Goal: Information Seeking & Learning: Learn about a topic

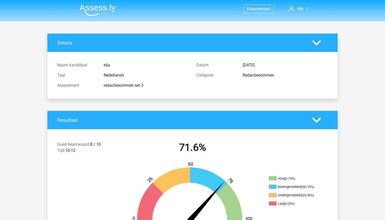
click at [98, 13] on img at bounding box center [98, 10] width 36 height 12
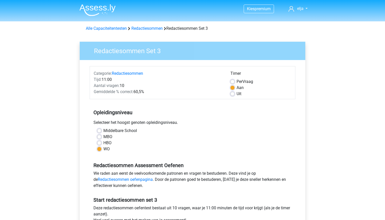
scroll to position [77, 0]
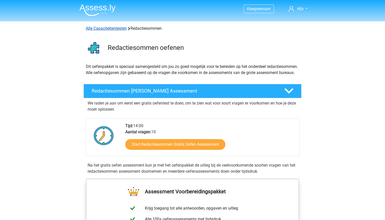
click at [110, 27] on link "Alle Capaciteitentesten" at bounding box center [106, 28] width 41 height 5
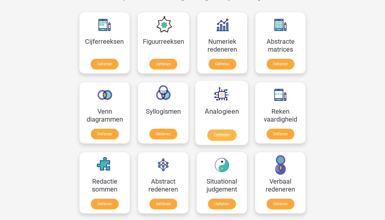
scroll to position [229, 0]
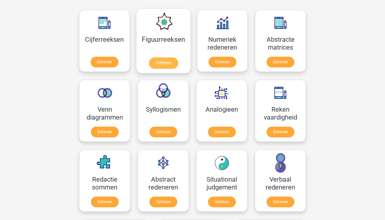
click at [162, 62] on link "Oefenen" at bounding box center [163, 63] width 29 height 11
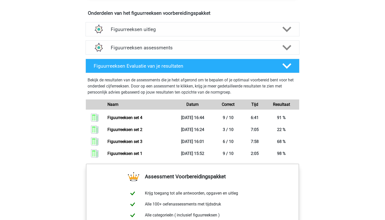
scroll to position [296, 0]
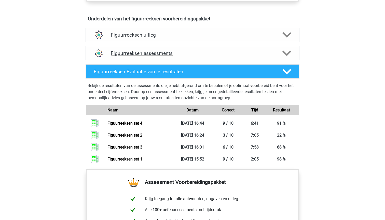
click at [283, 51] on icon at bounding box center [287, 53] width 9 height 9
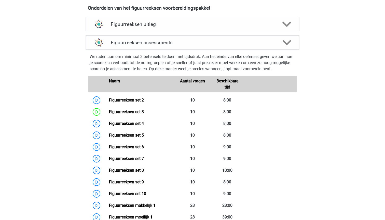
scroll to position [310, 0]
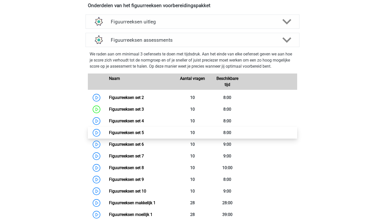
click at [144, 132] on link "Figuurreeksen set 5" at bounding box center [126, 132] width 35 height 5
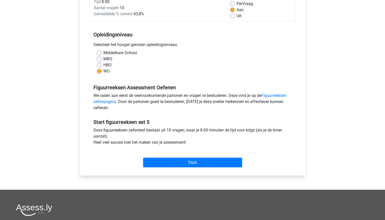
scroll to position [85, 0]
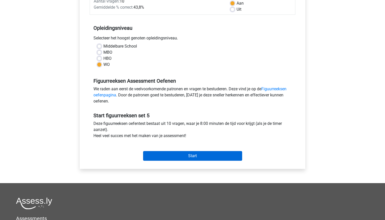
click at [190, 154] on input "Start" at bounding box center [192, 156] width 99 height 10
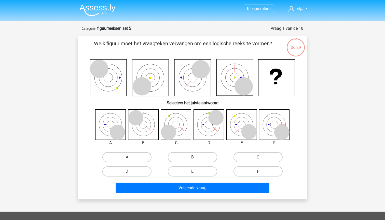
click at [131, 165] on div "D" at bounding box center [126, 172] width 65 height 14
click at [131, 162] on label "A" at bounding box center [126, 157] width 49 height 10
click at [130, 161] on input "A" at bounding box center [128, 158] width 3 height 3
radio input "true"
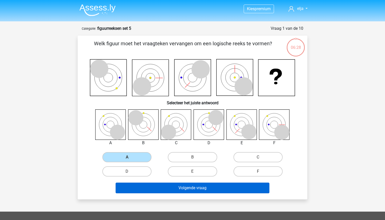
click at [138, 186] on button "Volgende vraag" at bounding box center [193, 188] width 154 height 11
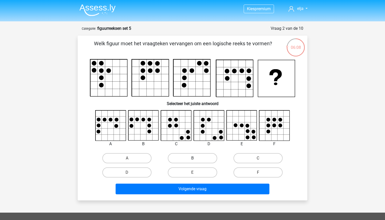
click at [190, 158] on label "B" at bounding box center [192, 158] width 49 height 10
click at [193, 158] on input "B" at bounding box center [194, 159] width 3 height 3
radio input "true"
click at [143, 155] on label "A" at bounding box center [126, 158] width 49 height 10
click at [130, 158] on input "A" at bounding box center [128, 159] width 3 height 3
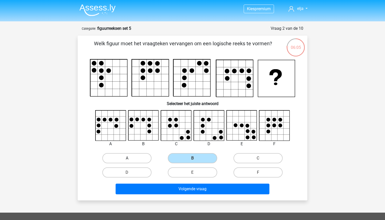
radio input "true"
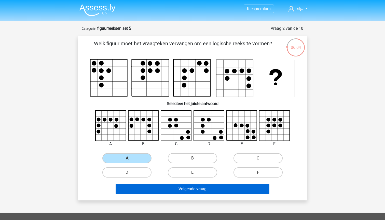
click at [154, 189] on button "Volgende vraag" at bounding box center [193, 189] width 154 height 11
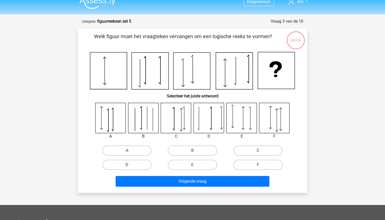
scroll to position [7, 0]
click at [113, 152] on label "A" at bounding box center [126, 151] width 49 height 10
click at [127, 152] on input "A" at bounding box center [128, 152] width 3 height 3
radio input "true"
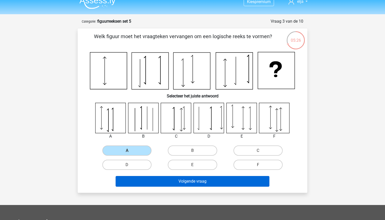
click at [198, 178] on button "Volgende vraag" at bounding box center [193, 181] width 154 height 11
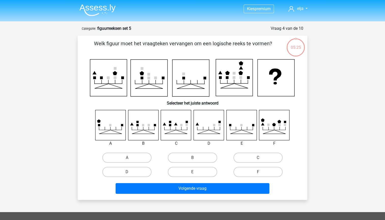
scroll to position [0, 0]
click at [256, 175] on label "F" at bounding box center [258, 172] width 49 height 10
click at [258, 175] on input "F" at bounding box center [259, 173] width 3 height 3
radio input "true"
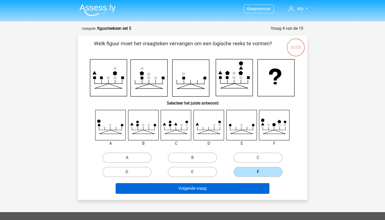
click at [223, 184] on button "Volgende vraag" at bounding box center [193, 188] width 154 height 11
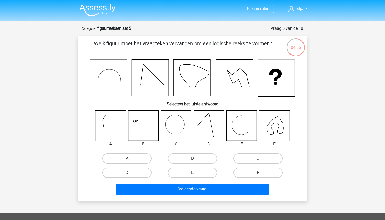
click at [238, 157] on label "C" at bounding box center [258, 159] width 49 height 10
click at [258, 159] on input "C" at bounding box center [259, 160] width 3 height 3
radio input "true"
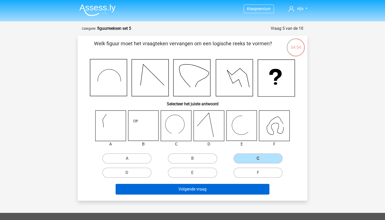
click at [232, 195] on button "Volgende vraag" at bounding box center [193, 189] width 154 height 11
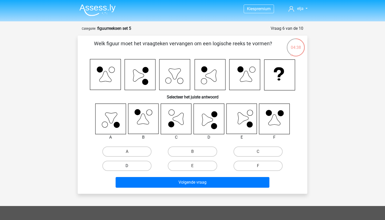
click at [133, 162] on label "D" at bounding box center [126, 166] width 49 height 10
click at [130, 166] on input "D" at bounding box center [128, 167] width 3 height 3
radio input "true"
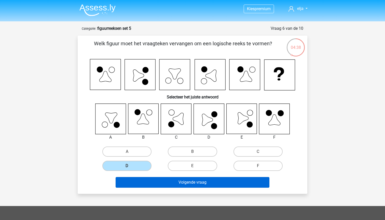
click at [136, 179] on button "Volgende vraag" at bounding box center [193, 182] width 154 height 11
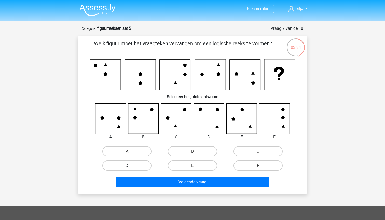
click at [147, 167] on label "D" at bounding box center [126, 166] width 49 height 10
click at [130, 167] on input "D" at bounding box center [128, 167] width 3 height 3
radio input "true"
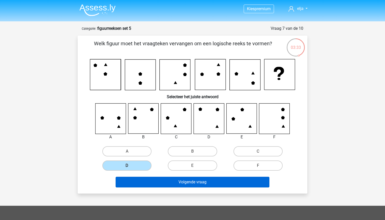
click at [161, 179] on button "Volgende vraag" at bounding box center [193, 182] width 154 height 11
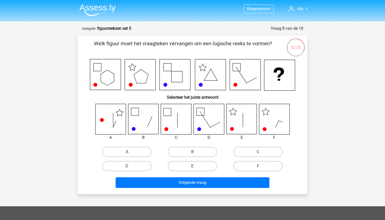
click at [195, 166] on div "E" at bounding box center [192, 166] width 61 height 10
click at [195, 169] on input "E" at bounding box center [194, 167] width 3 height 3
radio input "true"
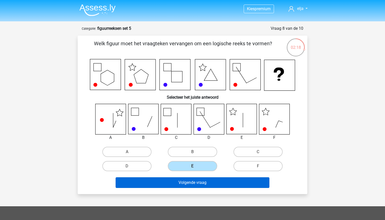
click at [199, 186] on button "Volgende vraag" at bounding box center [193, 183] width 154 height 11
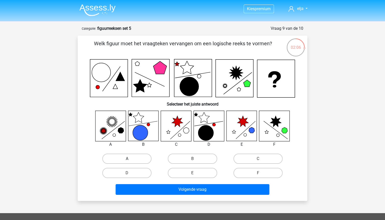
click at [122, 159] on label "A" at bounding box center [126, 159] width 49 height 10
click at [127, 159] on input "A" at bounding box center [128, 160] width 3 height 3
radio input "true"
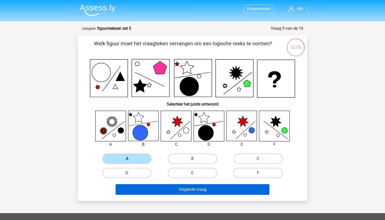
click at [134, 191] on button "Volgende vraag" at bounding box center [193, 189] width 154 height 11
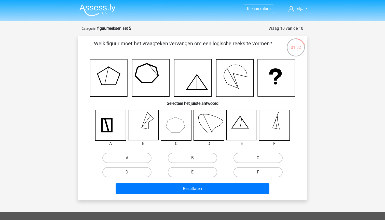
click at [125, 159] on label "A" at bounding box center [126, 158] width 49 height 10
click at [127, 159] on input "A" at bounding box center [128, 159] width 3 height 3
radio input "true"
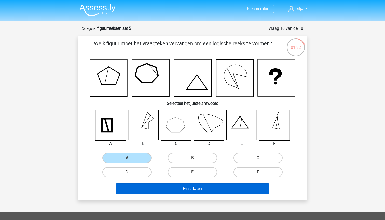
click at [134, 190] on button "Resultaten" at bounding box center [193, 189] width 154 height 11
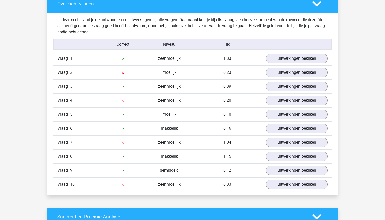
scroll to position [388, 0]
click at [271, 58] on link "uitwerkingen bekijken" at bounding box center [296, 58] width 71 height 11
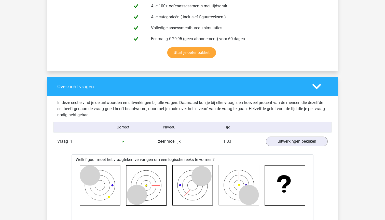
scroll to position [304, 0]
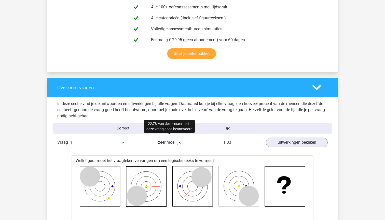
click at [163, 142] on span "zeer moeilijk" at bounding box center [169, 142] width 22 height 5
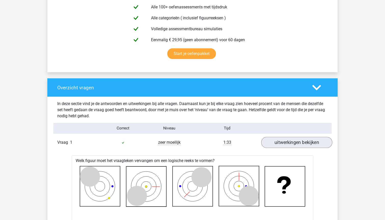
click at [287, 144] on link "uitwerkingen bekijken" at bounding box center [296, 142] width 71 height 11
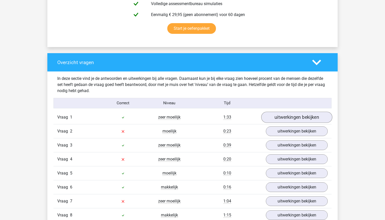
scroll to position [335, 0]
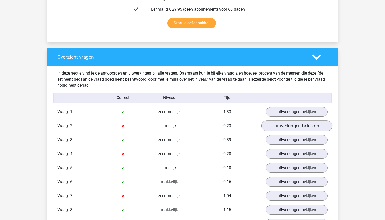
click at [280, 127] on link "uitwerkingen bekijken" at bounding box center [296, 126] width 71 height 11
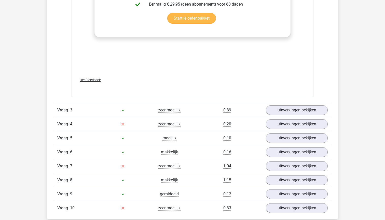
scroll to position [817, 0]
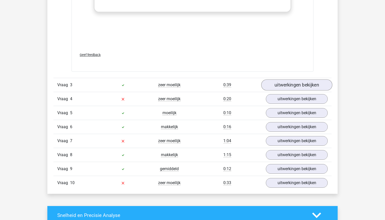
click at [275, 90] on link "uitwerkingen bekijken" at bounding box center [296, 85] width 71 height 11
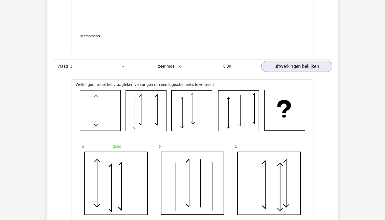
scroll to position [836, 0]
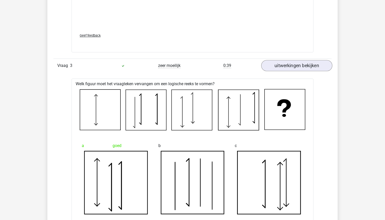
click at [274, 67] on link "uitwerkingen bekijken" at bounding box center [296, 65] width 71 height 11
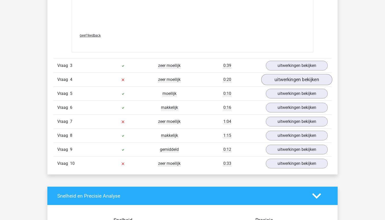
click at [276, 80] on link "uitwerkingen bekijken" at bounding box center [296, 79] width 71 height 11
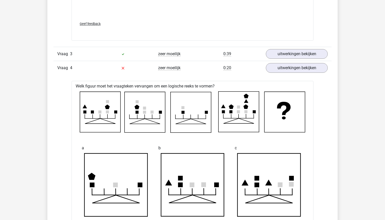
scroll to position [849, 0]
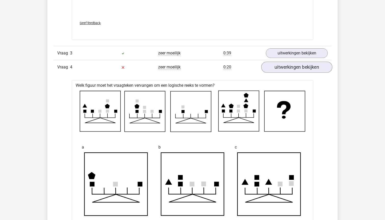
click at [287, 72] on link "uitwerkingen bekijken" at bounding box center [296, 67] width 71 height 11
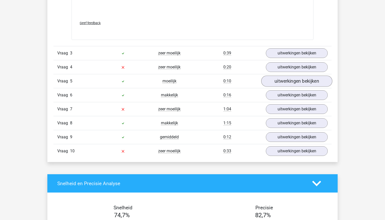
click at [274, 81] on link "uitwerkingen bekijken" at bounding box center [296, 81] width 71 height 11
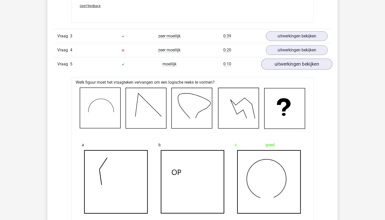
scroll to position [865, 0]
click at [278, 67] on link "uitwerkingen bekijken" at bounding box center [296, 64] width 71 height 11
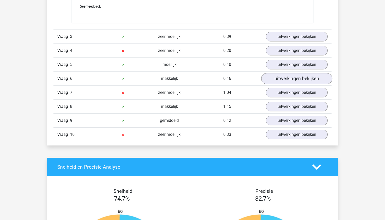
click at [273, 77] on link "uitwerkingen bekijken" at bounding box center [296, 78] width 71 height 11
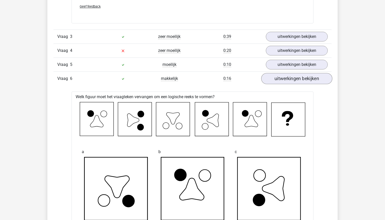
click at [273, 77] on link "uitwerkingen bekijken" at bounding box center [296, 78] width 71 height 11
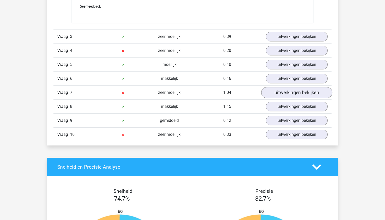
click at [271, 93] on link "uitwerkingen bekijken" at bounding box center [296, 92] width 71 height 11
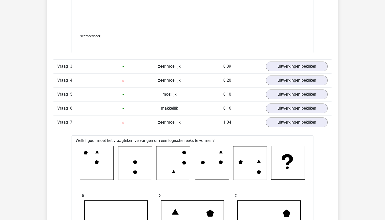
scroll to position [851, 0]
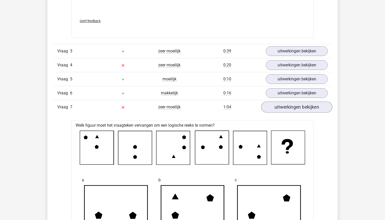
click at [269, 109] on link "uitwerkingen bekijken" at bounding box center [296, 107] width 71 height 11
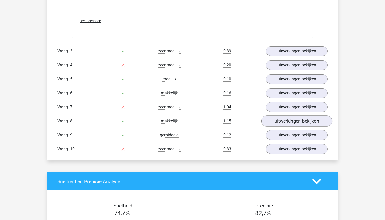
click at [276, 121] on link "uitwerkingen bekijken" at bounding box center [296, 121] width 71 height 11
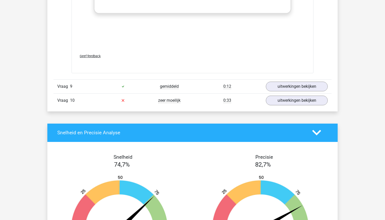
scroll to position [1320, 0]
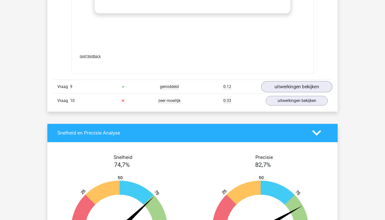
click at [269, 86] on link "uitwerkingen bekijken" at bounding box center [296, 86] width 71 height 11
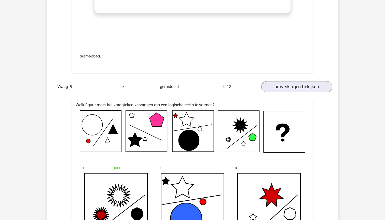
click at [269, 86] on link "uitwerkingen bekijken" at bounding box center [296, 86] width 71 height 11
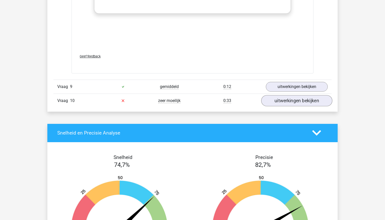
click at [290, 103] on link "uitwerkingen bekijken" at bounding box center [296, 100] width 71 height 11
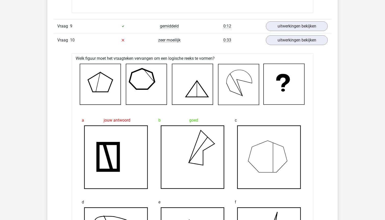
scroll to position [1381, 0]
click at [279, 42] on link "uitwerkingen bekijken" at bounding box center [296, 39] width 71 height 11
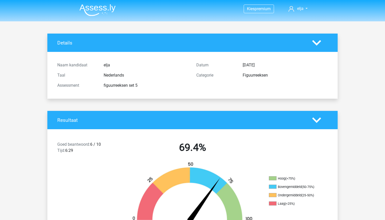
scroll to position [0, 0]
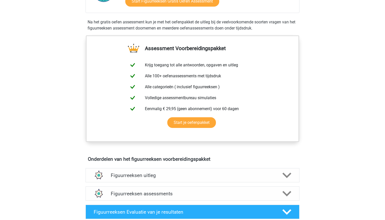
scroll to position [148, 0]
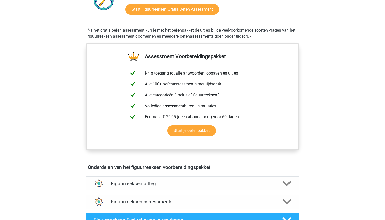
click at [188, 200] on h4 "Figuurreeksen assessments" at bounding box center [193, 202] width 164 height 6
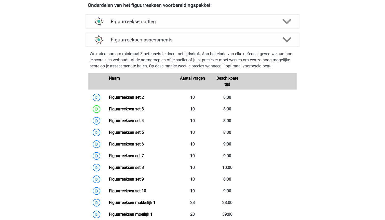
scroll to position [334, 0]
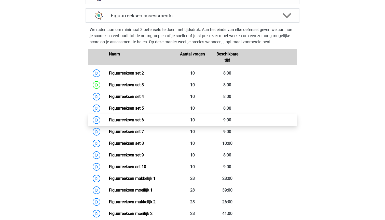
click at [144, 122] on link "Figuurreeksen set 6" at bounding box center [126, 120] width 35 height 5
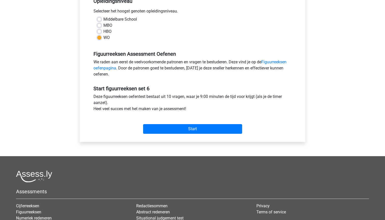
scroll to position [103, 0]
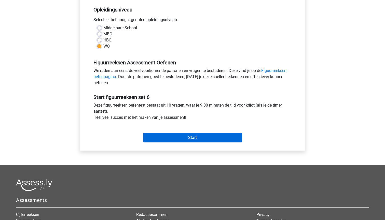
click at [158, 138] on input "Start" at bounding box center [192, 138] width 99 height 10
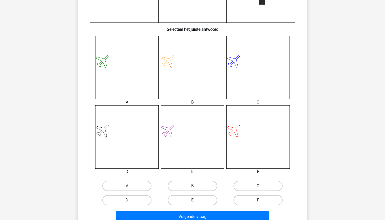
scroll to position [176, 0]
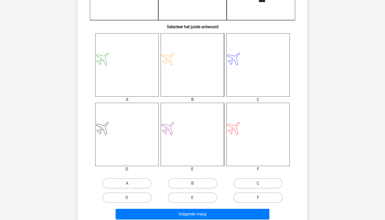
click at [243, 198] on label "F" at bounding box center [258, 198] width 49 height 10
click at [258, 198] on input "F" at bounding box center [259, 199] width 3 height 3
radio input "true"
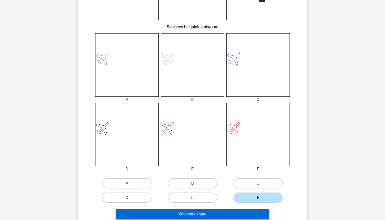
click at [239, 212] on button "Volgende vraag" at bounding box center [193, 214] width 154 height 11
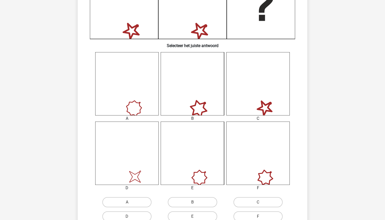
scroll to position [157, 0]
click at [125, 199] on label "A" at bounding box center [126, 202] width 49 height 10
click at [127, 203] on input "A" at bounding box center [128, 204] width 3 height 3
radio input "true"
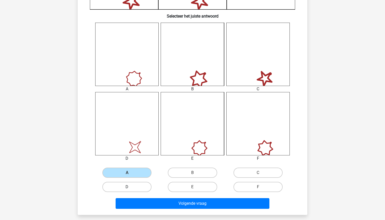
click at [125, 189] on label "D" at bounding box center [126, 187] width 49 height 10
click at [127, 189] on input "D" at bounding box center [128, 188] width 3 height 3
radio input "true"
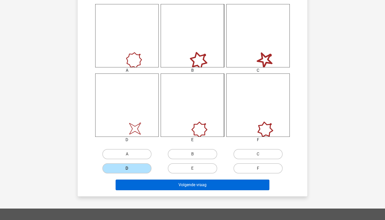
click at [134, 189] on button "Volgende vraag" at bounding box center [193, 185] width 154 height 11
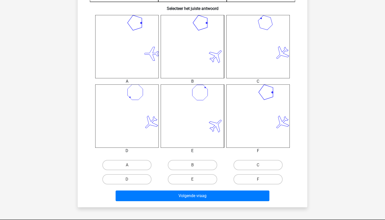
scroll to position [198, 0]
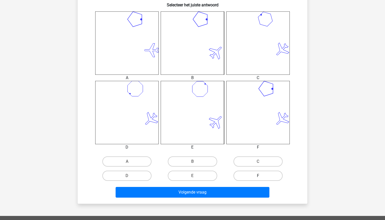
click at [249, 176] on label "F" at bounding box center [258, 176] width 49 height 10
click at [258, 176] on input "F" at bounding box center [259, 177] width 3 height 3
radio input "true"
click at [238, 198] on div "Volgende vraag" at bounding box center [192, 193] width 197 height 13
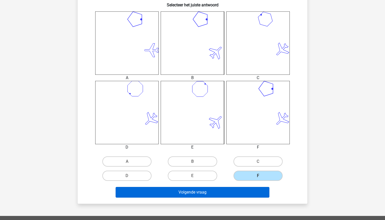
click at [224, 195] on button "Volgende vraag" at bounding box center [193, 192] width 154 height 11
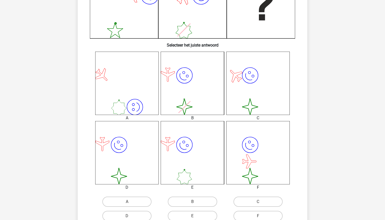
scroll to position [171, 0]
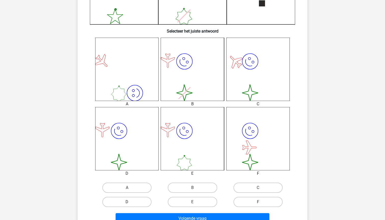
click at [129, 199] on label "D" at bounding box center [126, 202] width 49 height 10
click at [129, 202] on input "D" at bounding box center [128, 203] width 3 height 3
radio input "true"
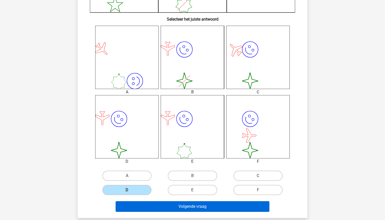
click at [136, 207] on button "Volgende vraag" at bounding box center [193, 207] width 154 height 11
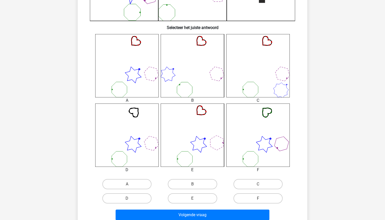
scroll to position [175, 0]
click at [185, 200] on label "E" at bounding box center [192, 198] width 49 height 10
click at [193, 200] on input "E" at bounding box center [194, 200] width 3 height 3
radio input "true"
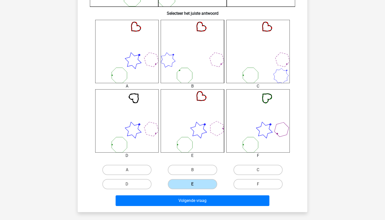
scroll to position [198, 0]
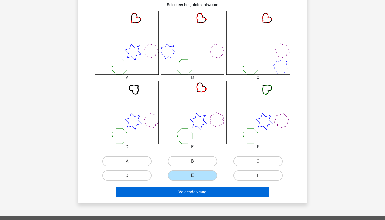
click at [183, 192] on button "Volgende vraag" at bounding box center [193, 192] width 154 height 11
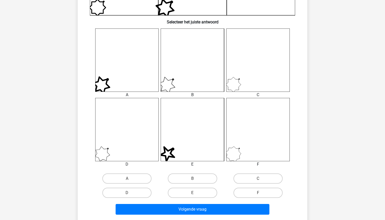
scroll to position [185, 0]
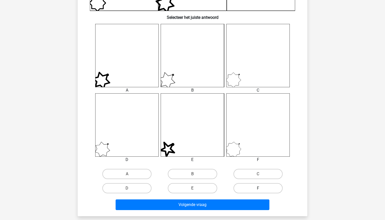
click at [237, 187] on label "F" at bounding box center [258, 188] width 49 height 10
click at [258, 189] on input "F" at bounding box center [259, 190] width 3 height 3
radio input "true"
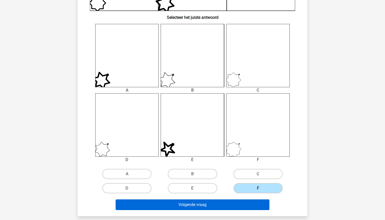
click at [236, 206] on button "Volgende vraag" at bounding box center [193, 205] width 154 height 11
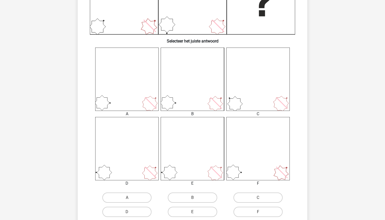
scroll to position [164, 0]
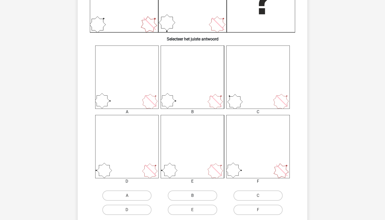
click at [195, 195] on label "B" at bounding box center [192, 196] width 49 height 10
click at [195, 196] on input "B" at bounding box center [194, 197] width 3 height 3
radio input "true"
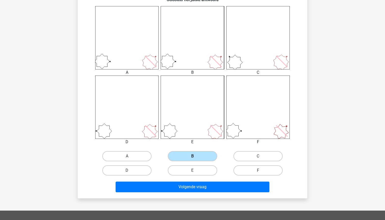
scroll to position [203, 0]
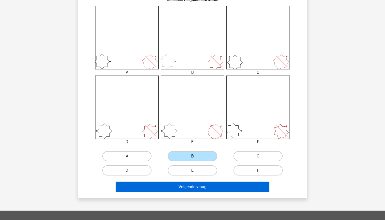
click at [193, 188] on button "Volgende vraag" at bounding box center [193, 187] width 154 height 11
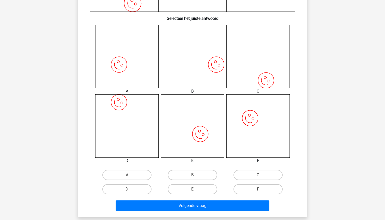
scroll to position [188, 0]
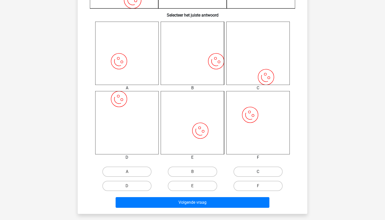
click at [244, 170] on label "C" at bounding box center [258, 172] width 49 height 10
click at [258, 172] on input "C" at bounding box center [259, 173] width 3 height 3
radio input "true"
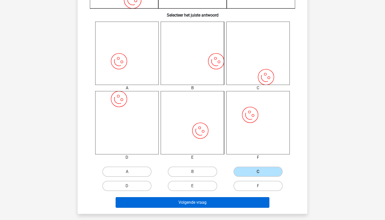
click at [219, 202] on button "Volgende vraag" at bounding box center [193, 202] width 154 height 11
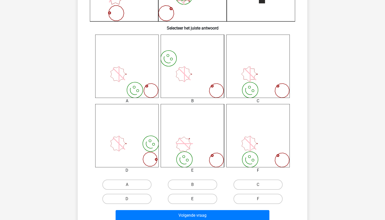
scroll to position [175, 0]
click at [190, 202] on label "E" at bounding box center [192, 199] width 49 height 10
click at [193, 202] on input "E" at bounding box center [194, 200] width 3 height 3
radio input "true"
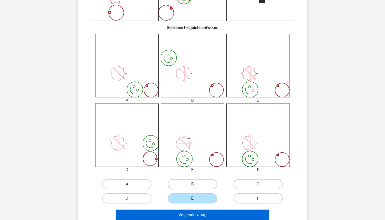
click at [188, 214] on button "Volgende vraag" at bounding box center [193, 215] width 154 height 11
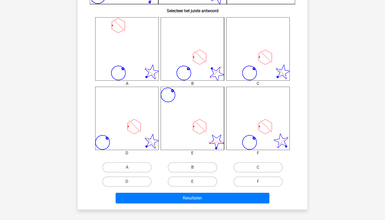
scroll to position [192, 0]
click at [247, 166] on label "C" at bounding box center [258, 168] width 49 height 10
click at [258, 168] on input "C" at bounding box center [259, 169] width 3 height 3
radio input "true"
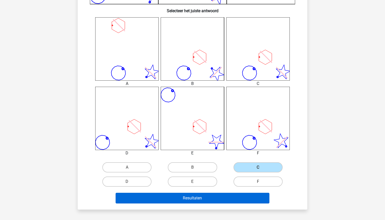
click at [222, 197] on button "Resultaten" at bounding box center [193, 198] width 154 height 11
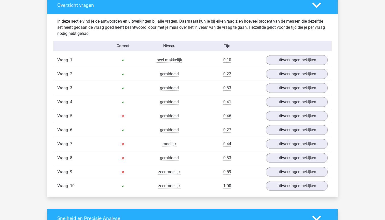
scroll to position [387, 0]
click at [276, 61] on link "uitwerkingen bekijken" at bounding box center [296, 60] width 71 height 11
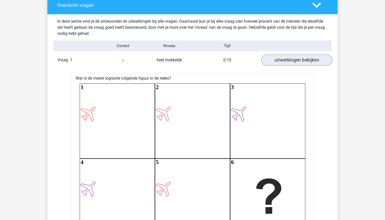
click at [276, 61] on link "uitwerkingen bekijken" at bounding box center [296, 60] width 71 height 11
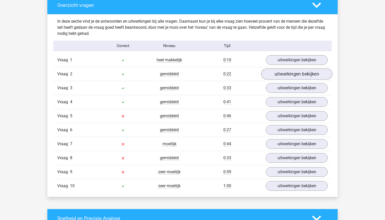
click at [271, 74] on link "uitwerkingen bekijken" at bounding box center [296, 74] width 71 height 11
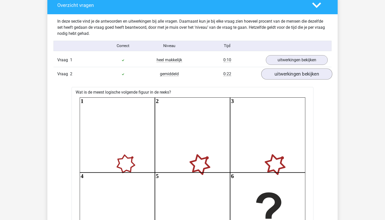
click at [271, 74] on link "uitwerkingen bekijken" at bounding box center [296, 74] width 71 height 11
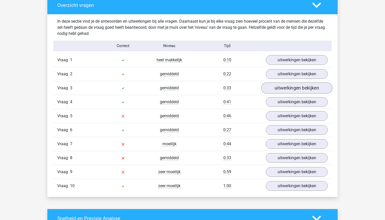
click at [274, 88] on link "uitwerkingen bekijken" at bounding box center [296, 88] width 71 height 11
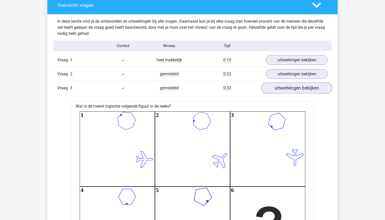
click at [276, 88] on link "uitwerkingen bekijken" at bounding box center [296, 88] width 71 height 11
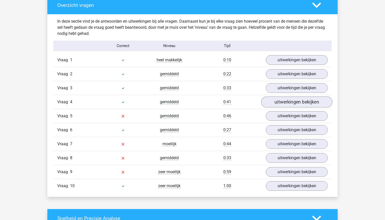
click at [279, 99] on link "uitwerkingen bekijken" at bounding box center [296, 102] width 71 height 11
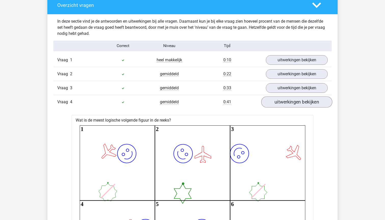
click at [280, 98] on link "uitwerkingen bekijken" at bounding box center [296, 102] width 71 height 11
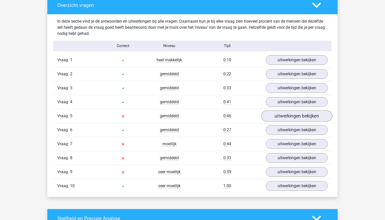
click at [279, 113] on link "uitwerkingen bekijken" at bounding box center [296, 116] width 71 height 11
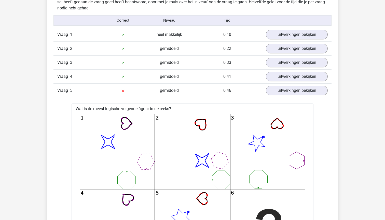
scroll to position [410, 0]
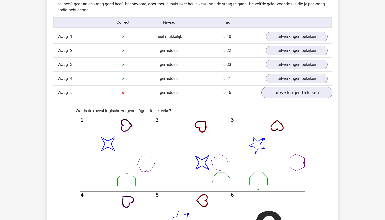
click at [279, 93] on link "uitwerkingen bekijken" at bounding box center [296, 92] width 71 height 11
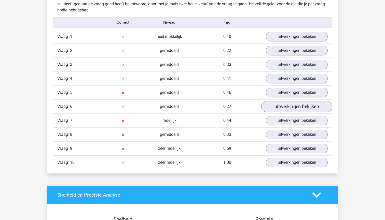
click at [281, 109] on link "uitwerkingen bekijken" at bounding box center [296, 106] width 71 height 11
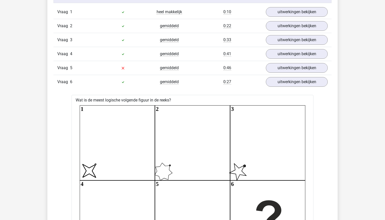
scroll to position [434, 0]
click at [281, 83] on link "uitwerkingen bekijken" at bounding box center [296, 82] width 71 height 11
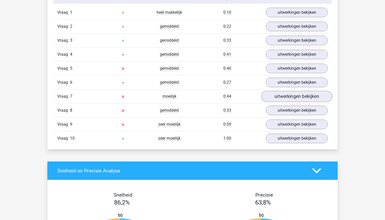
click at [282, 99] on link "uitwerkingen bekijken" at bounding box center [296, 96] width 71 height 11
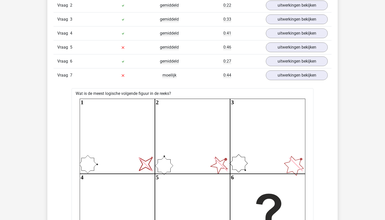
scroll to position [441, 0]
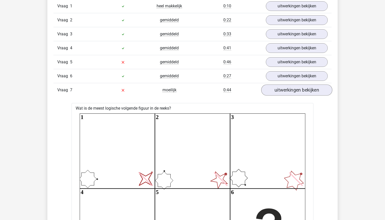
click at [269, 88] on link "uitwerkingen bekijken" at bounding box center [296, 90] width 71 height 11
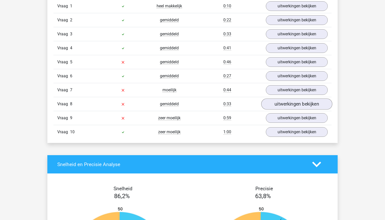
click at [274, 102] on link "uitwerkingen bekijken" at bounding box center [296, 104] width 71 height 11
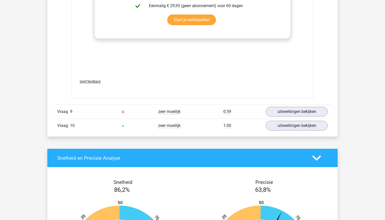
scroll to position [966, 0]
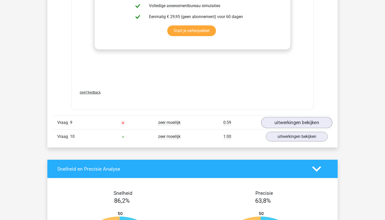
click at [271, 128] on link "uitwerkingen bekijken" at bounding box center [296, 122] width 71 height 11
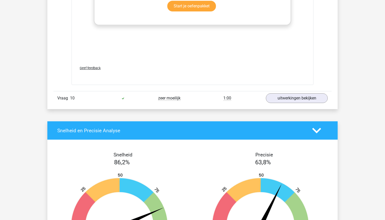
scroll to position [1535, 0]
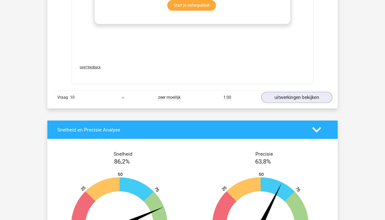
click at [289, 103] on link "uitwerkingen bekijken" at bounding box center [296, 97] width 71 height 11
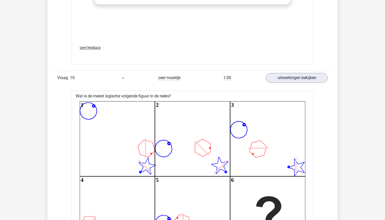
scroll to position [1552, 0]
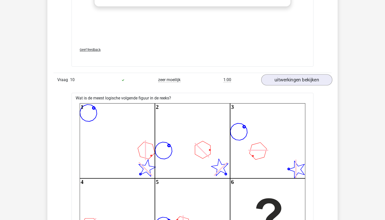
click at [287, 86] on link "uitwerkingen bekijken" at bounding box center [296, 79] width 71 height 11
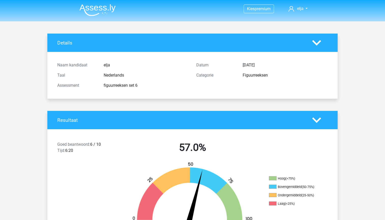
scroll to position [0, 0]
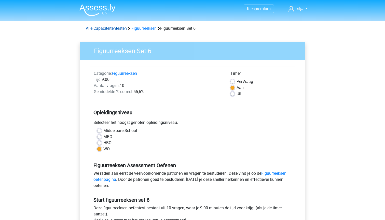
click at [104, 29] on link "Alle Capaciteitentesten" at bounding box center [106, 28] width 41 height 5
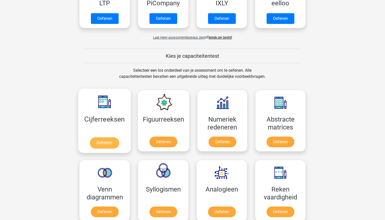
scroll to position [149, 0]
click at [98, 142] on link "Oefenen" at bounding box center [104, 143] width 29 height 11
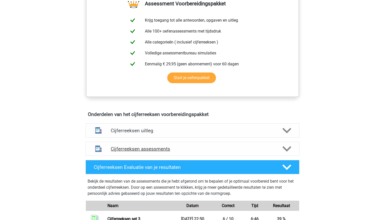
scroll to position [194, 0]
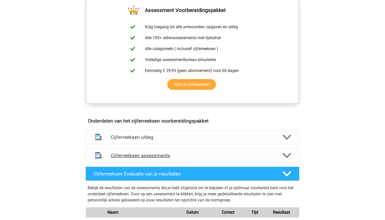
click at [138, 158] on div "Cijferreeksen assessments" at bounding box center [193, 156] width 214 height 14
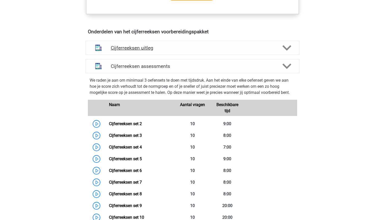
scroll to position [283, 0]
click at [136, 150] on link "Cijferreeksen set 4" at bounding box center [125, 147] width 33 height 5
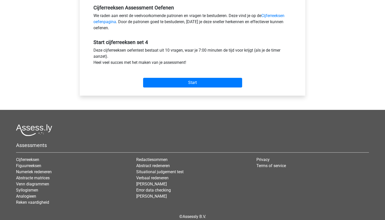
scroll to position [158, 0]
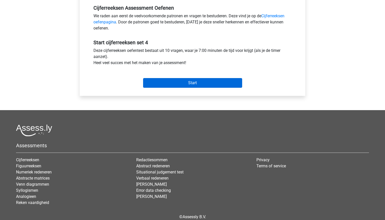
click at [163, 83] on input "Start" at bounding box center [192, 83] width 99 height 10
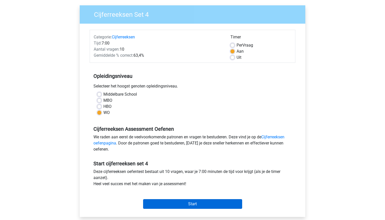
scroll to position [35, 0]
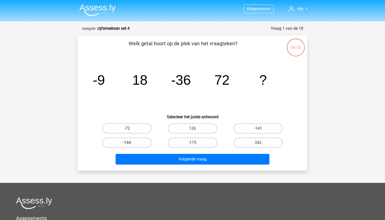
click at [126, 142] on label "-144" at bounding box center [126, 143] width 49 height 10
click at [127, 143] on input "-144" at bounding box center [128, 144] width 3 height 3
radio input "true"
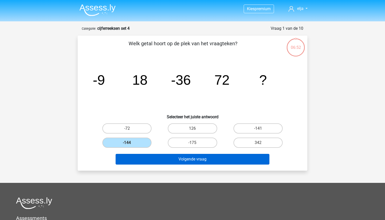
click at [134, 157] on button "Volgende vraag" at bounding box center [193, 159] width 154 height 11
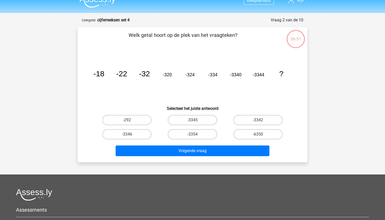
scroll to position [6, 0]
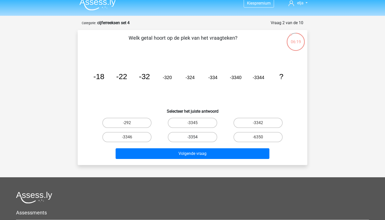
click at [177, 137] on label "-3354" at bounding box center [192, 137] width 49 height 10
click at [193, 137] on input "-3354" at bounding box center [194, 138] width 3 height 3
radio input "true"
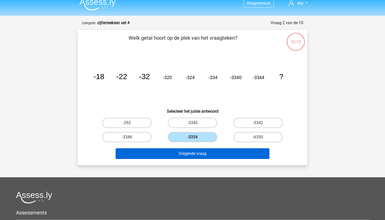
click at [177, 152] on button "Volgende vraag" at bounding box center [193, 154] width 154 height 11
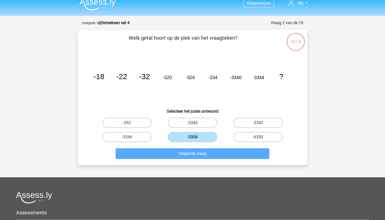
scroll to position [25, 0]
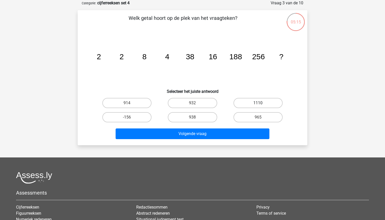
click at [241, 103] on label "1110" at bounding box center [258, 103] width 49 height 10
click at [258, 103] on input "1110" at bounding box center [259, 104] width 3 height 3
radio input "true"
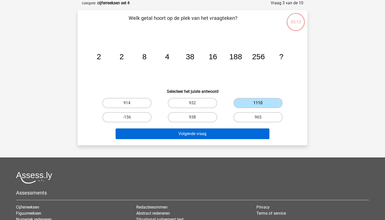
click at [229, 131] on button "Volgende vraag" at bounding box center [193, 134] width 154 height 11
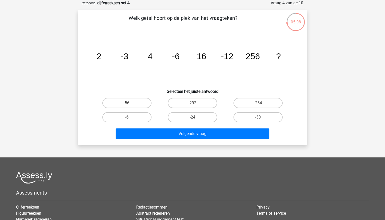
click at [144, 59] on icon "image/svg+xml 2 -3 4 -6 16 -12 256 ?" at bounding box center [192, 59] width 205 height 51
click at [177, 119] on label "-24" at bounding box center [192, 117] width 49 height 10
click at [193, 119] on input "-24" at bounding box center [194, 118] width 3 height 3
radio input "true"
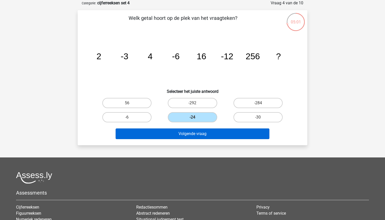
click at [177, 136] on button "Volgende vraag" at bounding box center [193, 134] width 154 height 11
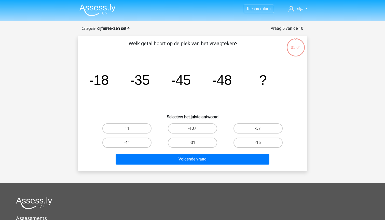
scroll to position [0, 0]
click at [126, 144] on label "-44" at bounding box center [126, 143] width 49 height 10
click at [127, 144] on input "-44" at bounding box center [128, 144] width 3 height 3
radio input "true"
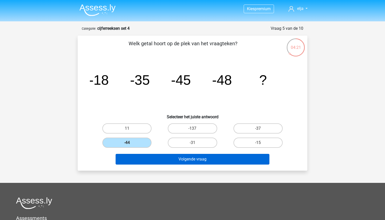
click at [133, 158] on button "Volgende vraag" at bounding box center [193, 159] width 154 height 11
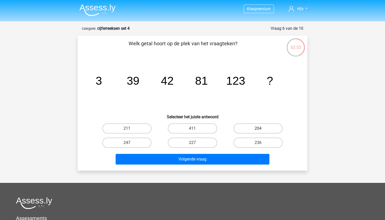
click at [249, 131] on label "204" at bounding box center [258, 129] width 49 height 10
click at [258, 131] on input "204" at bounding box center [259, 130] width 3 height 3
radio input "true"
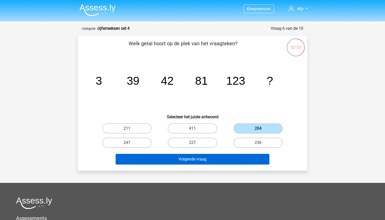
click at [219, 158] on button "Volgende vraag" at bounding box center [193, 159] width 154 height 11
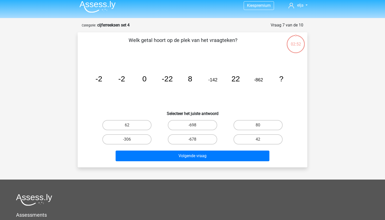
scroll to position [2, 0]
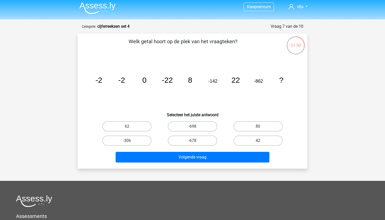
click at [262, 139] on label "42" at bounding box center [258, 141] width 49 height 10
click at [261, 141] on input "42" at bounding box center [259, 142] width 3 height 3
radio input "true"
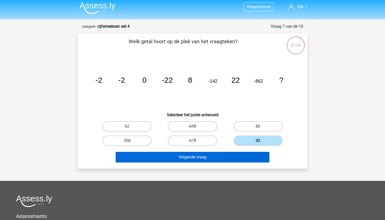
click at [240, 154] on button "Volgende vraag" at bounding box center [193, 157] width 154 height 11
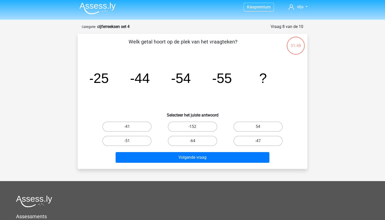
scroll to position [2, 0]
click at [253, 139] on label "-47" at bounding box center [258, 141] width 49 height 10
click at [258, 141] on input "-47" at bounding box center [259, 142] width 3 height 3
radio input "true"
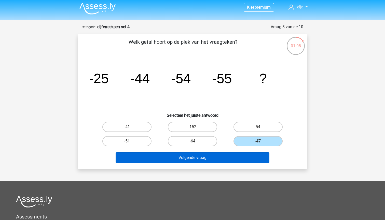
click at [236, 160] on button "Volgende vraag" at bounding box center [193, 158] width 154 height 11
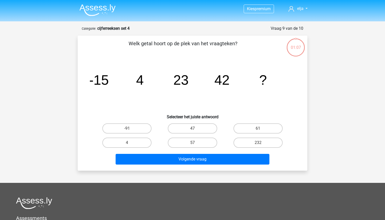
scroll to position [0, 0]
click at [237, 130] on label "61" at bounding box center [258, 129] width 49 height 10
click at [258, 130] on input "61" at bounding box center [259, 130] width 3 height 3
radio input "true"
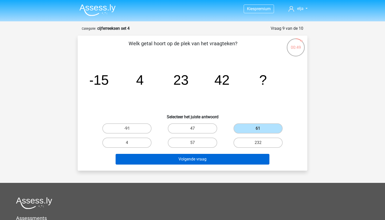
click at [217, 158] on button "Volgende vraag" at bounding box center [193, 159] width 154 height 11
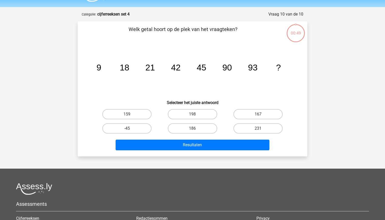
scroll to position [10, 0]
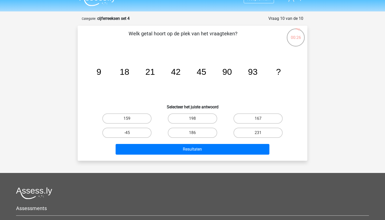
click at [249, 70] on tspan "93" at bounding box center [252, 71] width 9 height 9
click at [199, 132] on label "186" at bounding box center [192, 133] width 49 height 10
click at [196, 133] on input "186" at bounding box center [194, 134] width 3 height 3
radio input "true"
click at [197, 155] on div "Resultaten" at bounding box center [192, 150] width 197 height 13
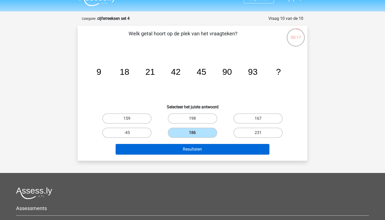
click at [197, 154] on button "Resultaten" at bounding box center [193, 149] width 154 height 11
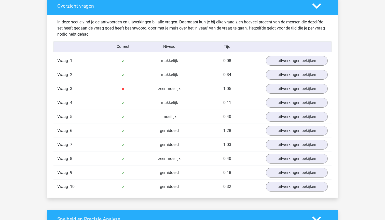
scroll to position [337, 0]
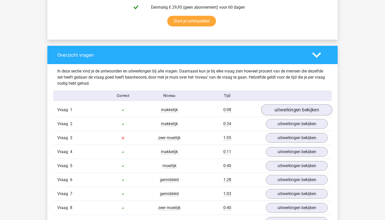
click at [276, 113] on link "uitwerkingen bekijken" at bounding box center [296, 110] width 71 height 11
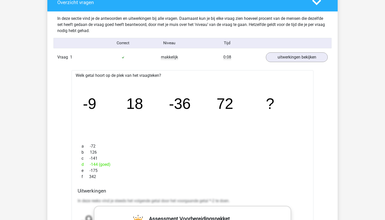
scroll to position [389, 0]
click at [284, 59] on link "uitwerkingen bekijken" at bounding box center [296, 57] width 71 height 11
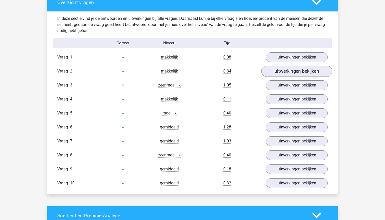
click at [282, 72] on link "uitwerkingen bekijken" at bounding box center [296, 71] width 71 height 11
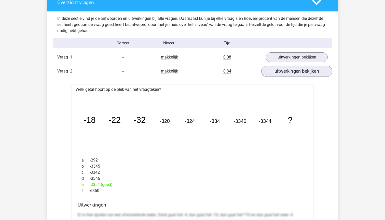
click at [282, 72] on link "uitwerkingen bekijken" at bounding box center [296, 71] width 71 height 11
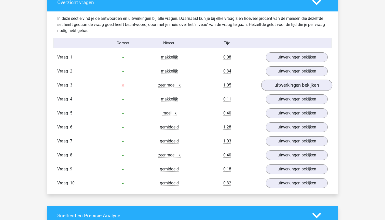
click at [284, 83] on link "uitwerkingen bekijken" at bounding box center [296, 85] width 71 height 11
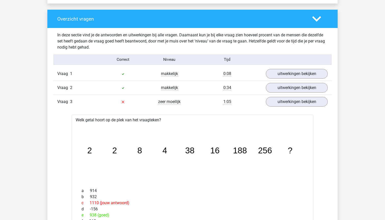
scroll to position [371, 0]
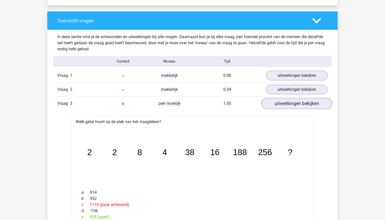
click at [274, 105] on link "uitwerkingen bekijken" at bounding box center [296, 103] width 71 height 11
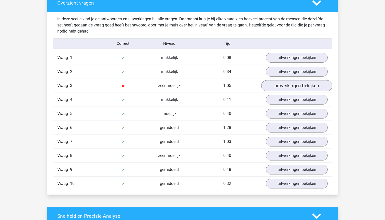
scroll to position [396, 0]
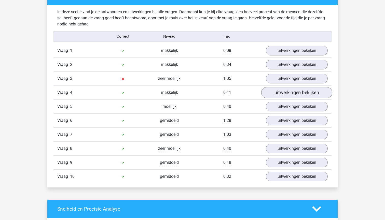
click at [285, 95] on link "uitwerkingen bekijken" at bounding box center [296, 92] width 71 height 11
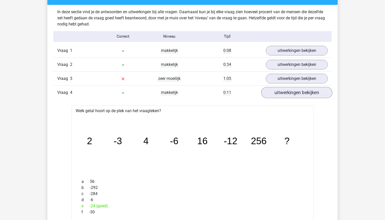
click at [285, 95] on link "uitwerkingen bekijken" at bounding box center [296, 92] width 71 height 11
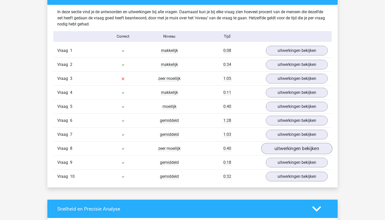
click at [279, 150] on link "uitwerkingen bekijken" at bounding box center [296, 148] width 71 height 11
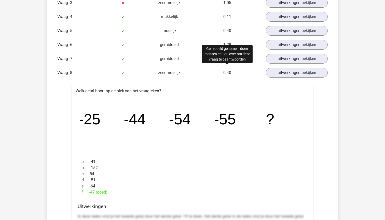
scroll to position [474, 0]
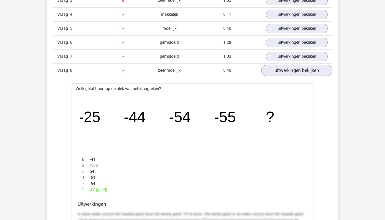
click at [280, 69] on link "uitwerkingen bekijken" at bounding box center [296, 70] width 71 height 11
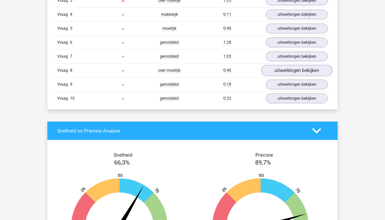
scroll to position [471, 0]
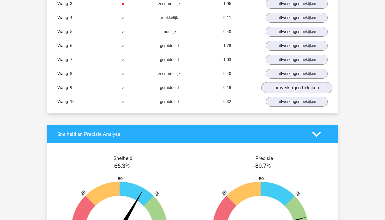
click at [281, 87] on link "uitwerkingen bekijken" at bounding box center [296, 88] width 71 height 11
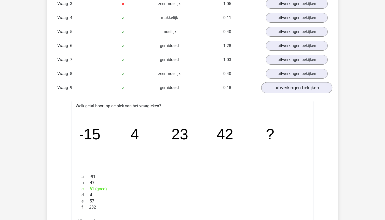
click at [281, 87] on link "uitwerkingen bekijken" at bounding box center [296, 88] width 71 height 11
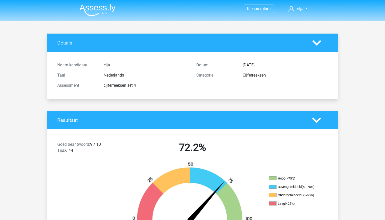
scroll to position [0, 0]
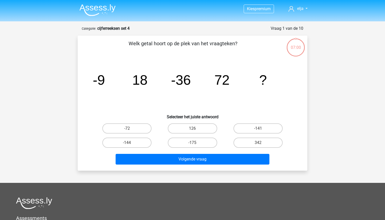
scroll to position [10, 0]
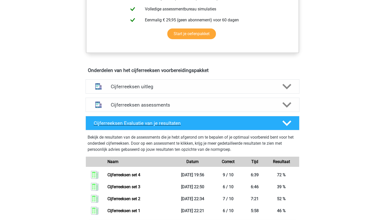
scroll to position [246, 0]
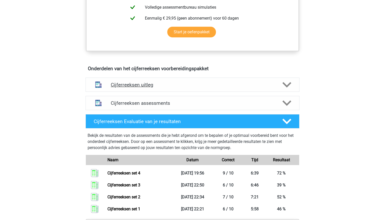
click at [287, 88] on polygon at bounding box center [287, 85] width 9 height 6
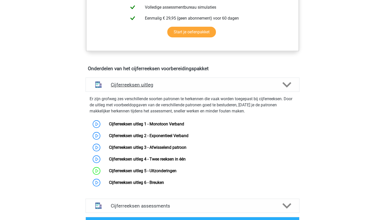
click at [287, 88] on polygon at bounding box center [287, 85] width 9 height 6
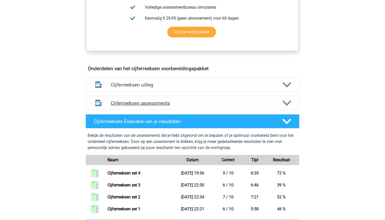
click at [288, 106] on polygon at bounding box center [287, 103] width 9 height 6
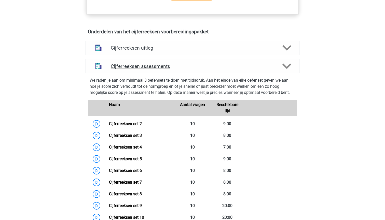
scroll to position [284, 0]
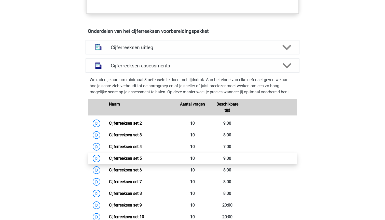
click at [136, 161] on link "Cijferreeksen set 5" at bounding box center [125, 158] width 33 height 5
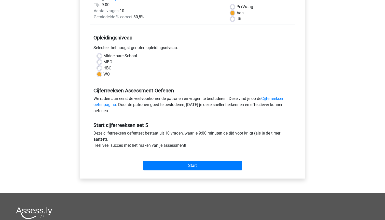
scroll to position [71, 0]
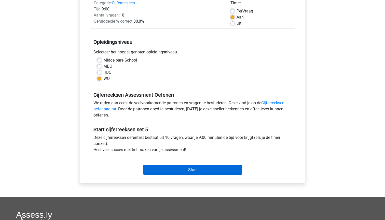
click at [169, 170] on input "Start" at bounding box center [192, 170] width 99 height 10
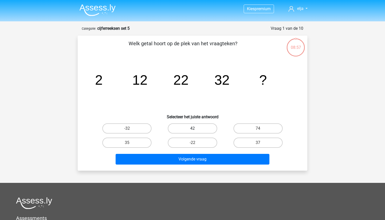
click at [192, 128] on label "42" at bounding box center [192, 129] width 49 height 10
click at [193, 129] on input "42" at bounding box center [194, 130] width 3 height 3
radio input "true"
click at [191, 165] on div "Volgende vraag" at bounding box center [192, 160] width 197 height 13
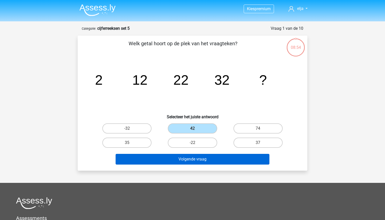
click at [153, 158] on button "Volgende vraag" at bounding box center [193, 159] width 154 height 11
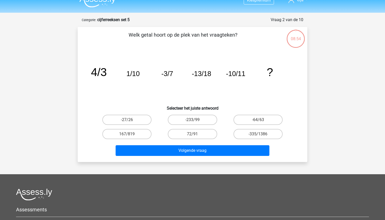
scroll to position [4, 0]
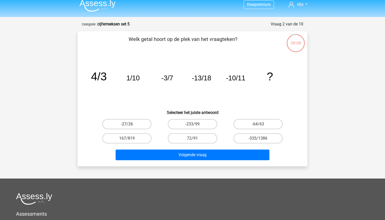
click at [115, 127] on label "-27/26" at bounding box center [126, 124] width 49 height 10
click at [127, 127] on input "-27/26" at bounding box center [128, 125] width 3 height 3
radio input "true"
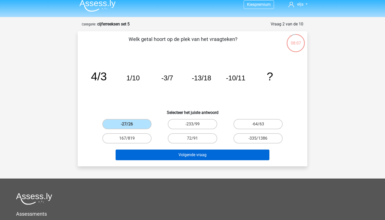
click at [127, 152] on button "Volgende vraag" at bounding box center [193, 155] width 154 height 11
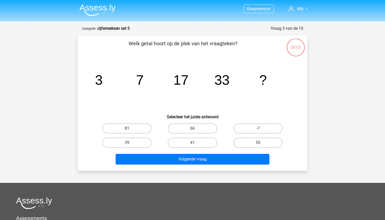
scroll to position [0, 0]
click at [242, 141] on label "55" at bounding box center [258, 143] width 49 height 10
click at [258, 143] on input "55" at bounding box center [259, 144] width 3 height 3
radio input "true"
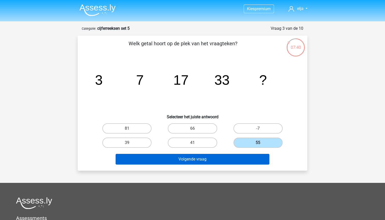
click at [226, 161] on button "Volgende vraag" at bounding box center [193, 159] width 154 height 11
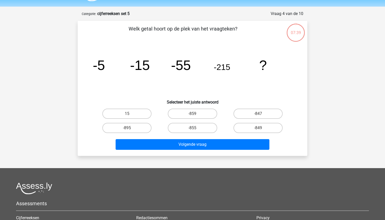
scroll to position [9, 0]
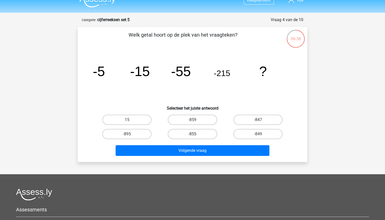
click at [188, 133] on label "-855" at bounding box center [192, 134] width 49 height 10
click at [193, 134] on input "-855" at bounding box center [194, 135] width 3 height 3
radio input "true"
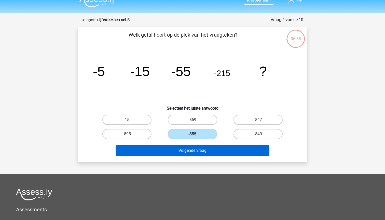
click at [186, 146] on button "Volgende vraag" at bounding box center [193, 151] width 154 height 11
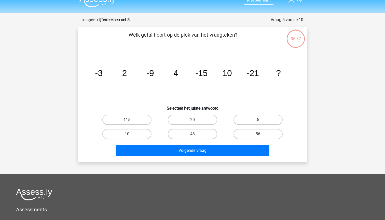
scroll to position [25, 0]
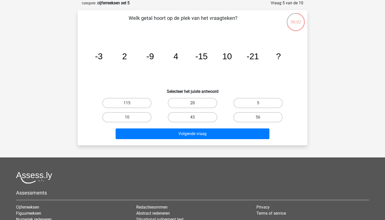
click at [190, 102] on label "20" at bounding box center [192, 103] width 49 height 10
click at [193, 103] on input "20" at bounding box center [194, 104] width 3 height 3
radio input "true"
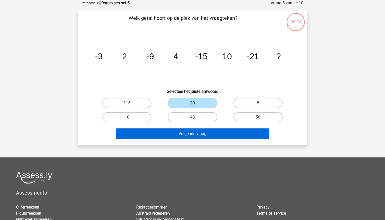
click at [190, 134] on button "Volgende vraag" at bounding box center [193, 134] width 154 height 11
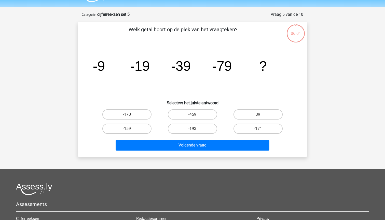
scroll to position [9, 0]
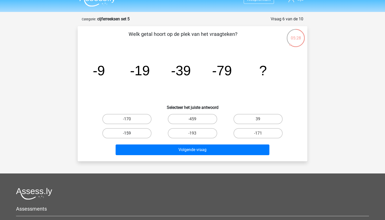
click at [133, 130] on label "-159" at bounding box center [126, 133] width 49 height 10
click at [130, 134] on input "-159" at bounding box center [128, 135] width 3 height 3
radio input "true"
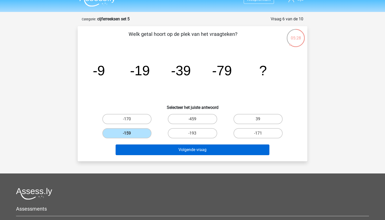
click at [136, 153] on button "Volgende vraag" at bounding box center [193, 150] width 154 height 11
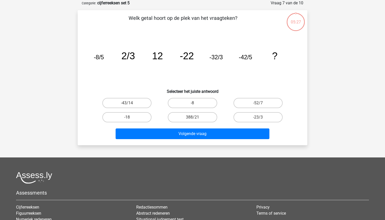
click at [136, 153] on div "Kies premium elja eljabos@hotmail.nl" at bounding box center [192, 134] width 385 height 318
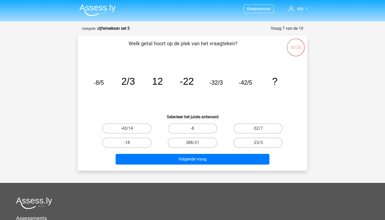
scroll to position [0, 0]
click at [245, 128] on label "-52/7" at bounding box center [258, 129] width 49 height 10
click at [258, 129] on input "-52/7" at bounding box center [259, 130] width 3 height 3
radio input "true"
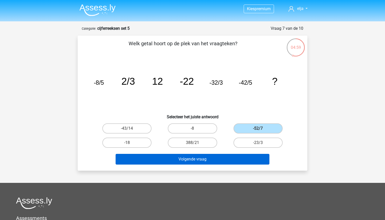
click at [228, 164] on button "Volgende vraag" at bounding box center [193, 159] width 154 height 11
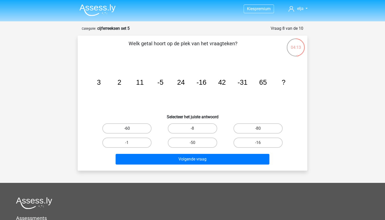
click at [123, 131] on label "-60" at bounding box center [126, 129] width 49 height 10
click at [127, 131] on input "-60" at bounding box center [128, 130] width 3 height 3
radio input "true"
click at [137, 153] on div "Volgende vraag" at bounding box center [193, 158] width 214 height 17
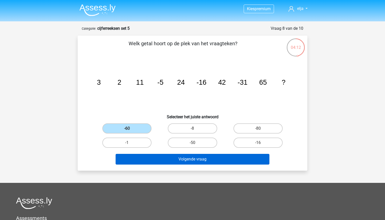
click at [137, 158] on button "Volgende vraag" at bounding box center [193, 159] width 154 height 11
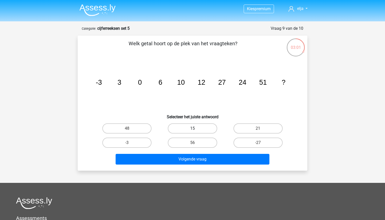
click at [191, 131] on label "15" at bounding box center [192, 129] width 49 height 10
click at [193, 131] on input "15" at bounding box center [194, 130] width 3 height 3
radio input "true"
click at [179, 143] on label "56" at bounding box center [192, 143] width 49 height 10
click at [193, 143] on input "56" at bounding box center [194, 144] width 3 height 3
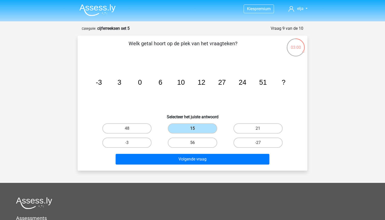
radio input "true"
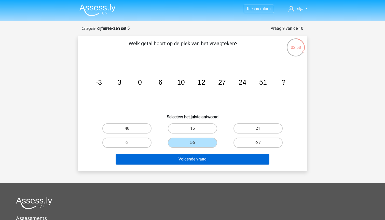
click at [181, 158] on button "Volgende vraag" at bounding box center [193, 159] width 154 height 11
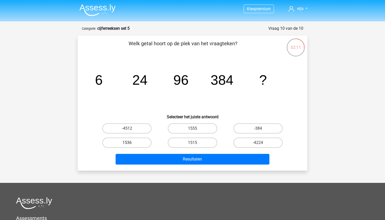
click at [129, 142] on label "1536" at bounding box center [126, 143] width 49 height 10
click at [129, 143] on input "1536" at bounding box center [128, 144] width 3 height 3
radio input "true"
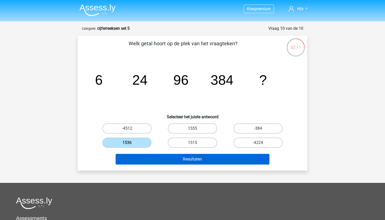
click at [129, 158] on button "Resultaten" at bounding box center [193, 159] width 154 height 11
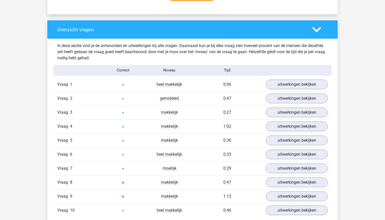
scroll to position [359, 0]
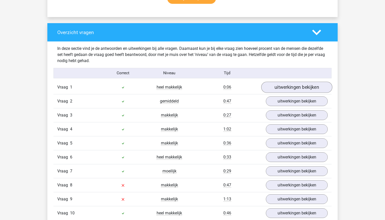
click at [284, 91] on link "uitwerkingen bekijken" at bounding box center [296, 87] width 71 height 11
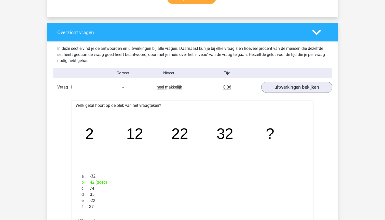
click at [301, 89] on link "uitwerkingen bekijken" at bounding box center [296, 87] width 71 height 11
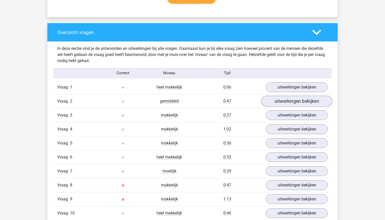
click at [279, 104] on link "uitwerkingen bekijken" at bounding box center [296, 101] width 71 height 11
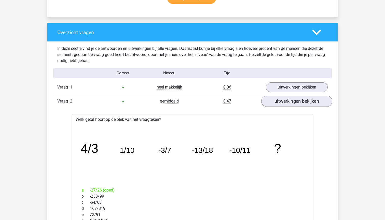
click at [279, 104] on link "uitwerkingen bekijken" at bounding box center [296, 101] width 71 height 11
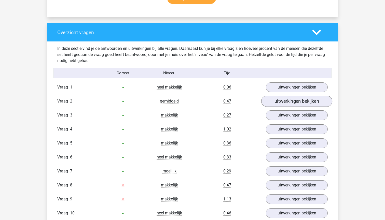
click at [276, 102] on link "uitwerkingen bekijken" at bounding box center [296, 101] width 71 height 11
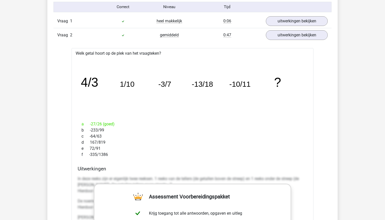
scroll to position [413, 0]
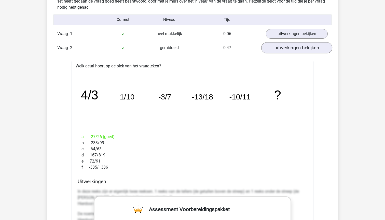
click at [280, 52] on link "uitwerkingen bekijken" at bounding box center [296, 48] width 71 height 11
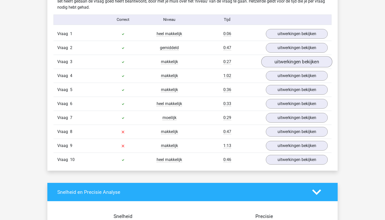
click at [279, 65] on link "uitwerkingen bekijken" at bounding box center [296, 62] width 71 height 11
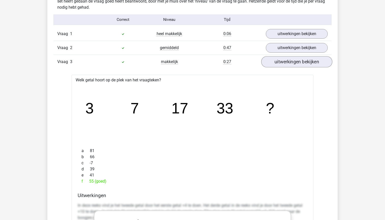
click at [279, 64] on link "uitwerkingen bekijken" at bounding box center [296, 62] width 71 height 11
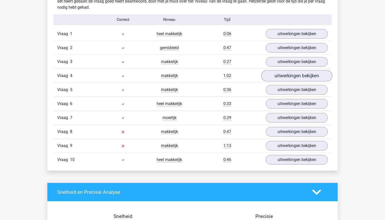
click at [280, 75] on link "uitwerkingen bekijken" at bounding box center [296, 76] width 71 height 11
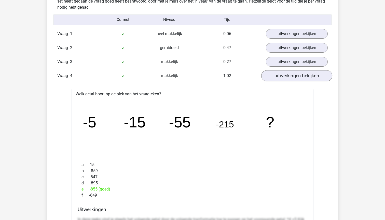
click at [280, 75] on link "uitwerkingen bekijken" at bounding box center [296, 76] width 71 height 11
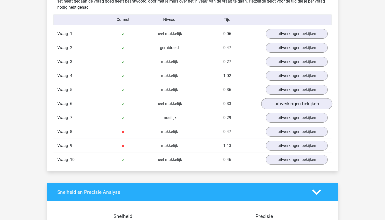
click at [279, 104] on link "uitwerkingen bekijken" at bounding box center [296, 104] width 71 height 11
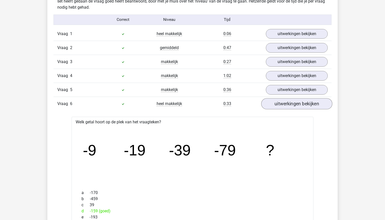
click at [279, 104] on link "uitwerkingen bekijken" at bounding box center [296, 104] width 71 height 11
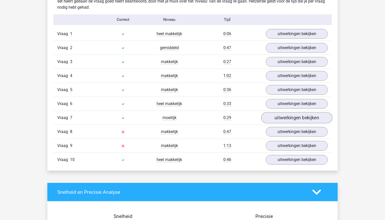
click at [278, 118] on link "uitwerkingen bekijken" at bounding box center [296, 118] width 71 height 11
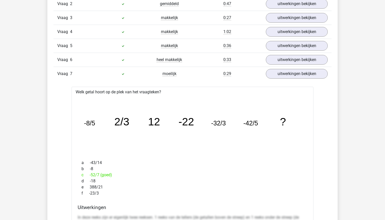
scroll to position [457, 0]
click at [287, 75] on link "uitwerkingen bekijken" at bounding box center [296, 74] width 71 height 11
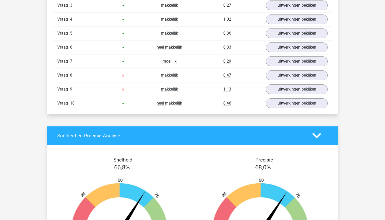
scroll to position [470, 0]
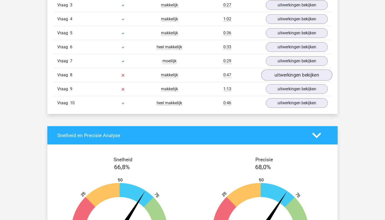
click at [280, 74] on link "uitwerkingen bekijken" at bounding box center [296, 75] width 71 height 11
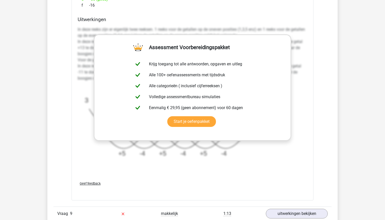
scroll to position [727, 0]
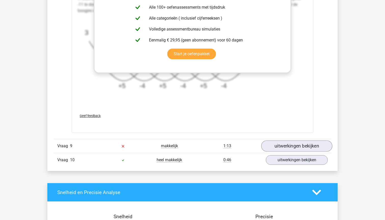
click at [278, 147] on link "uitwerkingen bekijken" at bounding box center [296, 146] width 71 height 11
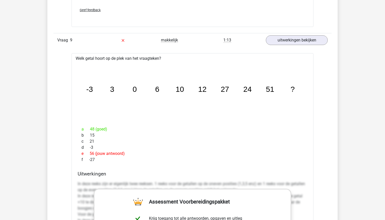
scroll to position [833, 0]
click at [295, 42] on link "uitwerkingen bekijken" at bounding box center [296, 40] width 71 height 11
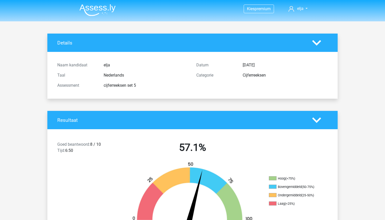
scroll to position [0, 0]
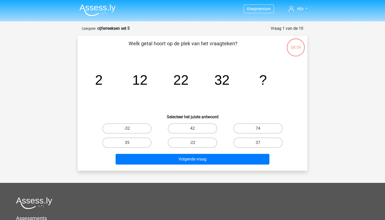
click at [91, 9] on img at bounding box center [98, 10] width 36 height 12
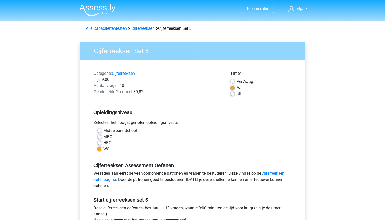
scroll to position [71, 0]
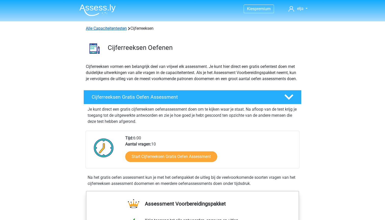
click at [107, 29] on link "Alle Capaciteitentesten" at bounding box center [106, 28] width 41 height 5
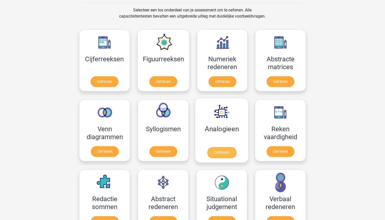
scroll to position [205, 0]
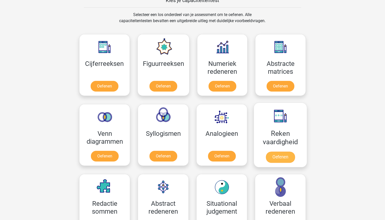
click at [273, 162] on link "Oefenen" at bounding box center [280, 157] width 29 height 11
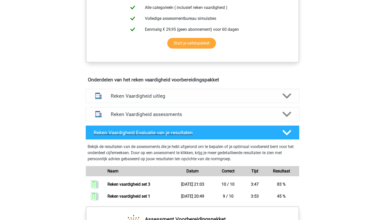
scroll to position [230, 0]
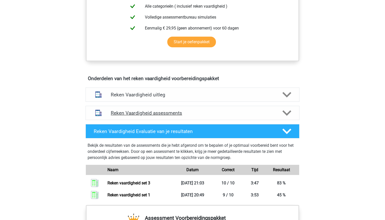
click at [285, 114] on icon at bounding box center [287, 113] width 9 height 9
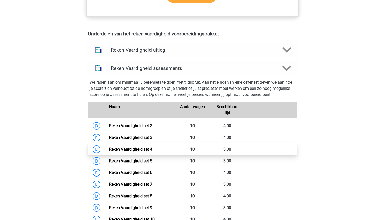
scroll to position [276, 0]
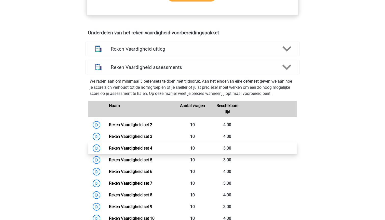
click at [152, 150] on link "Reken Vaardigheid set 4" at bounding box center [130, 148] width 43 height 5
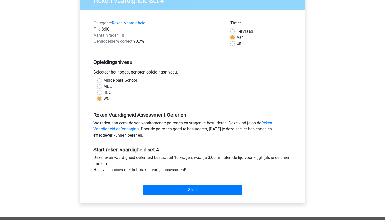
scroll to position [46, 0]
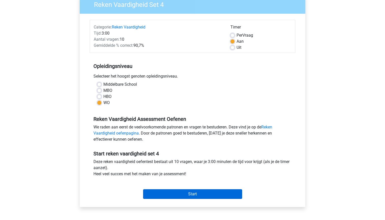
click at [169, 196] on input "Start" at bounding box center [192, 195] width 99 height 10
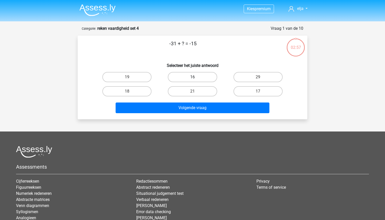
click at [177, 79] on label "16" at bounding box center [192, 77] width 49 height 10
click at [193, 79] on input "16" at bounding box center [194, 78] width 3 height 3
radio input "true"
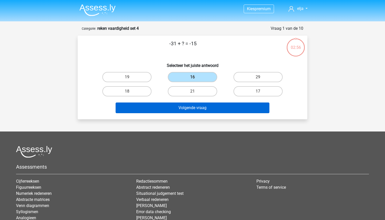
click at [176, 111] on button "Volgende vraag" at bounding box center [193, 108] width 154 height 11
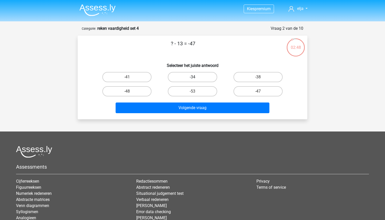
click at [201, 77] on label "-34" at bounding box center [192, 77] width 49 height 10
click at [196, 77] on input "-34" at bounding box center [194, 78] width 3 height 3
radio input "true"
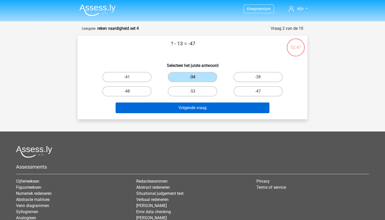
click at [200, 109] on button "Volgende vraag" at bounding box center [193, 108] width 154 height 11
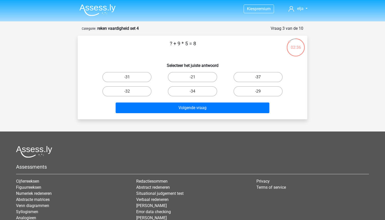
click at [245, 74] on label "-37" at bounding box center [258, 77] width 49 height 10
click at [258, 77] on input "-37" at bounding box center [259, 78] width 3 height 3
radio input "true"
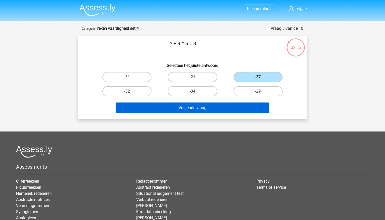
click at [233, 108] on button "Volgende vraag" at bounding box center [193, 108] width 154 height 11
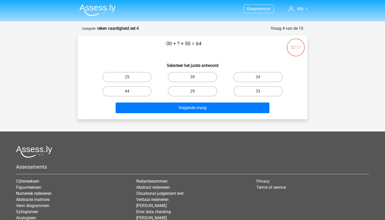
click at [122, 97] on div "44" at bounding box center [126, 91] width 65 height 14
click at [122, 93] on label "44" at bounding box center [126, 91] width 49 height 10
click at [127, 93] on input "44" at bounding box center [128, 92] width 3 height 3
radio input "true"
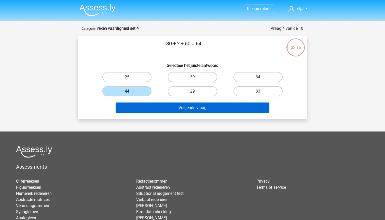
click at [125, 110] on button "Volgende vraag" at bounding box center [193, 108] width 154 height 11
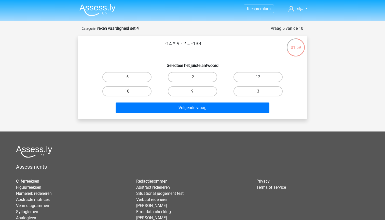
click at [266, 76] on label "12" at bounding box center [258, 77] width 49 height 10
click at [261, 77] on input "12" at bounding box center [259, 78] width 3 height 3
radio input "true"
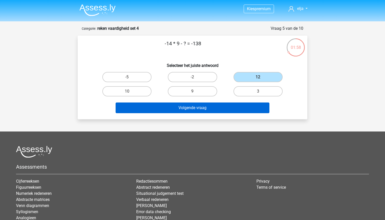
click at [224, 106] on button "Volgende vraag" at bounding box center [193, 108] width 154 height 11
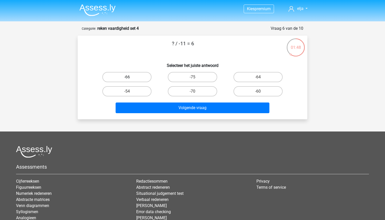
click at [134, 76] on label "-66" at bounding box center [126, 77] width 49 height 10
click at [130, 77] on input "-66" at bounding box center [128, 78] width 3 height 3
radio input "true"
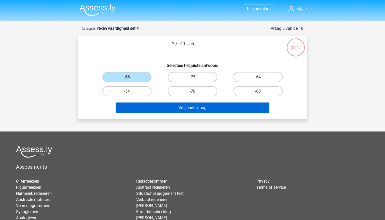
click at [147, 110] on button "Volgende vraag" at bounding box center [193, 108] width 154 height 11
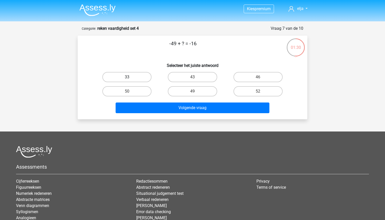
click at [147, 75] on label "33" at bounding box center [126, 77] width 49 height 10
click at [130, 77] on input "33" at bounding box center [128, 78] width 3 height 3
radio input "true"
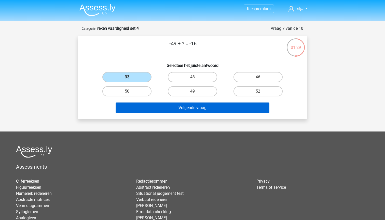
click at [156, 104] on button "Volgende vraag" at bounding box center [193, 108] width 154 height 11
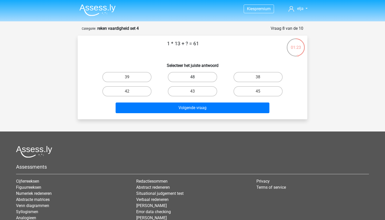
click at [188, 75] on label "48" at bounding box center [192, 77] width 49 height 10
click at [193, 77] on input "48" at bounding box center [194, 78] width 3 height 3
radio input "true"
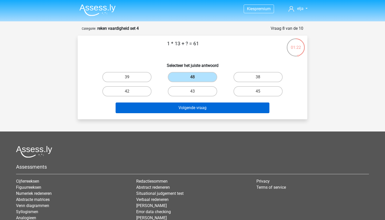
click at [188, 108] on button "Volgende vraag" at bounding box center [193, 108] width 154 height 11
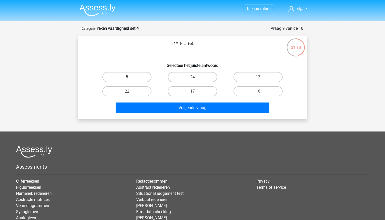
click at [139, 81] on label "8" at bounding box center [126, 77] width 49 height 10
click at [130, 81] on input "8" at bounding box center [128, 78] width 3 height 3
radio input "true"
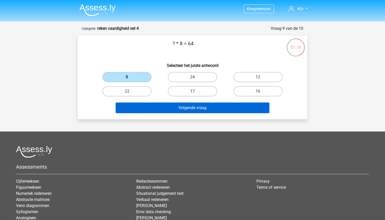
click at [147, 111] on button "Volgende vraag" at bounding box center [193, 108] width 154 height 11
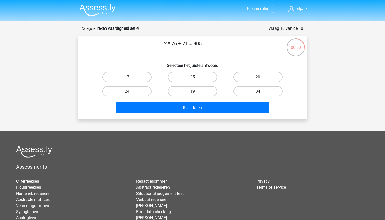
click at [252, 91] on label "34" at bounding box center [258, 91] width 49 height 10
click at [258, 91] on input "34" at bounding box center [259, 92] width 3 height 3
radio input "true"
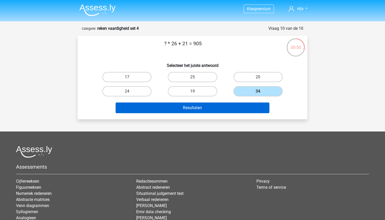
click at [232, 106] on button "Resultaten" at bounding box center [193, 108] width 154 height 11
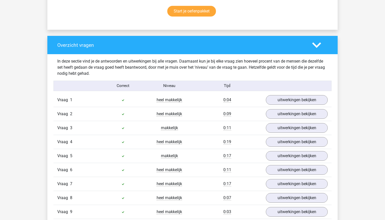
scroll to position [349, 0]
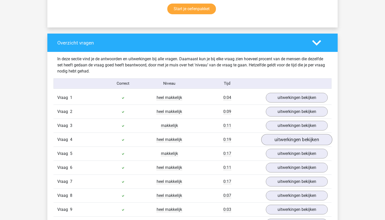
click at [282, 138] on link "uitwerkingen bekijken" at bounding box center [296, 140] width 71 height 11
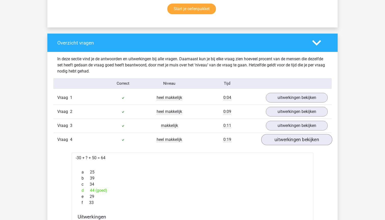
click at [276, 140] on link "uitwerkingen bekijken" at bounding box center [296, 140] width 71 height 11
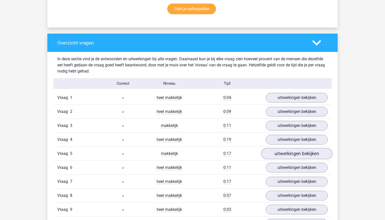
click at [277, 153] on link "uitwerkingen bekijken" at bounding box center [296, 154] width 71 height 11
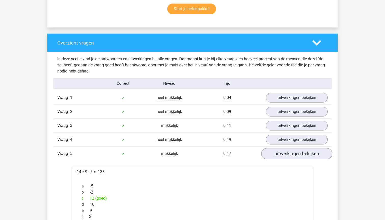
click at [272, 151] on link "uitwerkingen bekijken" at bounding box center [296, 154] width 71 height 11
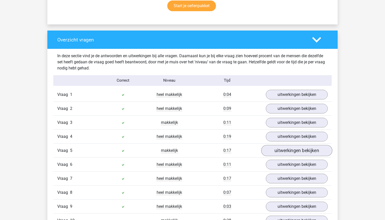
scroll to position [352, 0]
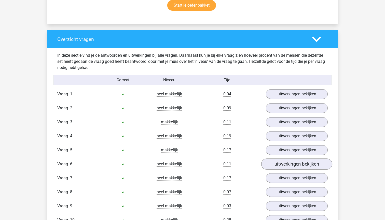
click at [276, 164] on link "uitwerkingen bekijken" at bounding box center [296, 164] width 71 height 11
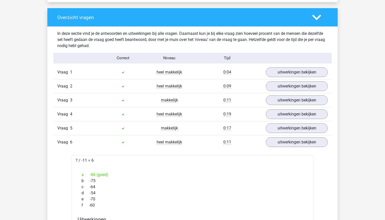
scroll to position [375, 0]
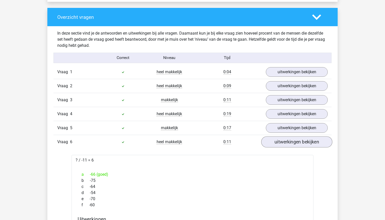
click at [274, 141] on link "uitwerkingen bekijken" at bounding box center [296, 142] width 71 height 11
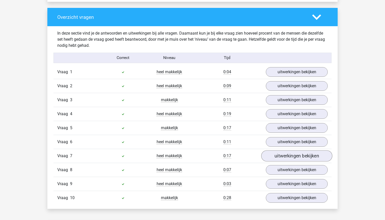
click at [276, 156] on link "uitwerkingen bekijken" at bounding box center [296, 156] width 71 height 11
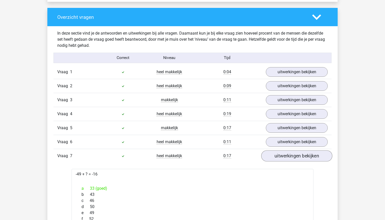
click at [277, 154] on link "uitwerkingen bekijken" at bounding box center [296, 156] width 71 height 11
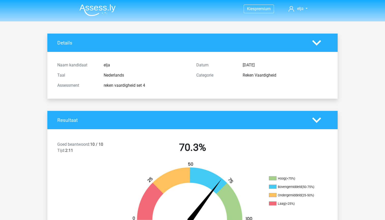
scroll to position [0, 0]
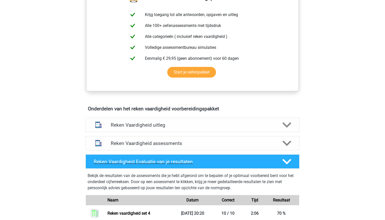
scroll to position [196, 0]
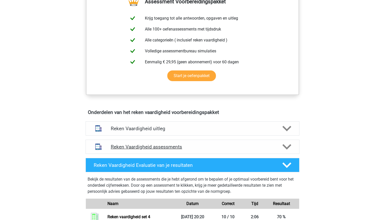
click at [286, 146] on icon at bounding box center [287, 147] width 9 height 9
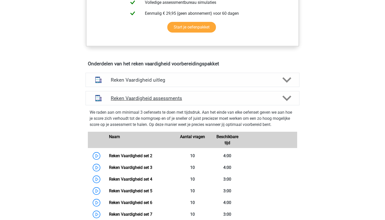
scroll to position [289, 0]
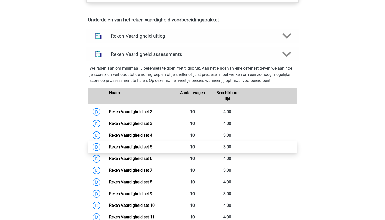
click at [152, 149] on link "Reken Vaardigheid set 5" at bounding box center [130, 147] width 43 height 5
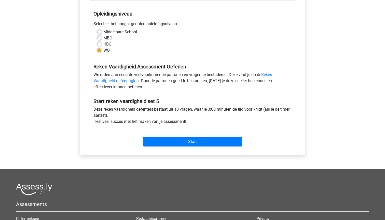
scroll to position [98, 0]
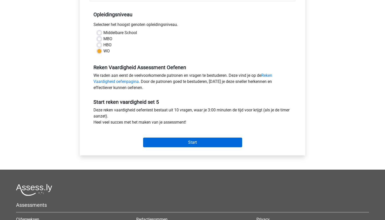
click at [171, 144] on input "Start" at bounding box center [192, 143] width 99 height 10
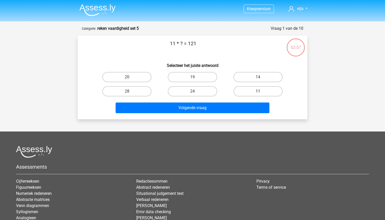
click at [241, 88] on label "11" at bounding box center [258, 91] width 49 height 10
click at [258, 91] on input "11" at bounding box center [259, 92] width 3 height 3
radio input "true"
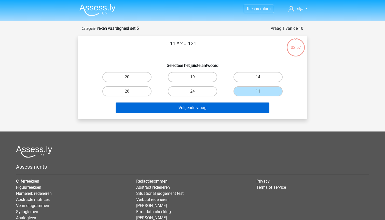
click at [232, 109] on button "Volgende vraag" at bounding box center [193, 108] width 154 height 11
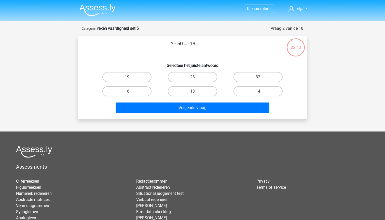
click at [237, 78] on label "32" at bounding box center [258, 77] width 49 height 10
click at [258, 78] on input "32" at bounding box center [259, 78] width 3 height 3
radio input "true"
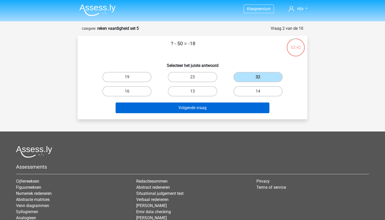
click at [202, 107] on button "Volgende vraag" at bounding box center [193, 108] width 154 height 11
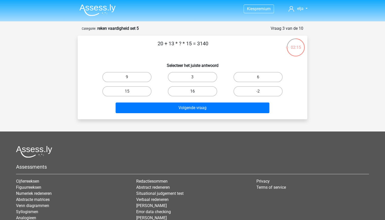
click at [201, 90] on label "16" at bounding box center [192, 91] width 49 height 10
click at [196, 91] on input "16" at bounding box center [194, 92] width 3 height 3
radio input "true"
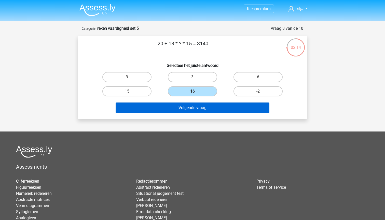
click at [201, 113] on button "Volgende vraag" at bounding box center [193, 108] width 154 height 11
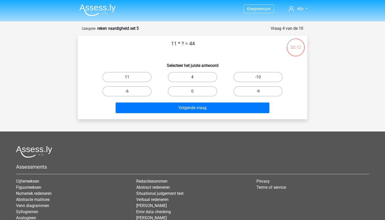
click at [199, 74] on label "4" at bounding box center [192, 77] width 49 height 10
click at [196, 77] on input "4" at bounding box center [194, 78] width 3 height 3
radio input "true"
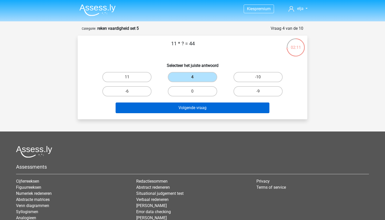
click at [199, 103] on button "Volgende vraag" at bounding box center [193, 108] width 154 height 11
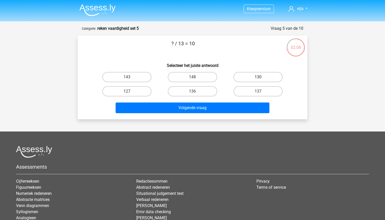
click at [250, 77] on label "130" at bounding box center [258, 77] width 49 height 10
click at [258, 77] on input "130" at bounding box center [259, 78] width 3 height 3
radio input "true"
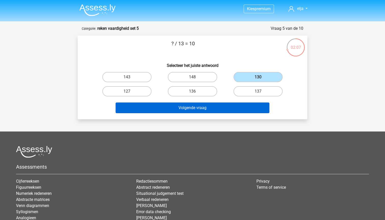
click at [224, 107] on button "Volgende vraag" at bounding box center [193, 108] width 154 height 11
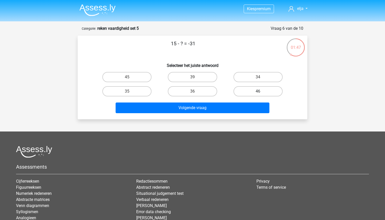
click at [242, 91] on label "46" at bounding box center [258, 91] width 49 height 10
click at [258, 91] on input "46" at bounding box center [259, 92] width 3 height 3
radio input "true"
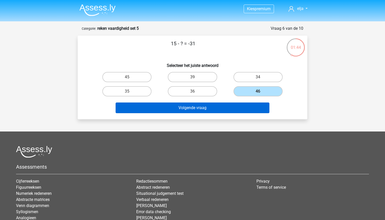
click at [236, 106] on button "Volgende vraag" at bounding box center [193, 108] width 154 height 11
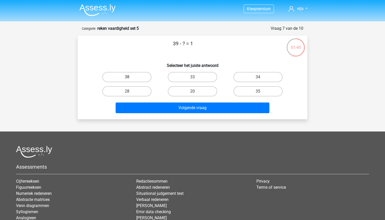
click at [127, 77] on label "38" at bounding box center [126, 77] width 49 height 10
click at [127, 77] on input "38" at bounding box center [128, 78] width 3 height 3
radio input "true"
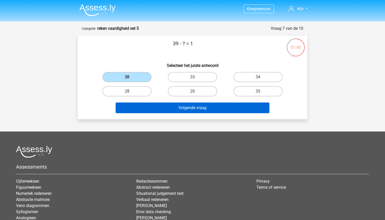
click at [141, 111] on button "Volgende vraag" at bounding box center [193, 108] width 154 height 11
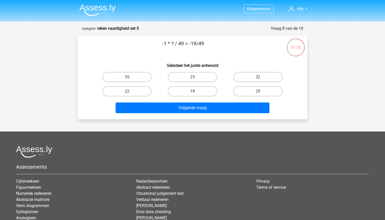
click at [199, 92] on label "19" at bounding box center [192, 91] width 49 height 10
click at [196, 92] on input "19" at bounding box center [194, 92] width 3 height 3
radio input "true"
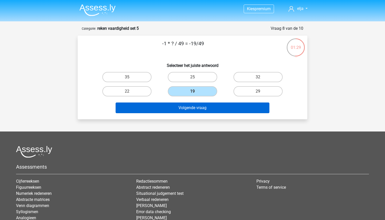
click at [197, 109] on button "Volgende vraag" at bounding box center [193, 108] width 154 height 11
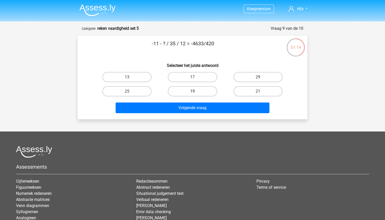
click at [195, 95] on label "19" at bounding box center [192, 91] width 49 height 10
click at [195, 95] on input "19" at bounding box center [194, 92] width 3 height 3
radio input "true"
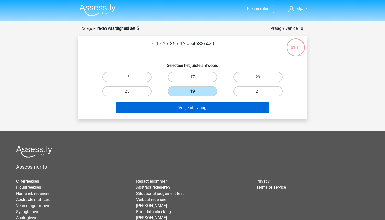
click at [195, 113] on button "Volgende vraag" at bounding box center [193, 108] width 154 height 11
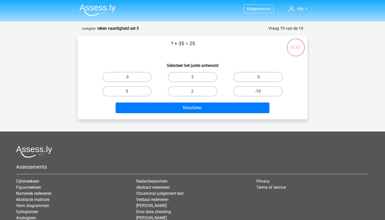
click at [243, 89] on label "-10" at bounding box center [258, 91] width 49 height 10
click at [258, 91] on input "-10" at bounding box center [259, 92] width 3 height 3
radio input "true"
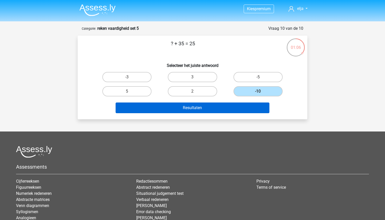
click at [234, 107] on button "Resultaten" at bounding box center [193, 108] width 154 height 11
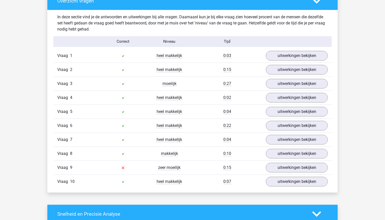
scroll to position [392, 0]
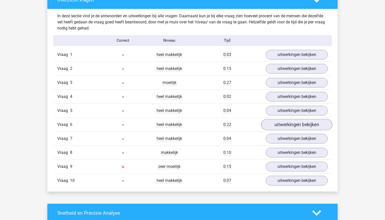
click at [271, 123] on link "uitwerkingen bekijken" at bounding box center [296, 125] width 71 height 11
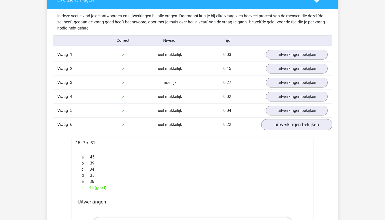
click at [271, 123] on link "uitwerkingen bekijken" at bounding box center [296, 125] width 71 height 11
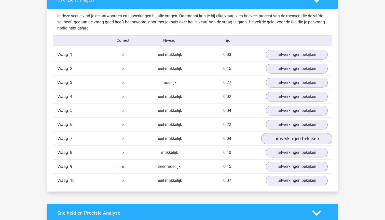
click at [271, 139] on link "uitwerkingen bekijken" at bounding box center [296, 139] width 71 height 11
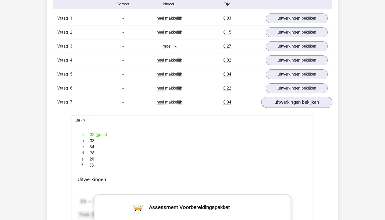
scroll to position [437, 0]
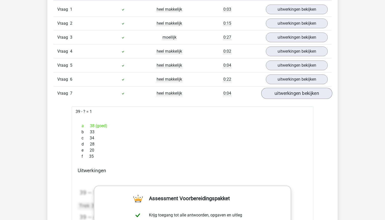
click at [276, 92] on link "uitwerkingen bekijken" at bounding box center [296, 93] width 71 height 11
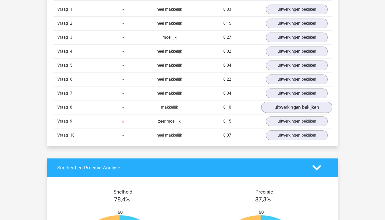
click at [276, 107] on link "uitwerkingen bekijken" at bounding box center [296, 107] width 71 height 11
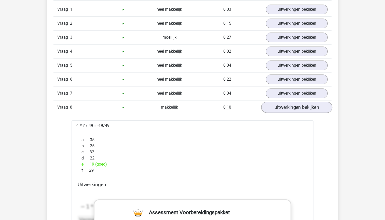
click at [276, 107] on link "uitwerkingen bekijken" at bounding box center [296, 107] width 71 height 11
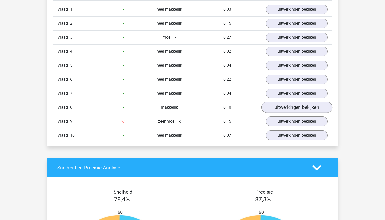
click at [280, 109] on link "uitwerkingen bekijken" at bounding box center [296, 107] width 71 height 11
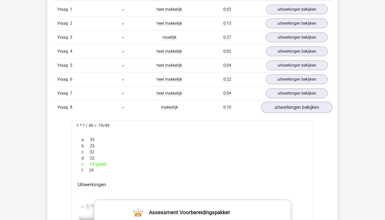
click at [280, 109] on link "uitwerkingen bekijken" at bounding box center [296, 107] width 71 height 11
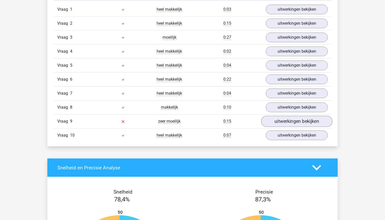
click at [280, 125] on link "uitwerkingen bekijken" at bounding box center [296, 121] width 71 height 11
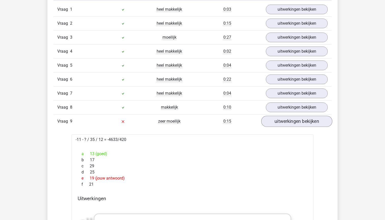
click at [280, 125] on link "uitwerkingen bekijken" at bounding box center [296, 121] width 71 height 11
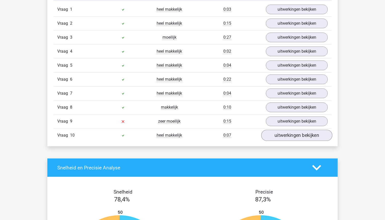
click at [281, 134] on link "uitwerkingen bekijken" at bounding box center [296, 135] width 71 height 11
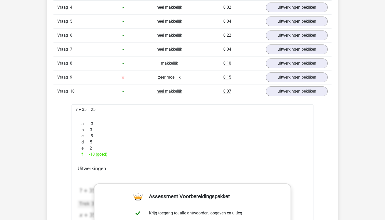
scroll to position [482, 0]
click at [279, 89] on link "uitwerkingen bekijken" at bounding box center [296, 91] width 71 height 11
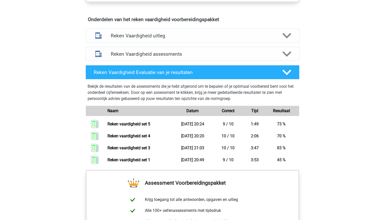
scroll to position [255, 0]
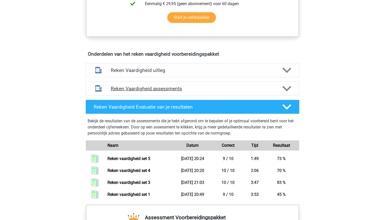
click at [283, 87] on polygon at bounding box center [287, 89] width 9 height 6
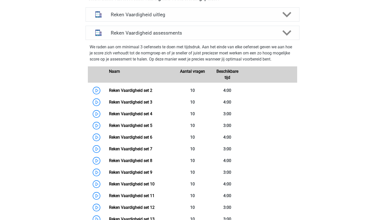
scroll to position [321, 0]
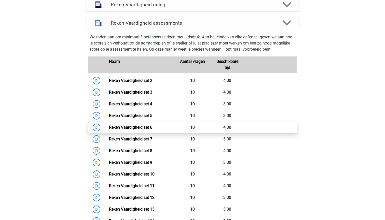
click at [152, 129] on link "Reken Vaardigheid set 6" at bounding box center [130, 127] width 43 height 5
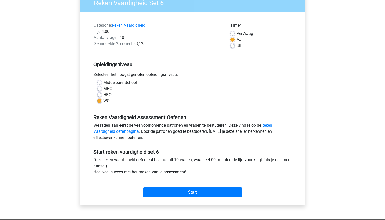
scroll to position [48, 0]
click at [188, 189] on input "Start" at bounding box center [192, 193] width 99 height 10
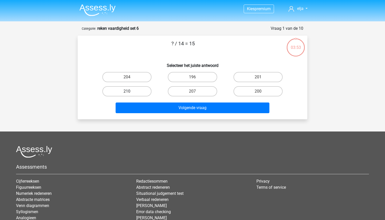
click at [133, 93] on label "210" at bounding box center [126, 91] width 49 height 10
click at [130, 93] on input "210" at bounding box center [128, 92] width 3 height 3
radio input "true"
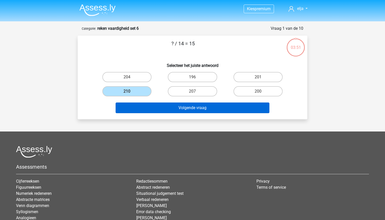
click at [140, 110] on button "Volgende vraag" at bounding box center [193, 108] width 154 height 11
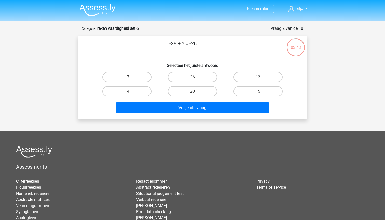
click at [246, 79] on label "12" at bounding box center [258, 77] width 49 height 10
click at [258, 79] on input "12" at bounding box center [259, 78] width 3 height 3
radio input "true"
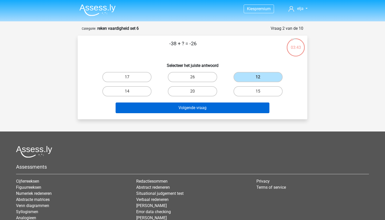
click at [226, 106] on button "Volgende vraag" at bounding box center [193, 108] width 154 height 11
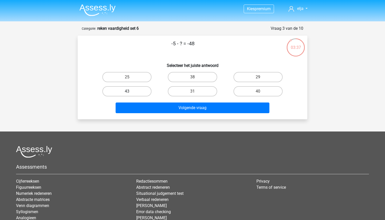
click at [136, 92] on label "43" at bounding box center [126, 91] width 49 height 10
click at [130, 92] on input "43" at bounding box center [128, 92] width 3 height 3
radio input "true"
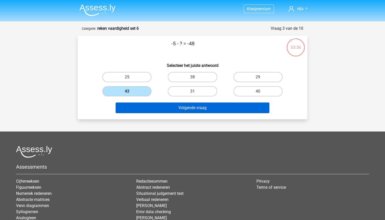
click at [140, 110] on button "Volgende vraag" at bounding box center [193, 108] width 154 height 11
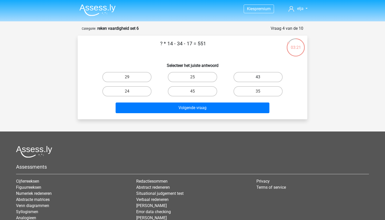
click at [239, 79] on label "43" at bounding box center [258, 77] width 49 height 10
click at [258, 79] on input "43" at bounding box center [259, 78] width 3 height 3
radio input "true"
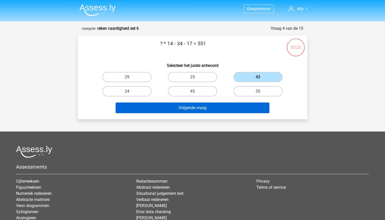
click at [211, 110] on button "Volgende vraag" at bounding box center [193, 108] width 154 height 11
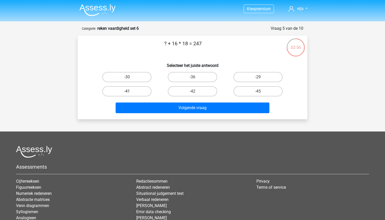
click at [136, 91] on label "-41" at bounding box center [126, 91] width 49 height 10
click at [130, 91] on input "-41" at bounding box center [128, 92] width 3 height 3
radio input "true"
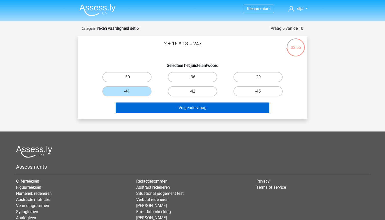
click at [139, 108] on button "Volgende vraag" at bounding box center [193, 108] width 154 height 11
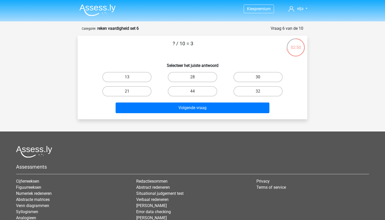
click at [252, 75] on label "30" at bounding box center [258, 77] width 49 height 10
click at [258, 77] on input "30" at bounding box center [259, 78] width 3 height 3
radio input "true"
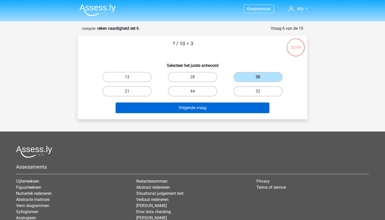
click at [215, 109] on button "Volgende vraag" at bounding box center [193, 108] width 154 height 11
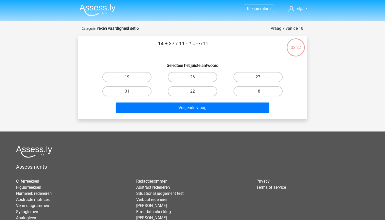
click at [210, 74] on label "26" at bounding box center [192, 77] width 49 height 10
click at [196, 77] on input "26" at bounding box center [194, 78] width 3 height 3
radio input "true"
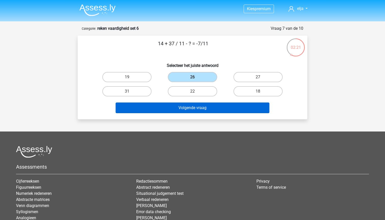
click at [206, 106] on button "Volgende vraag" at bounding box center [193, 108] width 154 height 11
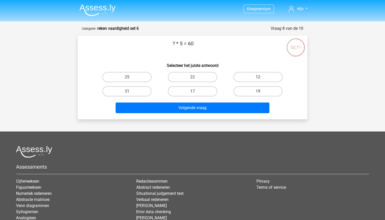
click at [246, 79] on label "12" at bounding box center [258, 77] width 49 height 10
click at [258, 79] on input "12" at bounding box center [259, 78] width 3 height 3
radio input "true"
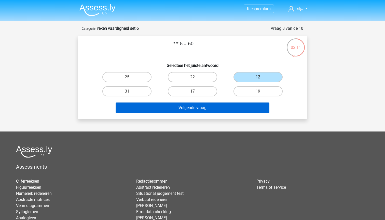
click at [217, 104] on button "Volgende vraag" at bounding box center [193, 108] width 154 height 11
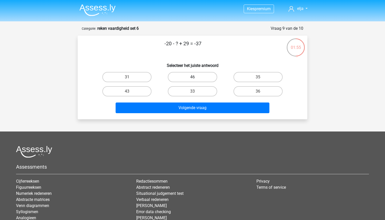
click at [197, 76] on label "46" at bounding box center [192, 77] width 49 height 10
click at [196, 77] on input "46" at bounding box center [194, 78] width 3 height 3
radio input "true"
click at [194, 115] on div "Volgende vraag" at bounding box center [192, 109] width 197 height 13
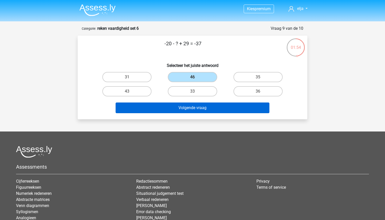
click at [194, 110] on button "Volgende vraag" at bounding box center [193, 108] width 154 height 11
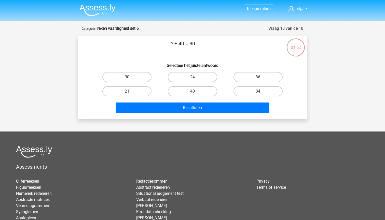
click at [180, 90] on label "40" at bounding box center [192, 91] width 49 height 10
click at [193, 91] on input "40" at bounding box center [194, 92] width 3 height 3
radio input "true"
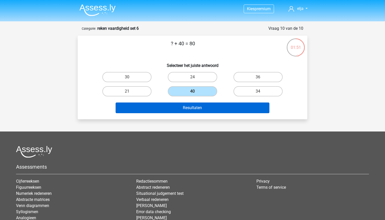
click at [178, 108] on button "Resultaten" at bounding box center [193, 108] width 154 height 11
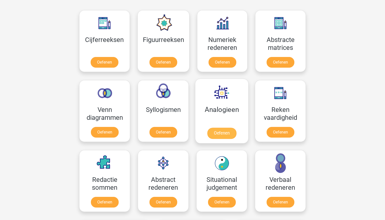
scroll to position [248, 0]
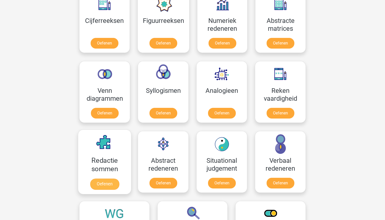
click at [108, 185] on link "Oefenen" at bounding box center [104, 184] width 29 height 11
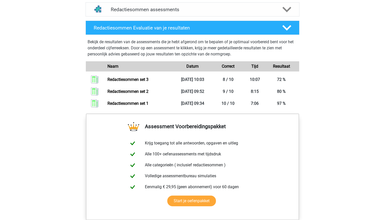
scroll to position [245, 0]
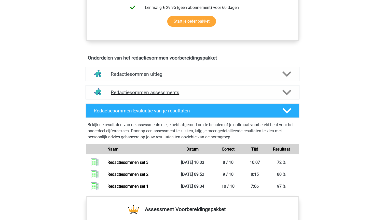
click at [288, 95] on polygon at bounding box center [287, 93] width 9 height 6
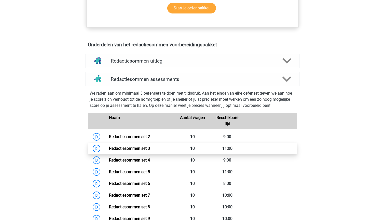
scroll to position [261, 0]
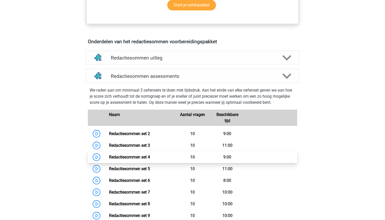
click at [150, 160] on link "Redactiesommen set 4" at bounding box center [129, 157] width 41 height 5
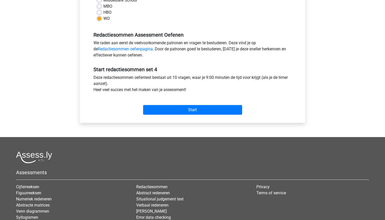
scroll to position [129, 0]
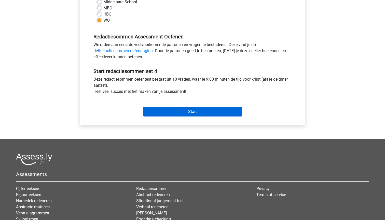
click at [163, 113] on input "Start" at bounding box center [192, 112] width 99 height 10
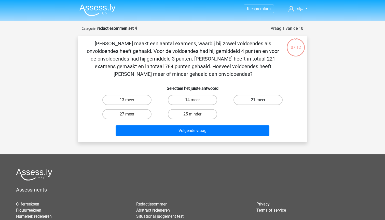
click at [255, 99] on label "21 meer" at bounding box center [258, 100] width 49 height 10
click at [258, 100] on input "21 meer" at bounding box center [259, 101] width 3 height 3
radio input "true"
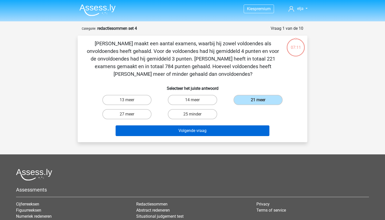
click at [233, 133] on button "Volgende vraag" at bounding box center [193, 131] width 154 height 11
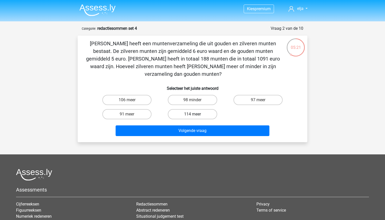
click at [183, 109] on label "114 meer" at bounding box center [192, 114] width 49 height 10
click at [193, 114] on input "114 meer" at bounding box center [194, 115] width 3 height 3
radio input "true"
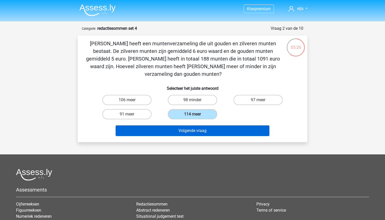
click at [176, 126] on button "Volgende vraag" at bounding box center [193, 131] width 154 height 11
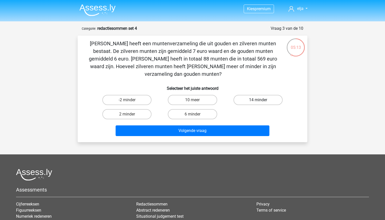
click at [253, 95] on label "14 minder" at bounding box center [258, 100] width 49 height 10
click at [258, 100] on input "14 minder" at bounding box center [259, 101] width 3 height 3
radio input "true"
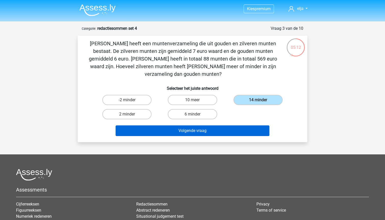
click at [237, 126] on button "Volgende vraag" at bounding box center [193, 131] width 154 height 11
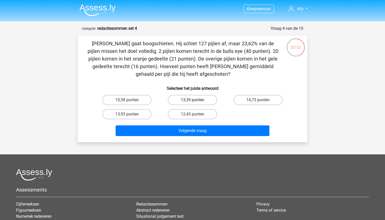
click at [187, 96] on label "13,39 punten" at bounding box center [192, 100] width 49 height 10
click at [193, 100] on input "13,39 punten" at bounding box center [194, 101] width 3 height 3
radio input "true"
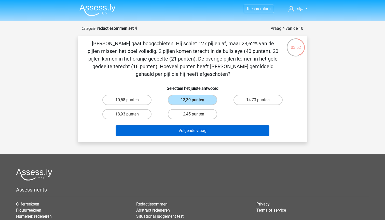
click at [196, 130] on button "Volgende vraag" at bounding box center [193, 131] width 154 height 11
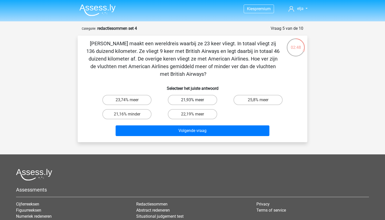
click at [186, 99] on label "21,93% meer" at bounding box center [192, 100] width 49 height 10
click at [193, 100] on input "21,93% meer" at bounding box center [194, 101] width 3 height 3
radio input "true"
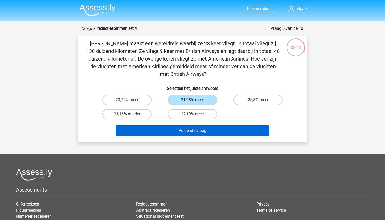
click at [186, 127] on button "Volgende vraag" at bounding box center [193, 131] width 154 height 11
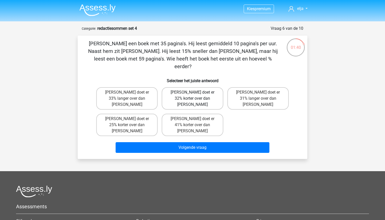
click at [195, 90] on label "Tom doet er 32% korter over dan Umberto" at bounding box center [192, 98] width 61 height 22
click at [195, 93] on input "Tom doet er 32% korter over dan Umberto" at bounding box center [194, 94] width 3 height 3
radio input "true"
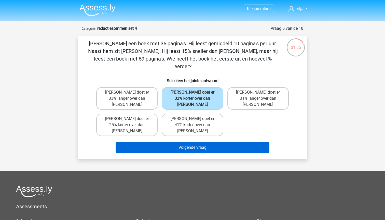
click at [197, 142] on button "Volgende vraag" at bounding box center [193, 147] width 154 height 11
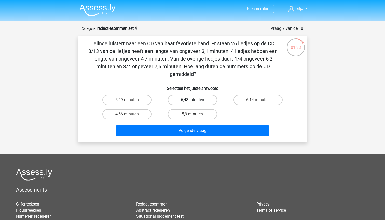
click at [191, 99] on label "6,43 minuten" at bounding box center [192, 100] width 49 height 10
click at [193, 100] on input "6,43 minuten" at bounding box center [194, 101] width 3 height 3
radio input "true"
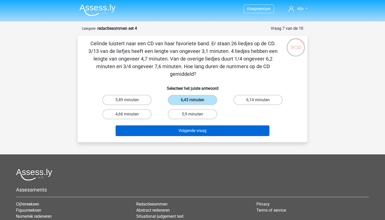
click at [193, 128] on button "Volgende vraag" at bounding box center [193, 131] width 154 height 11
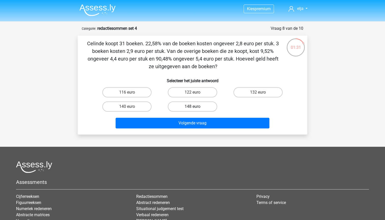
click at [188, 103] on label "148 euro" at bounding box center [192, 107] width 49 height 10
click at [193, 107] on input "148 euro" at bounding box center [194, 108] width 3 height 3
radio input "true"
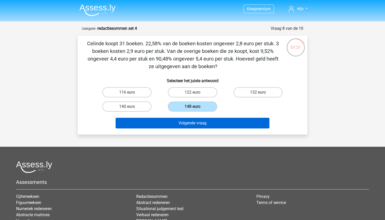
click at [188, 121] on button "Volgende vraag" at bounding box center [193, 123] width 154 height 11
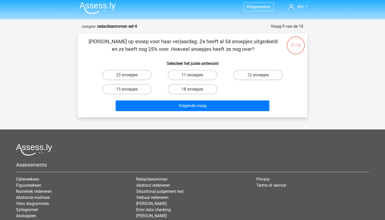
scroll to position [2, 0]
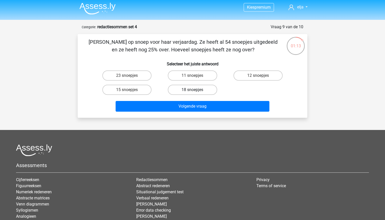
click at [199, 90] on label "18 snoepjes" at bounding box center [192, 90] width 49 height 10
click at [196, 90] on input "18 snoepjes" at bounding box center [194, 91] width 3 height 3
radio input "true"
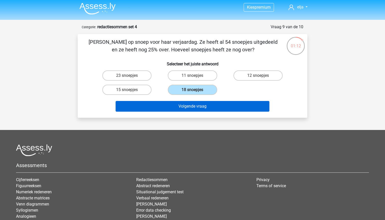
click at [199, 111] on button "Volgende vraag" at bounding box center [193, 106] width 154 height 11
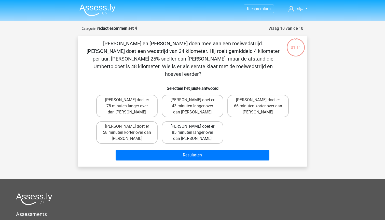
scroll to position [0, 0]
click at [193, 122] on label "Tom doet er 85 minuten langer over dan Umberto" at bounding box center [192, 133] width 61 height 22
click at [193, 127] on input "Tom doet er 85 minuten langer over dan Umberto" at bounding box center [194, 128] width 3 height 3
radio input "true"
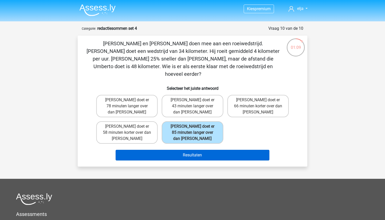
click at [193, 150] on button "Resultaten" at bounding box center [193, 155] width 154 height 11
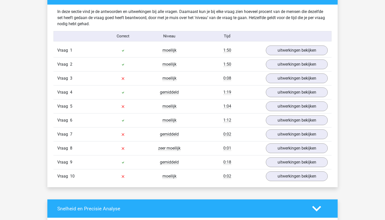
scroll to position [393, 0]
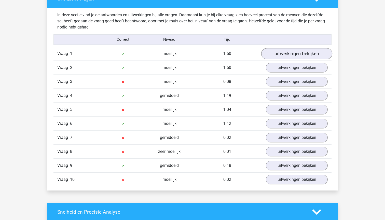
click at [283, 54] on link "uitwerkingen bekijken" at bounding box center [296, 53] width 71 height 11
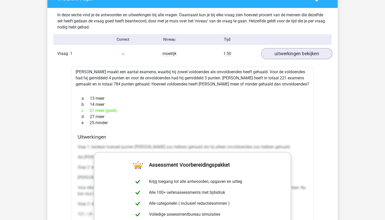
click at [283, 54] on link "uitwerkingen bekijken" at bounding box center [296, 53] width 71 height 11
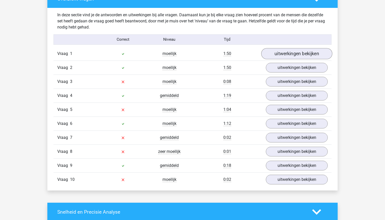
click at [280, 53] on link "uitwerkingen bekijken" at bounding box center [296, 53] width 71 height 11
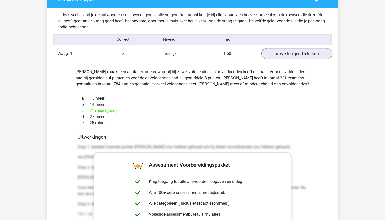
click at [280, 53] on link "uitwerkingen bekijken" at bounding box center [296, 53] width 71 height 11
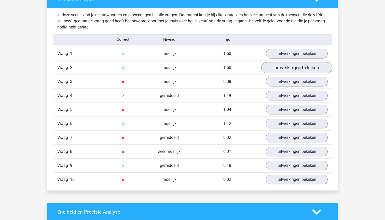
click at [284, 67] on link "uitwerkingen bekijken" at bounding box center [296, 67] width 71 height 11
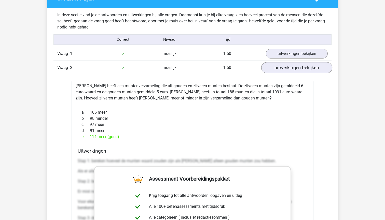
click at [284, 67] on link "uitwerkingen bekijken" at bounding box center [296, 67] width 71 height 11
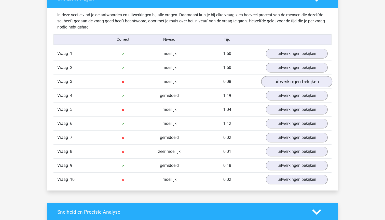
click at [280, 80] on link "uitwerkingen bekijken" at bounding box center [296, 81] width 71 height 11
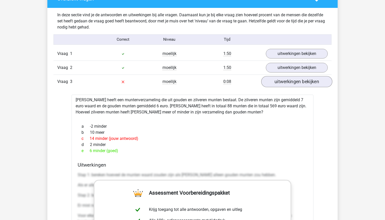
click at [280, 80] on link "uitwerkingen bekijken" at bounding box center [296, 81] width 71 height 11
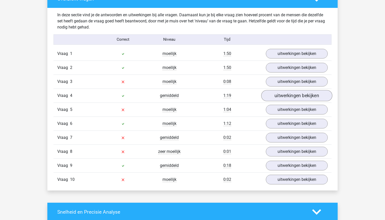
click at [276, 96] on link "uitwerkingen bekijken" at bounding box center [296, 95] width 71 height 11
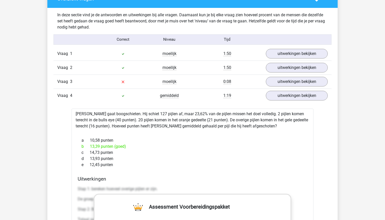
click at [289, 102] on div "Vraag 4 gemiddeld 1:19 uitwerkingen bekijken" at bounding box center [193, 96] width 278 height 14
click at [289, 98] on link "uitwerkingen bekijken" at bounding box center [296, 95] width 71 height 11
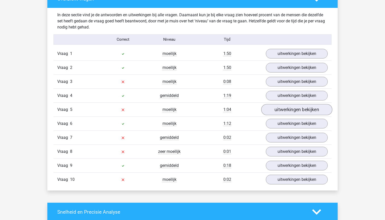
click at [282, 107] on link "uitwerkingen bekijken" at bounding box center [296, 109] width 71 height 11
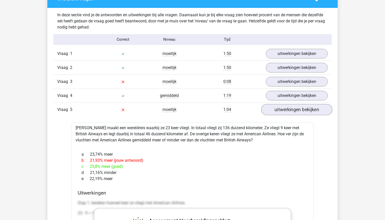
click at [282, 107] on link "uitwerkingen bekijken" at bounding box center [296, 109] width 71 height 11
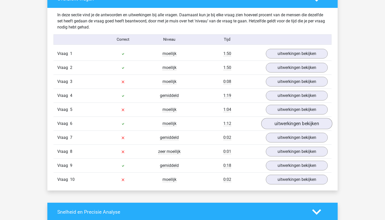
click at [285, 121] on link "uitwerkingen bekijken" at bounding box center [296, 123] width 71 height 11
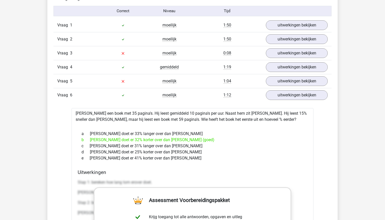
scroll to position [420, 0]
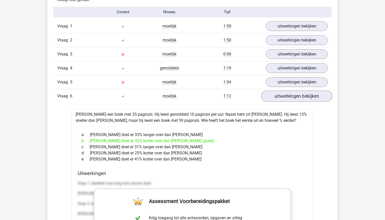
click at [280, 95] on link "uitwerkingen bekijken" at bounding box center [296, 96] width 71 height 11
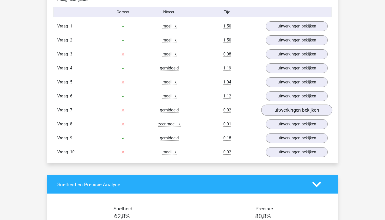
click at [281, 109] on link "uitwerkingen bekijken" at bounding box center [296, 110] width 71 height 11
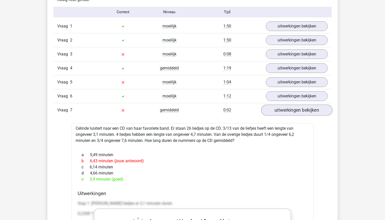
click at [281, 109] on link "uitwerkingen bekijken" at bounding box center [296, 110] width 71 height 11
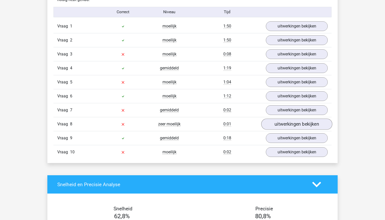
click at [278, 123] on link "uitwerkingen bekijken" at bounding box center [296, 124] width 71 height 11
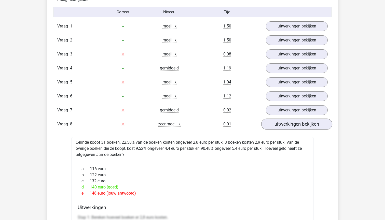
click at [278, 123] on link "uitwerkingen bekijken" at bounding box center [296, 124] width 71 height 11
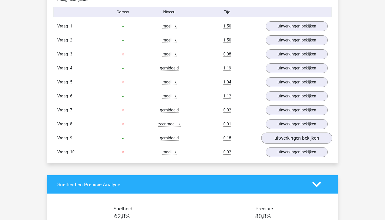
click at [280, 140] on link "uitwerkingen bekijken" at bounding box center [296, 138] width 71 height 11
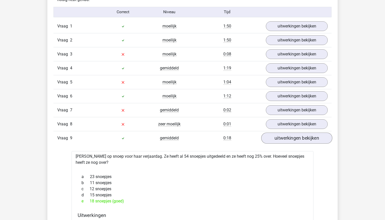
click at [280, 140] on link "uitwerkingen bekijken" at bounding box center [296, 138] width 71 height 11
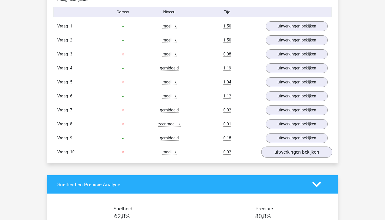
click at [270, 152] on link "uitwerkingen bekijken" at bounding box center [296, 152] width 71 height 11
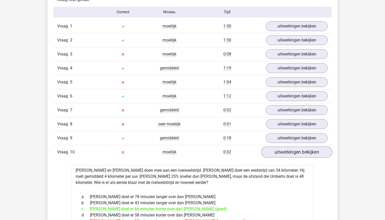
click at [270, 152] on link "uitwerkingen bekijken" at bounding box center [296, 152] width 71 height 11
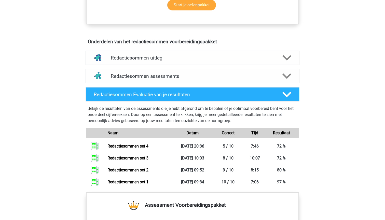
scroll to position [261, 0]
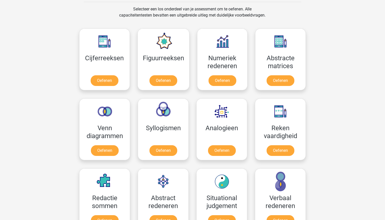
scroll to position [211, 0]
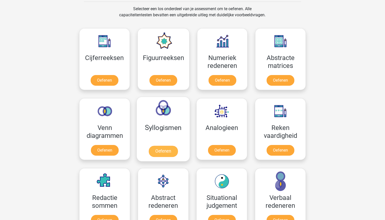
click at [162, 149] on link "Oefenen" at bounding box center [163, 151] width 29 height 11
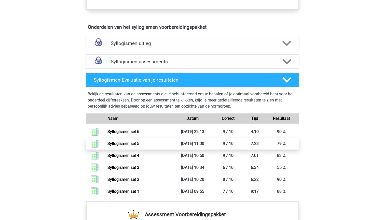
scroll to position [275, 0]
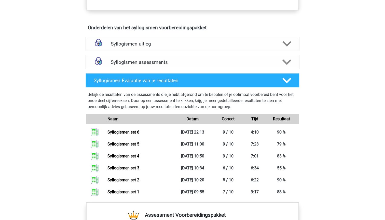
click at [284, 63] on icon at bounding box center [287, 62] width 9 height 9
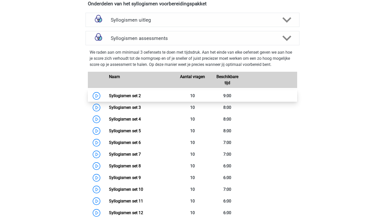
scroll to position [303, 0]
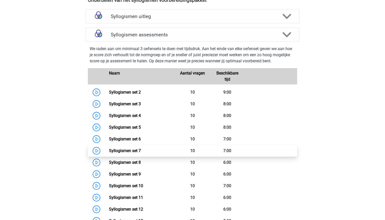
click at [141, 152] on link "Syllogismen set 7" at bounding box center [125, 151] width 32 height 5
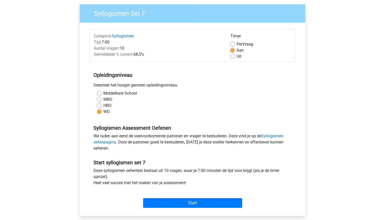
scroll to position [49, 0]
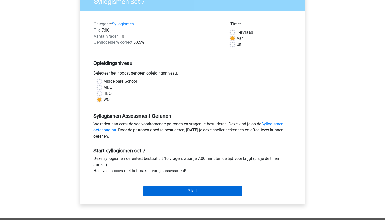
click at [189, 192] on input "Start" at bounding box center [192, 192] width 99 height 10
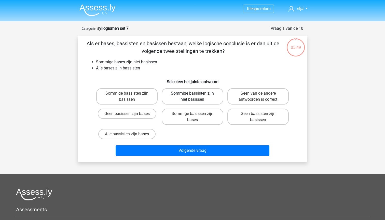
click at [169, 96] on label "Sommige bassisten zijn niet basissen" at bounding box center [192, 96] width 61 height 16
click at [193, 96] on input "Sommige bassisten zijn niet basissen" at bounding box center [194, 95] width 3 height 3
radio input "true"
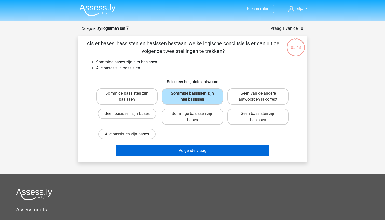
click at [187, 153] on button "Volgende vraag" at bounding box center [193, 151] width 154 height 11
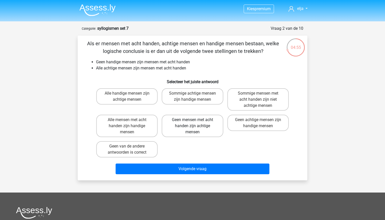
click at [181, 130] on label "Geen mensen met acht handen zijn achtige mensen" at bounding box center [192, 126] width 61 height 22
click at [193, 123] on input "Geen mensen met acht handen zijn achtige mensen" at bounding box center [194, 121] width 3 height 3
radio input "true"
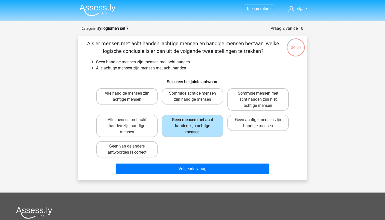
click at [238, 143] on div "Alle handige mensen zijn achtige mensen Sommige achtige mensen zijn handige men…" at bounding box center [192, 122] width 197 height 73
click at [242, 122] on label "Geen achtige mensen zijn handige mensen" at bounding box center [258, 123] width 61 height 16
click at [258, 122] on input "Geen achtige mensen zijn handige mensen" at bounding box center [259, 121] width 3 height 3
radio input "true"
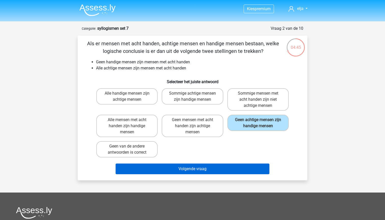
click at [227, 170] on button "Volgende vraag" at bounding box center [193, 169] width 154 height 11
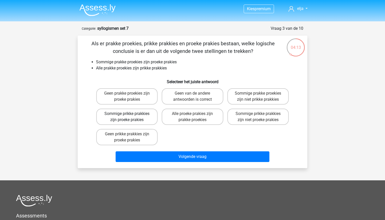
click at [120, 112] on label "Sommige prikke prakkies zijn proeke prakies" at bounding box center [126, 117] width 61 height 16
click at [127, 114] on input "Sommige prikke prakkies zijn proeke prakies" at bounding box center [128, 115] width 3 height 3
radio input "true"
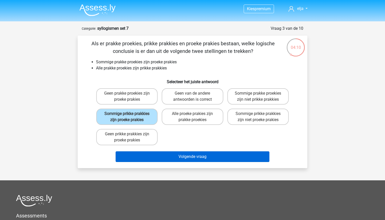
click at [188, 162] on button "Volgende vraag" at bounding box center [193, 157] width 154 height 11
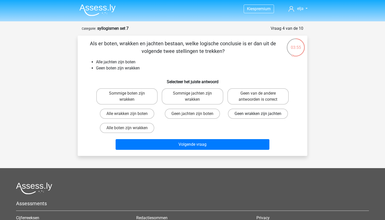
click at [241, 116] on label "Geen wrakken zijn jachten" at bounding box center [258, 114] width 60 height 10
click at [258, 116] on input "Geen wrakken zijn jachten" at bounding box center [259, 115] width 3 height 3
radio input "true"
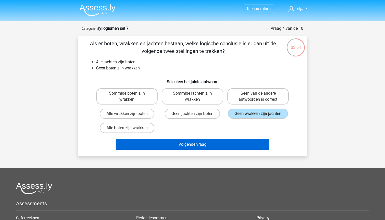
click at [226, 150] on button "Volgende vraag" at bounding box center [193, 144] width 154 height 11
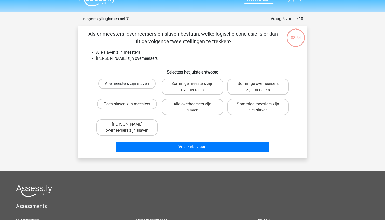
scroll to position [7, 0]
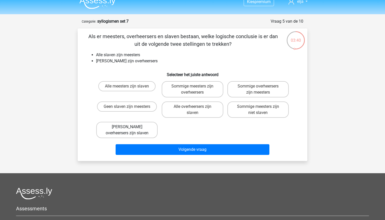
click at [140, 130] on label "Geen overheersers zijn slaven" at bounding box center [126, 130] width 61 height 16
click at [130, 130] on input "Geen overheersers zijn slaven" at bounding box center [128, 128] width 3 height 3
radio input "true"
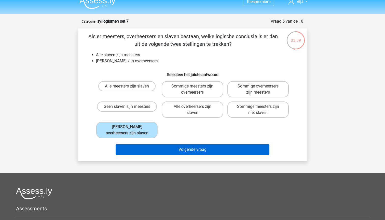
click at [143, 149] on button "Volgende vraag" at bounding box center [193, 149] width 154 height 11
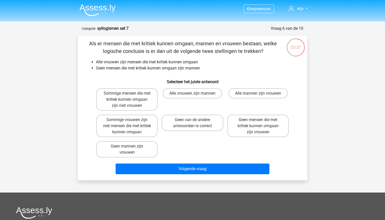
scroll to position [0, 0]
click at [130, 147] on input "Geen mannen zijn vrouwen" at bounding box center [128, 148] width 3 height 3
radio input "true"
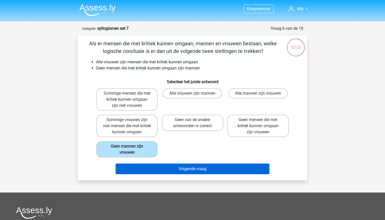
click at [136, 173] on button "Volgende vraag" at bounding box center [193, 169] width 154 height 11
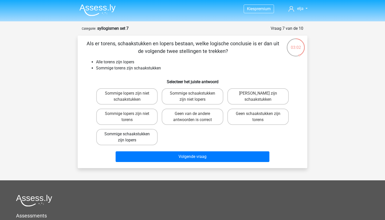
click at [149, 134] on label "Sommige schaakstukken zijn lopers" at bounding box center [126, 137] width 61 height 16
click at [130, 134] on input "Sommige schaakstukken zijn lopers" at bounding box center [128, 135] width 3 height 3
radio input "true"
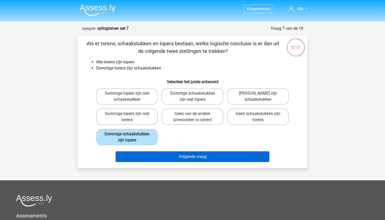
click at [152, 161] on button "Volgende vraag" at bounding box center [193, 157] width 154 height 11
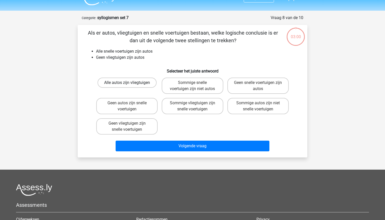
scroll to position [6, 0]
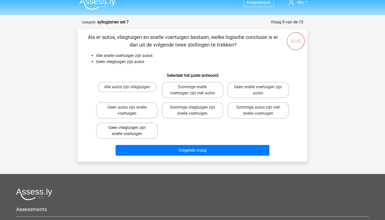
click at [132, 131] on label "Geen vliegtuigen zijn snelle voertuigen" at bounding box center [126, 131] width 61 height 16
click at [130, 131] on input "Geen vliegtuigen zijn snelle voertuigen" at bounding box center [128, 129] width 3 height 3
radio input "true"
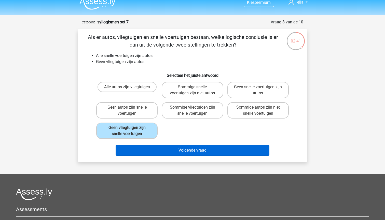
click at [142, 152] on button "Volgende vraag" at bounding box center [193, 150] width 154 height 11
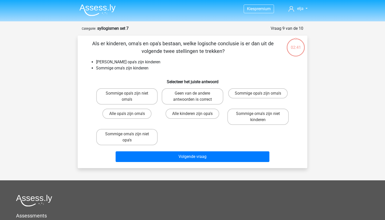
scroll to position [0, 0]
click at [146, 144] on label "Sommige oma's zijn niet opa's" at bounding box center [126, 137] width 61 height 16
click at [130, 138] on input "Sommige oma's zijn niet opa's" at bounding box center [128, 135] width 3 height 3
radio input "true"
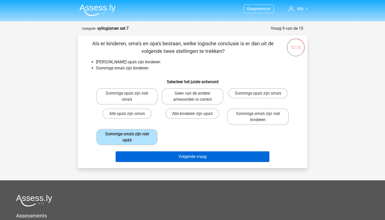
click at [150, 156] on button "Volgende vraag" at bounding box center [193, 157] width 154 height 11
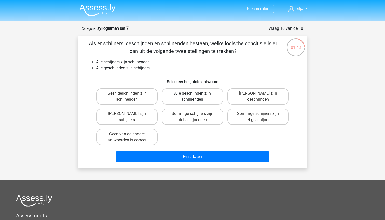
click at [186, 103] on label "Alle geschijnden zijn schijnenden" at bounding box center [192, 96] width 61 height 16
click at [193, 97] on input "Alle geschijnden zijn schijnenden" at bounding box center [194, 95] width 3 height 3
radio input "true"
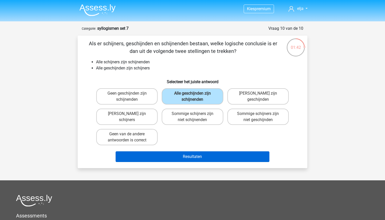
click at [186, 158] on button "Resultaten" at bounding box center [193, 157] width 154 height 11
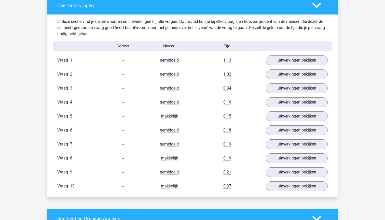
scroll to position [389, 0]
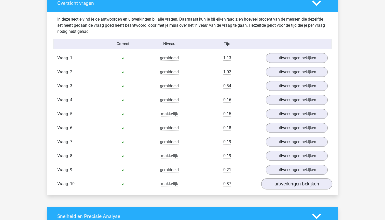
click at [284, 184] on link "uitwerkingen bekijken" at bounding box center [296, 184] width 71 height 11
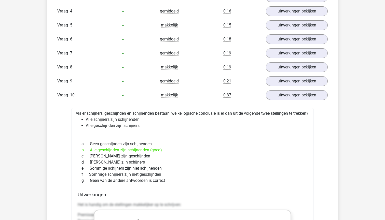
scroll to position [471, 0]
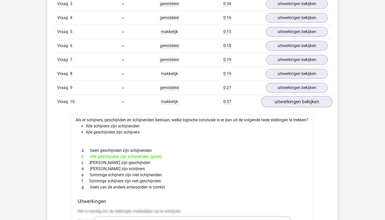
click at [277, 107] on link "uitwerkingen bekijken" at bounding box center [296, 102] width 71 height 11
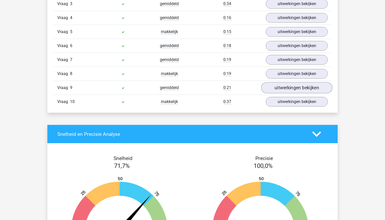
click at [278, 88] on link "uitwerkingen bekijken" at bounding box center [296, 88] width 71 height 11
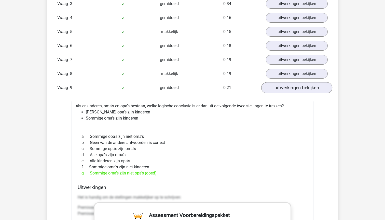
click at [274, 90] on link "uitwerkingen bekijken" at bounding box center [296, 88] width 71 height 11
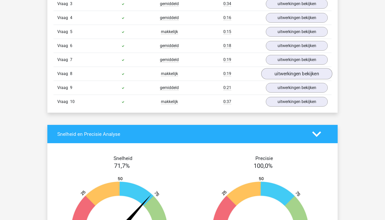
click at [272, 74] on link "uitwerkingen bekijken" at bounding box center [296, 74] width 71 height 11
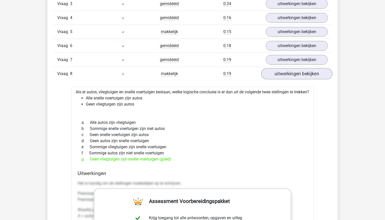
click at [275, 74] on link "uitwerkingen bekijken" at bounding box center [296, 74] width 71 height 11
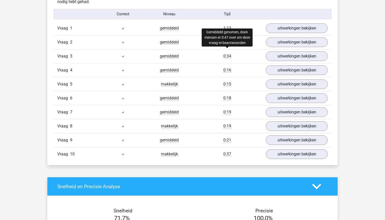
scroll to position [412, 0]
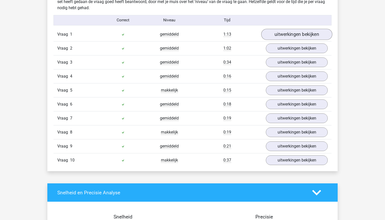
click at [272, 37] on link "uitwerkingen bekijken" at bounding box center [296, 34] width 71 height 11
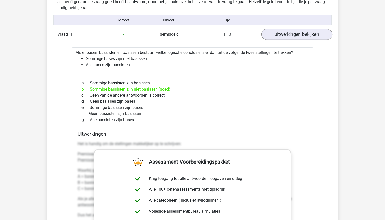
click at [272, 37] on link "uitwerkingen bekijken" at bounding box center [296, 34] width 71 height 11
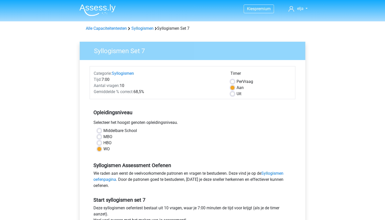
scroll to position [49, 0]
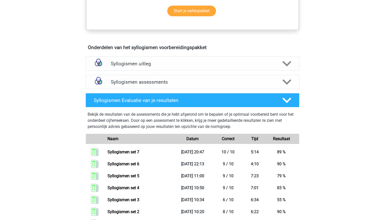
scroll to position [250, 0]
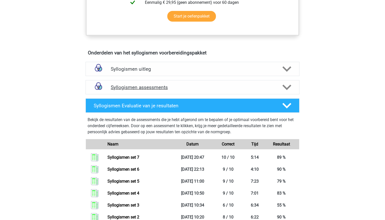
click at [278, 86] on div "Syllogismen assessments" at bounding box center [192, 88] width 171 height 6
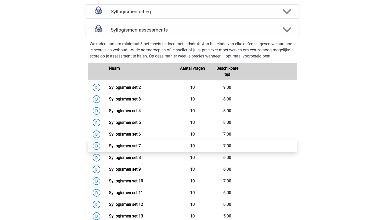
scroll to position [308, 0]
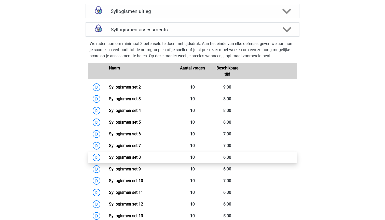
click at [141, 156] on link "Syllogismen set 8" at bounding box center [125, 157] width 32 height 5
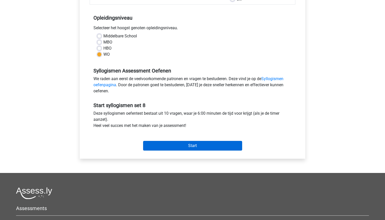
scroll to position [93, 0]
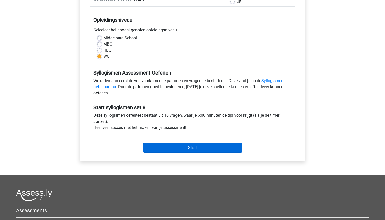
click at [179, 147] on input "Start" at bounding box center [192, 148] width 99 height 10
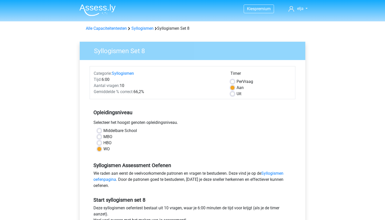
scroll to position [0, 0]
click at [116, 29] on link "Alle Capaciteitentesten" at bounding box center [106, 28] width 41 height 5
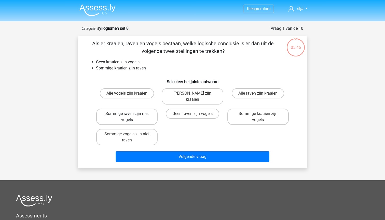
click at [124, 109] on label "Sommige raven zijn niet vogels" at bounding box center [126, 117] width 61 height 16
click at [127, 114] on input "Sommige raven zijn niet vogels" at bounding box center [128, 115] width 3 height 3
radio input "true"
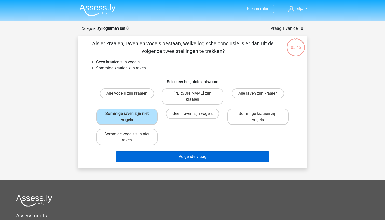
click at [147, 152] on button "Volgende vraag" at bounding box center [193, 157] width 154 height 11
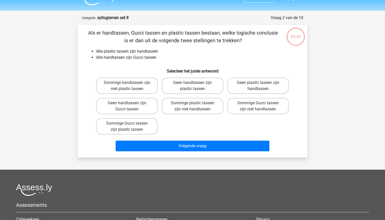
scroll to position [10, 0]
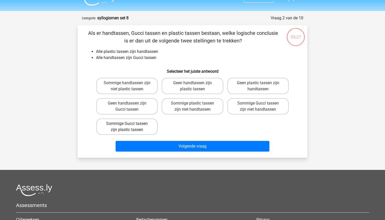
click at [130, 133] on label "Sommige Gucci tassen zijn plastic tassen" at bounding box center [126, 127] width 61 height 16
click at [130, 127] on input "Sommige Gucci tassen zijn plastic tassen" at bounding box center [128, 125] width 3 height 3
radio input "true"
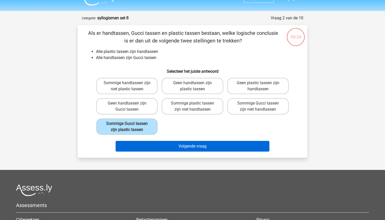
click at [137, 144] on button "Volgende vraag" at bounding box center [193, 146] width 154 height 11
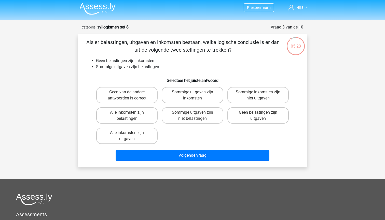
scroll to position [1, 0]
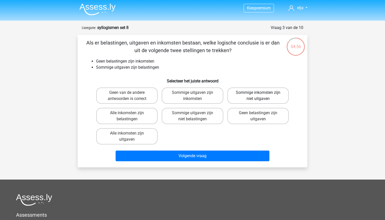
click at [260, 92] on label "Sommige inkomsten zijn niet uitgaven" at bounding box center [258, 96] width 61 height 16
click at [260, 93] on input "Sommige inkomsten zijn niet uitgaven" at bounding box center [259, 94] width 3 height 3
radio input "true"
click at [113, 101] on label "Geen van de andere antwoorden is correct" at bounding box center [126, 96] width 61 height 16
click at [127, 96] on input "Geen van de andere antwoorden is correct" at bounding box center [128, 94] width 3 height 3
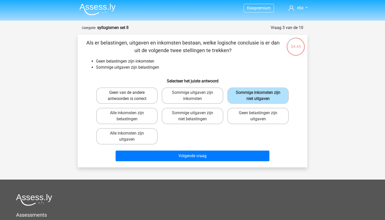
radio input "true"
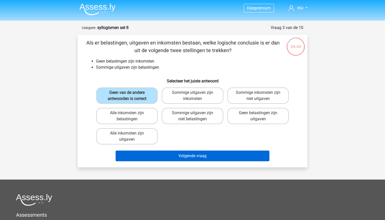
click at [149, 152] on button "Volgende vraag" at bounding box center [193, 156] width 154 height 11
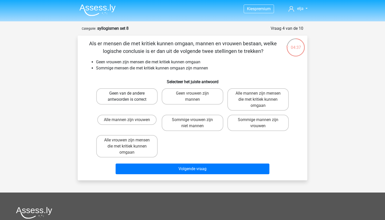
scroll to position [-1, 0]
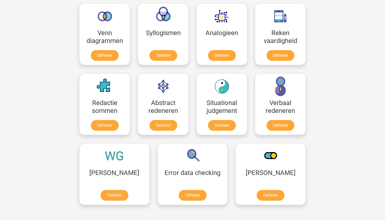
scroll to position [307, 0]
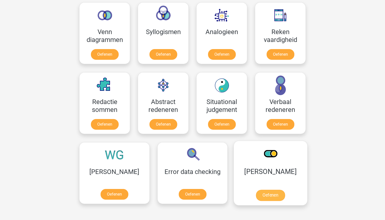
click at [256, 195] on link "Oefenen" at bounding box center [270, 195] width 29 height 11
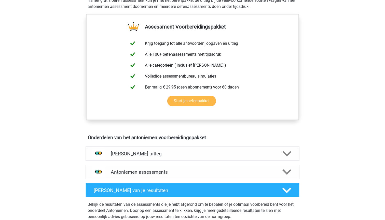
scroll to position [186, 0]
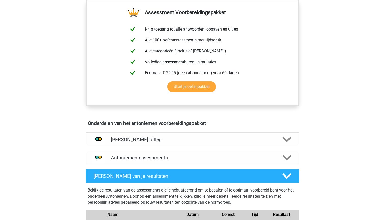
click at [288, 158] on polygon at bounding box center [287, 158] width 9 height 6
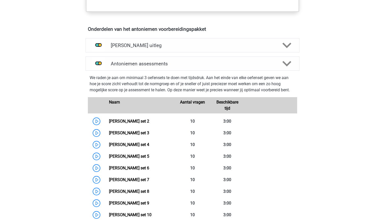
scroll to position [290, 0]
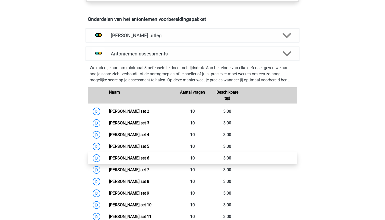
click at [149, 160] on link "[PERSON_NAME] set 6" at bounding box center [129, 158] width 40 height 5
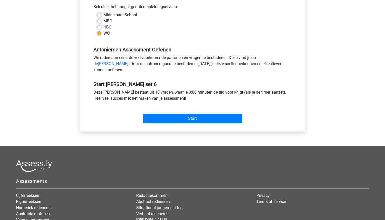
scroll to position [115, 0]
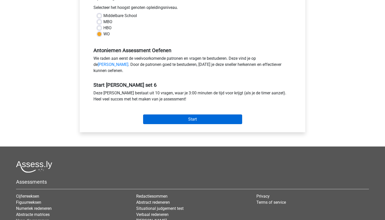
click at [172, 124] on input "Start" at bounding box center [192, 120] width 99 height 10
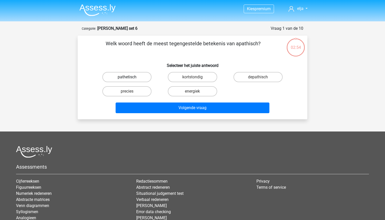
click at [134, 81] on label "pathetisch" at bounding box center [126, 77] width 49 height 10
click at [130, 81] on input "pathetisch" at bounding box center [128, 78] width 3 height 3
radio input "true"
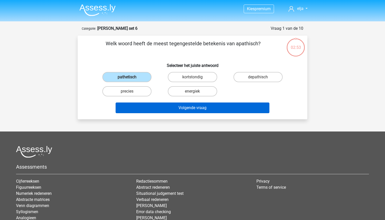
click at [144, 109] on button "Volgende vraag" at bounding box center [193, 108] width 154 height 11
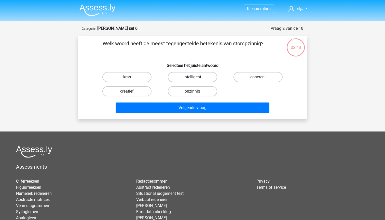
click at [174, 77] on label "intelligent" at bounding box center [192, 77] width 49 height 10
click at [193, 77] on input "intelligent" at bounding box center [194, 78] width 3 height 3
radio input "true"
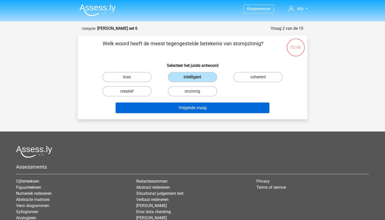
click at [181, 112] on button "Volgende vraag" at bounding box center [193, 108] width 154 height 11
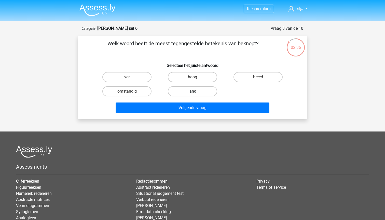
click at [205, 93] on label "lang" at bounding box center [192, 91] width 49 height 10
click at [196, 93] on input "lang" at bounding box center [194, 92] width 3 height 3
radio input "true"
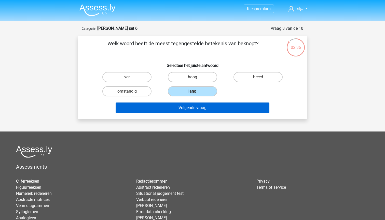
click at [209, 108] on button "Volgende vraag" at bounding box center [193, 108] width 154 height 11
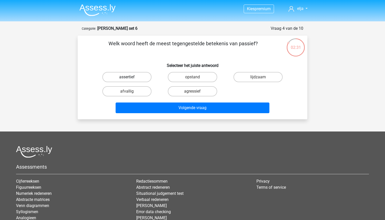
click at [143, 76] on label "assertief" at bounding box center [126, 77] width 49 height 10
click at [130, 77] on input "assertief" at bounding box center [128, 78] width 3 height 3
radio input "true"
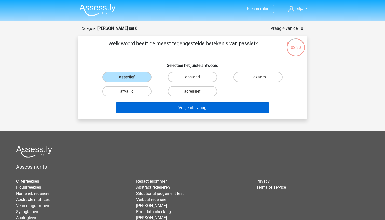
click at [151, 105] on button "Volgende vraag" at bounding box center [193, 108] width 154 height 11
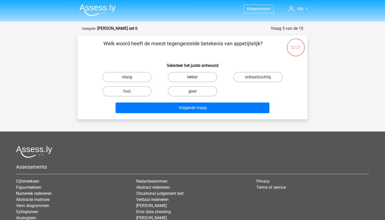
click at [180, 90] on label "goor" at bounding box center [192, 91] width 49 height 10
click at [193, 91] on input "goor" at bounding box center [194, 92] width 3 height 3
radio input "true"
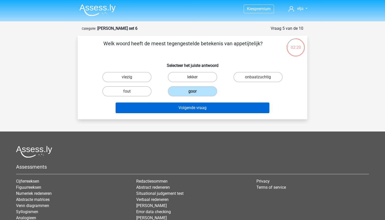
click at [181, 108] on button "Volgende vraag" at bounding box center [193, 108] width 154 height 11
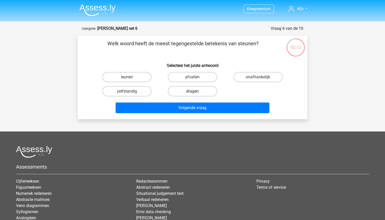
click at [181, 91] on label "dragen" at bounding box center [192, 91] width 49 height 10
click at [193, 91] on input "dragen" at bounding box center [194, 92] width 3 height 3
radio input "true"
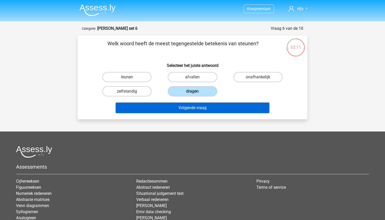
click at [181, 105] on button "Volgende vraag" at bounding box center [193, 108] width 154 height 11
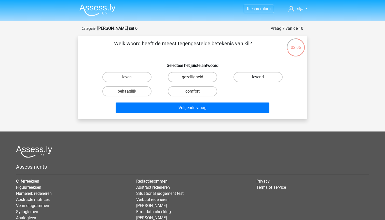
click at [240, 77] on label "levend" at bounding box center [258, 77] width 49 height 10
click at [258, 77] on input "levend" at bounding box center [259, 78] width 3 height 3
radio input "true"
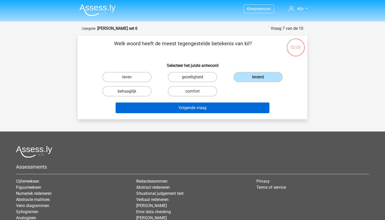
click at [235, 104] on button "Volgende vraag" at bounding box center [193, 108] width 154 height 11
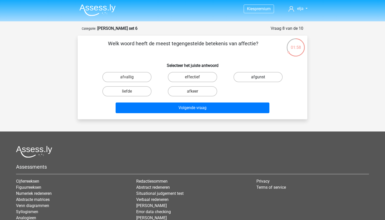
click at [257, 74] on label "afgunst" at bounding box center [258, 77] width 49 height 10
click at [258, 77] on input "afgunst" at bounding box center [259, 78] width 3 height 3
radio input "true"
click at [190, 90] on label "afkeer" at bounding box center [192, 91] width 49 height 10
click at [193, 91] on input "afkeer" at bounding box center [194, 92] width 3 height 3
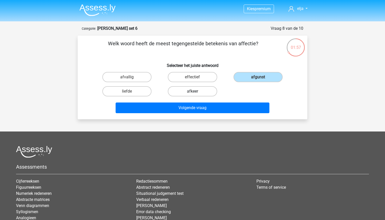
radio input "true"
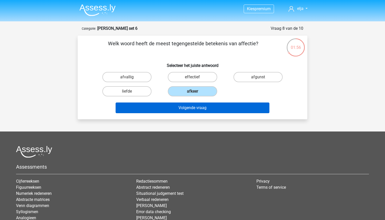
click at [191, 109] on button "Volgende vraag" at bounding box center [193, 108] width 154 height 11
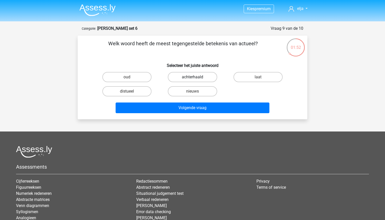
click at [203, 79] on label "achterhaald" at bounding box center [192, 77] width 49 height 10
click at [196, 79] on input "achterhaald" at bounding box center [194, 78] width 3 height 3
radio input "true"
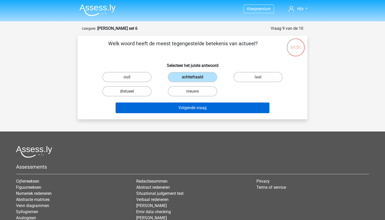
click at [204, 103] on button "Volgende vraag" at bounding box center [193, 108] width 154 height 11
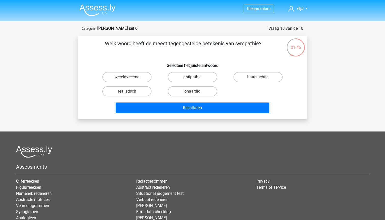
click at [179, 77] on label "antipathie" at bounding box center [192, 77] width 49 height 10
click at [193, 77] on input "antipathie" at bounding box center [194, 78] width 3 height 3
radio input "true"
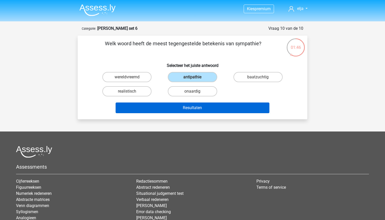
click at [181, 105] on button "Resultaten" at bounding box center [193, 108] width 154 height 11
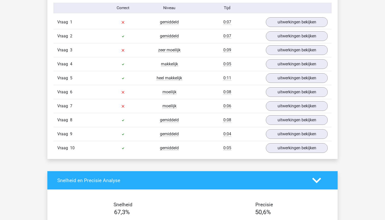
scroll to position [425, 0]
click at [274, 22] on link "uitwerkingen bekijken" at bounding box center [296, 22] width 71 height 11
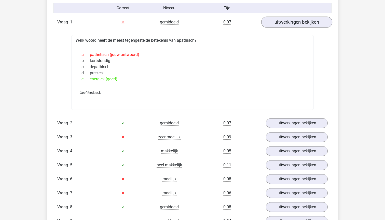
click at [274, 22] on link "uitwerkingen bekijken" at bounding box center [296, 22] width 71 height 11
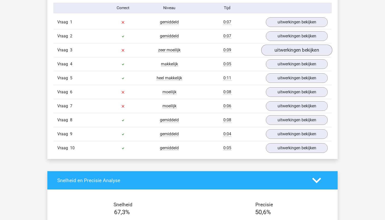
click at [280, 52] on link "uitwerkingen bekijken" at bounding box center [296, 50] width 71 height 11
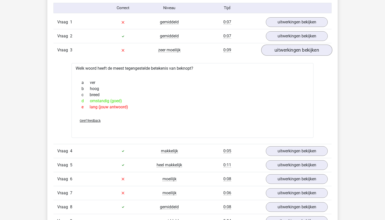
click at [280, 52] on link "uitwerkingen bekijken" at bounding box center [296, 50] width 71 height 11
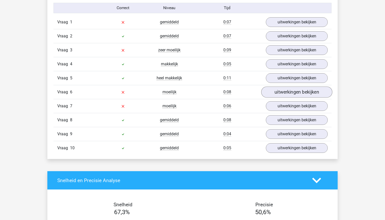
click at [276, 88] on link "uitwerkingen bekijken" at bounding box center [296, 92] width 71 height 11
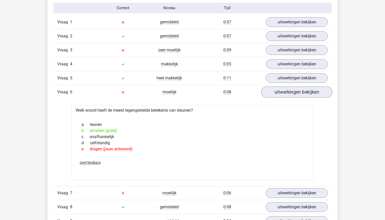
click at [276, 88] on link "uitwerkingen bekijken" at bounding box center [296, 92] width 71 height 11
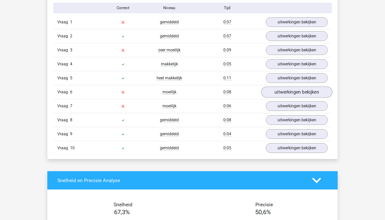
click at [277, 94] on link "uitwerkingen bekijken" at bounding box center [296, 92] width 71 height 11
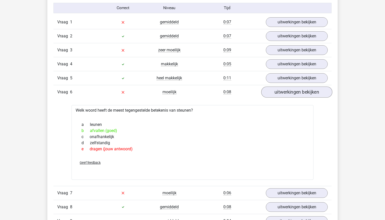
click at [277, 94] on link "uitwerkingen bekijken" at bounding box center [296, 92] width 71 height 11
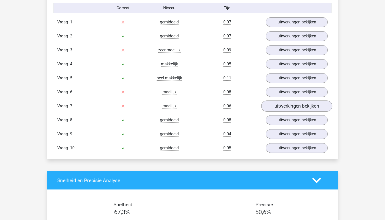
click at [278, 106] on link "uitwerkingen bekijken" at bounding box center [296, 106] width 71 height 11
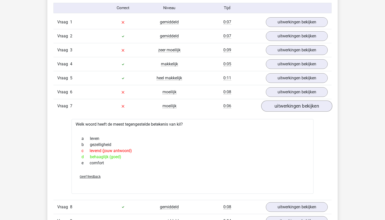
click at [278, 106] on link "uitwerkingen bekijken" at bounding box center [296, 106] width 71 height 11
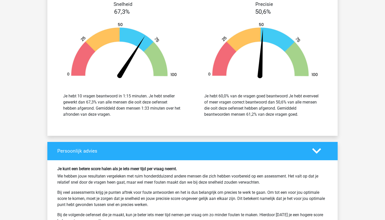
scroll to position [619, 0]
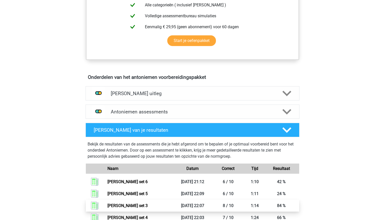
scroll to position [231, 0]
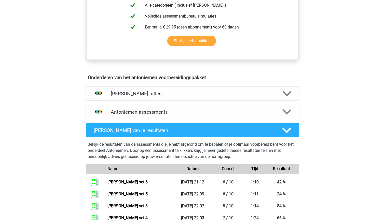
click at [281, 118] on div "Antoniemen assessments" at bounding box center [193, 112] width 214 height 14
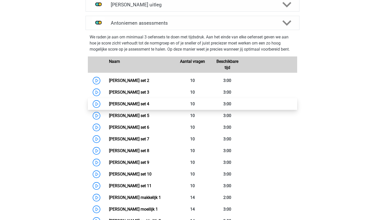
scroll to position [326, 0]
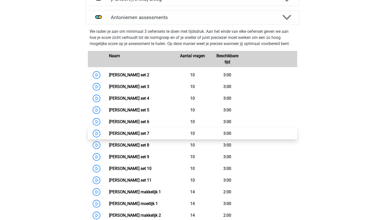
click at [133, 135] on link "Antoniemen set 7" at bounding box center [129, 133] width 40 height 5
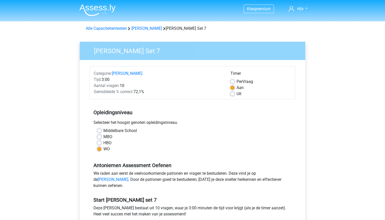
scroll to position [126, 0]
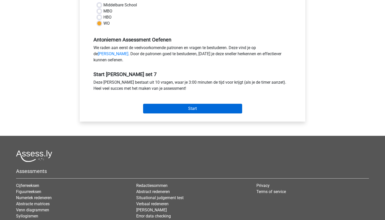
click at [164, 113] on input "Start" at bounding box center [192, 109] width 99 height 10
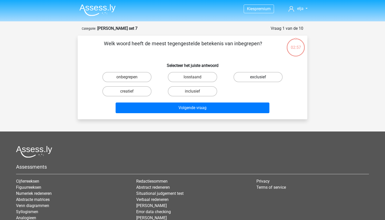
click at [239, 77] on label "exclusief" at bounding box center [258, 77] width 49 height 10
click at [258, 77] on input "exclusief" at bounding box center [259, 78] width 3 height 3
radio input "true"
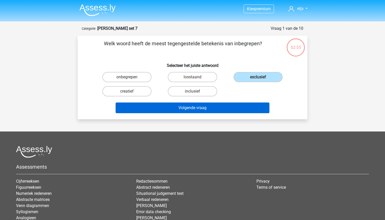
click at [231, 105] on button "Volgende vraag" at bounding box center [193, 108] width 154 height 11
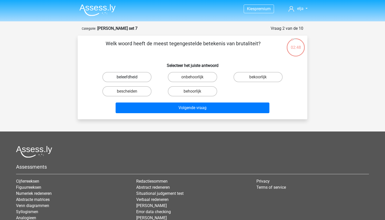
click at [141, 75] on label "beleefdheid" at bounding box center [126, 77] width 49 height 10
click at [130, 77] on input "beleefdheid" at bounding box center [128, 78] width 3 height 3
radio input "true"
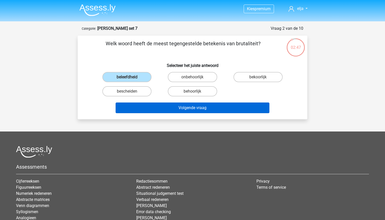
click at [150, 104] on button "Volgende vraag" at bounding box center [193, 108] width 154 height 11
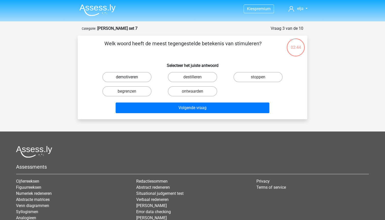
click at [140, 80] on label "demotiveren" at bounding box center [126, 77] width 49 height 10
click at [130, 80] on input "demotiveren" at bounding box center [128, 78] width 3 height 3
radio input "true"
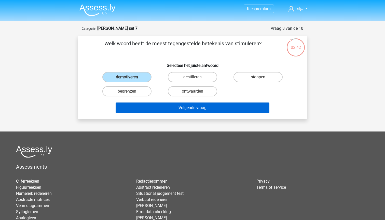
click at [154, 111] on button "Volgende vraag" at bounding box center [193, 108] width 154 height 11
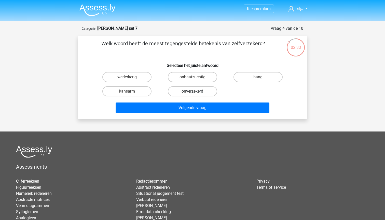
click at [192, 95] on label "onverzekerd" at bounding box center [192, 91] width 49 height 10
click at [193, 95] on input "onverzekerd" at bounding box center [194, 92] width 3 height 3
radio input "true"
click at [242, 81] on label "bang" at bounding box center [258, 77] width 49 height 10
click at [258, 81] on input "bang" at bounding box center [259, 78] width 3 height 3
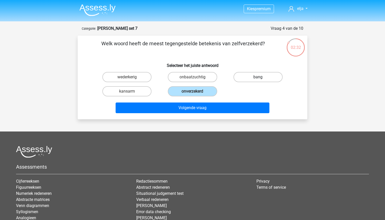
radio input "true"
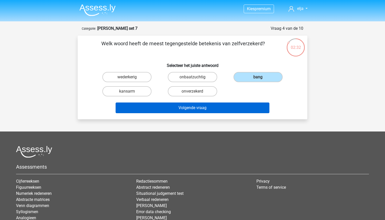
click at [237, 106] on button "Volgende vraag" at bounding box center [193, 108] width 154 height 11
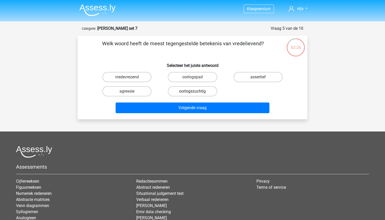
click at [182, 92] on label "oorlogszuchtig" at bounding box center [192, 91] width 49 height 10
click at [193, 92] on input "oorlogszuchtig" at bounding box center [194, 92] width 3 height 3
radio input "true"
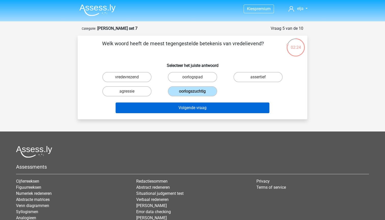
click at [180, 108] on button "Volgende vraag" at bounding box center [193, 108] width 154 height 11
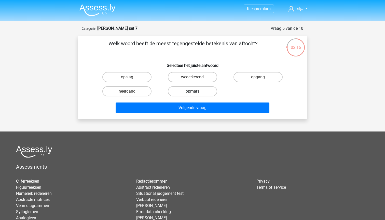
click at [205, 91] on label "opmars" at bounding box center [192, 91] width 49 height 10
click at [196, 91] on input "opmars" at bounding box center [194, 92] width 3 height 3
radio input "true"
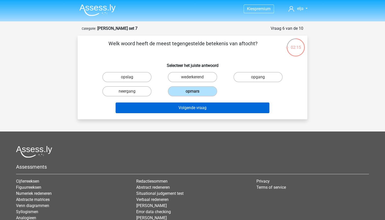
click at [201, 107] on button "Volgende vraag" at bounding box center [193, 108] width 154 height 11
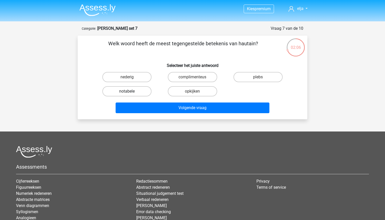
click at [131, 91] on label "notabele" at bounding box center [126, 91] width 49 height 10
click at [130, 91] on input "notabele" at bounding box center [128, 92] width 3 height 3
radio input "true"
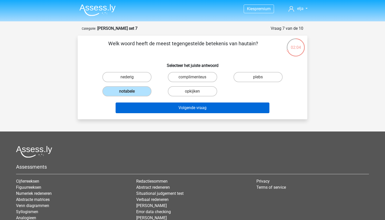
click at [136, 109] on button "Volgende vraag" at bounding box center [193, 108] width 154 height 11
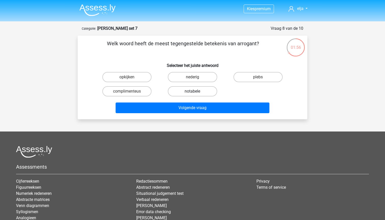
click at [189, 89] on label "notabele" at bounding box center [192, 91] width 49 height 10
click at [193, 91] on input "notabele" at bounding box center [194, 92] width 3 height 3
radio input "true"
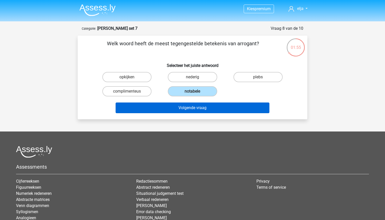
click at [192, 108] on button "Volgende vraag" at bounding box center [193, 108] width 154 height 11
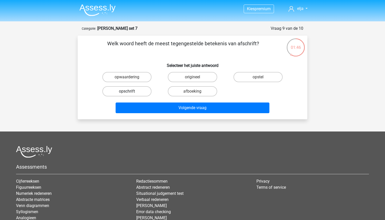
click at [138, 93] on label "opschrift" at bounding box center [126, 91] width 49 height 10
click at [130, 93] on input "opschrift" at bounding box center [128, 92] width 3 height 3
radio input "true"
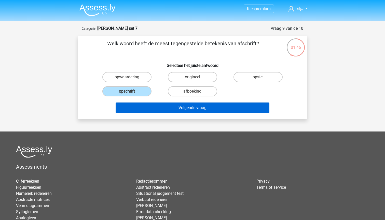
click at [145, 108] on button "Volgende vraag" at bounding box center [193, 108] width 154 height 11
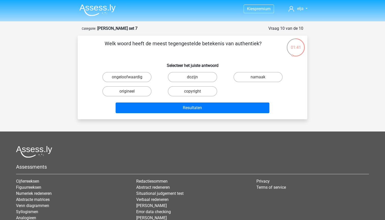
click at [236, 72] on div "namaak" at bounding box center [258, 77] width 61 height 10
click at [244, 75] on label "namaak" at bounding box center [258, 77] width 49 height 10
click at [258, 77] on input "namaak" at bounding box center [259, 78] width 3 height 3
radio input "true"
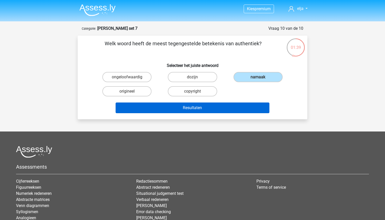
click at [235, 105] on button "Resultaten" at bounding box center [193, 108] width 154 height 11
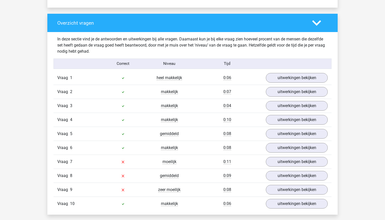
scroll to position [377, 0]
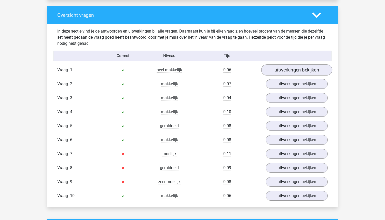
click at [278, 68] on link "uitwerkingen bekijken" at bounding box center [296, 70] width 71 height 11
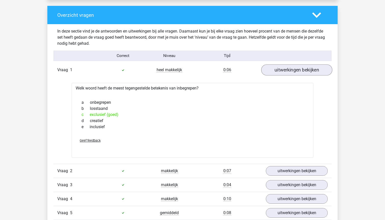
click at [278, 68] on link "uitwerkingen bekijken" at bounding box center [296, 70] width 71 height 11
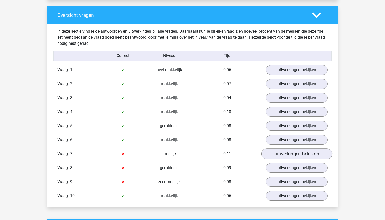
click at [277, 156] on link "uitwerkingen bekijken" at bounding box center [296, 154] width 71 height 11
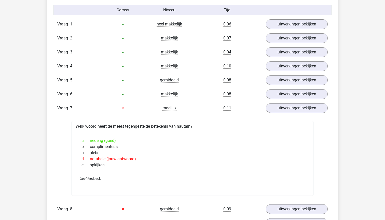
scroll to position [422, 0]
click at [285, 113] on link "uitwerkingen bekijken" at bounding box center [296, 108] width 71 height 11
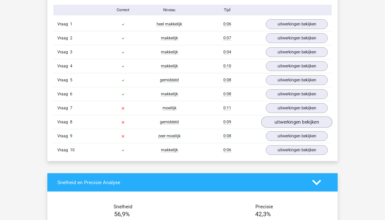
click at [285, 123] on link "uitwerkingen bekijken" at bounding box center [296, 122] width 71 height 11
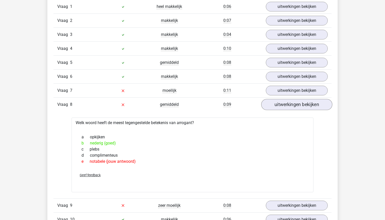
scroll to position [440, 0]
click at [283, 90] on link "uitwerkingen bekijken" at bounding box center [296, 90] width 71 height 11
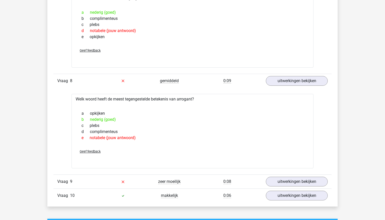
scroll to position [551, 0]
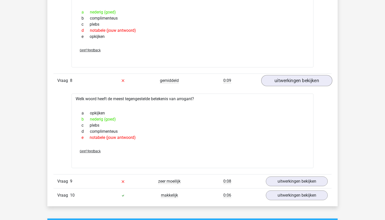
click at [284, 80] on link "uitwerkingen bekijken" at bounding box center [296, 80] width 71 height 11
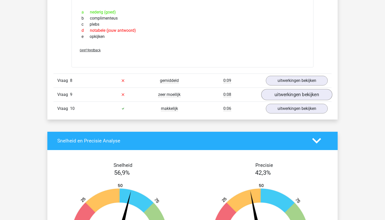
click at [285, 92] on link "uitwerkingen bekijken" at bounding box center [296, 94] width 71 height 11
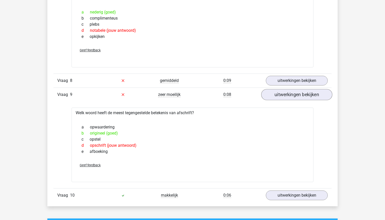
click at [280, 97] on link "uitwerkingen bekijken" at bounding box center [296, 94] width 71 height 11
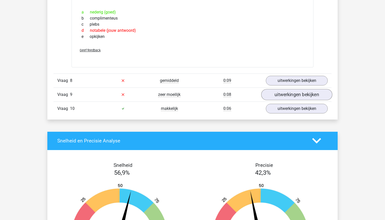
click at [280, 97] on link "uitwerkingen bekijken" at bounding box center [296, 94] width 71 height 11
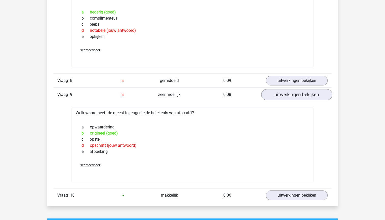
click at [280, 97] on link "uitwerkingen bekijken" at bounding box center [296, 94] width 71 height 11
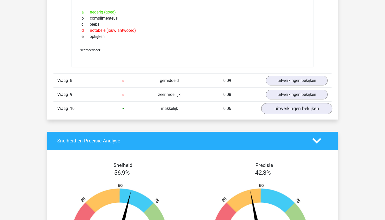
click at [283, 111] on link "uitwerkingen bekijken" at bounding box center [296, 108] width 71 height 11
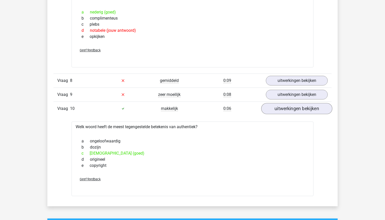
click at [283, 111] on link "uitwerkingen bekijken" at bounding box center [296, 108] width 71 height 11
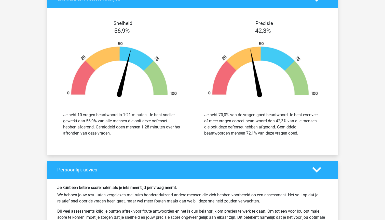
scroll to position [654, 0]
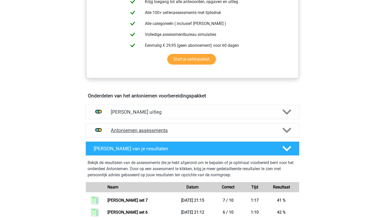
scroll to position [202, 0]
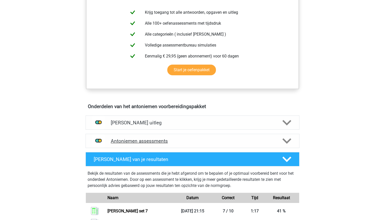
click at [281, 143] on div at bounding box center [286, 141] width 17 height 9
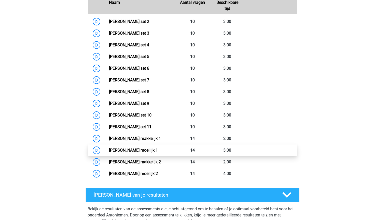
scroll to position [391, 0]
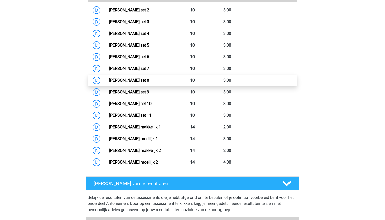
click at [148, 78] on link "Antoniemen set 8" at bounding box center [129, 80] width 40 height 5
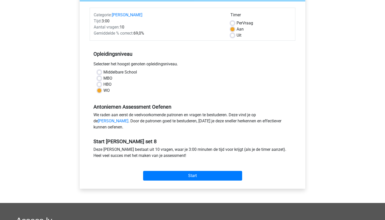
scroll to position [65, 0]
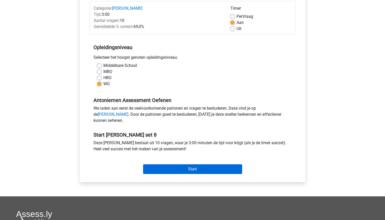
click at [183, 174] on input "Start" at bounding box center [192, 170] width 99 height 10
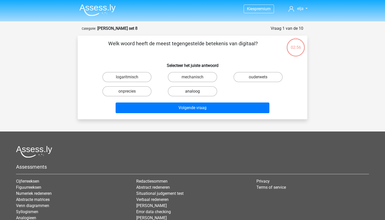
click at [183, 93] on label "analoog" at bounding box center [192, 91] width 49 height 10
click at [193, 93] on input "analoog" at bounding box center [194, 92] width 3 height 3
radio input "true"
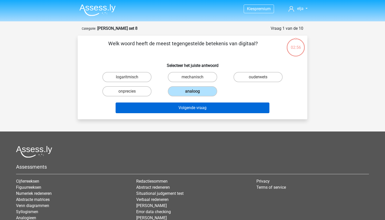
click at [186, 110] on button "Volgende vraag" at bounding box center [193, 108] width 154 height 11
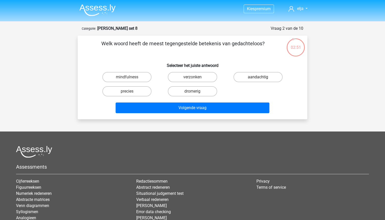
click at [245, 79] on label "aandachtig" at bounding box center [258, 77] width 49 height 10
click at [258, 79] on input "aandachtig" at bounding box center [259, 78] width 3 height 3
radio input "true"
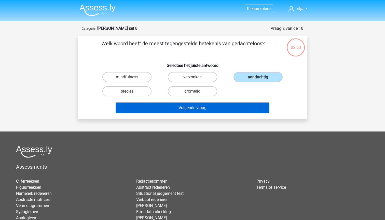
click at [240, 111] on button "Volgende vraag" at bounding box center [193, 108] width 154 height 11
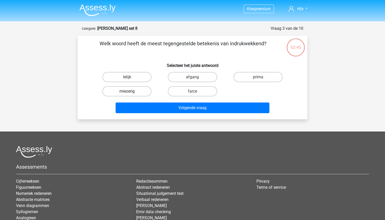
click at [140, 91] on label "miezerig" at bounding box center [126, 91] width 49 height 10
click at [130, 91] on input "miezerig" at bounding box center [128, 92] width 3 height 3
radio input "true"
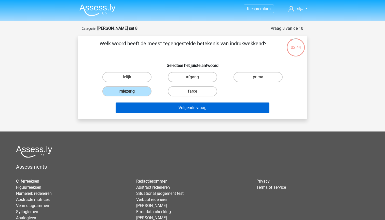
click at [144, 107] on button "Volgende vraag" at bounding box center [193, 108] width 154 height 11
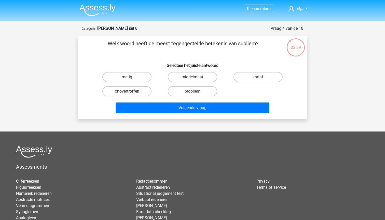
click at [142, 88] on label "onovertroffen" at bounding box center [126, 91] width 49 height 10
click at [130, 91] on input "onovertroffen" at bounding box center [128, 92] width 3 height 3
radio input "true"
click at [132, 81] on label "matig" at bounding box center [126, 77] width 49 height 10
click at [130, 81] on input "matig" at bounding box center [128, 78] width 3 height 3
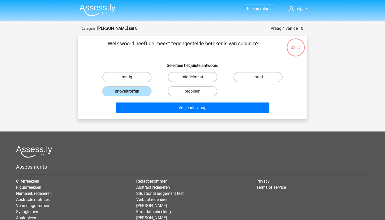
radio input "true"
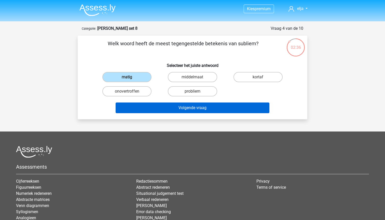
click at [140, 106] on button "Volgende vraag" at bounding box center [193, 108] width 154 height 11
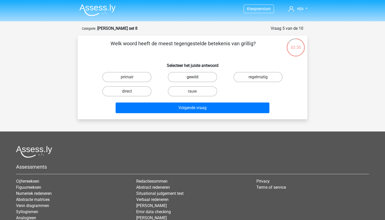
click at [182, 79] on label "gewild" at bounding box center [192, 77] width 49 height 10
click at [193, 79] on input "gewild" at bounding box center [194, 78] width 3 height 3
radio input "true"
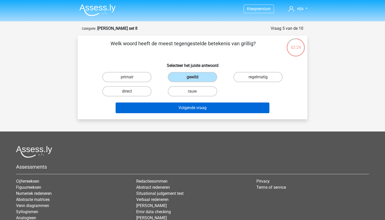
click at [178, 104] on button "Volgende vraag" at bounding box center [193, 108] width 154 height 11
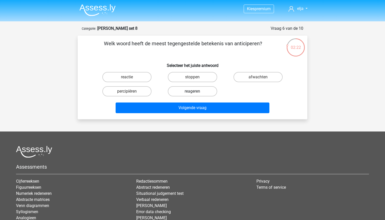
click at [178, 93] on label "reageren" at bounding box center [192, 91] width 49 height 10
click at [193, 93] on input "reageren" at bounding box center [194, 92] width 3 height 3
radio input "true"
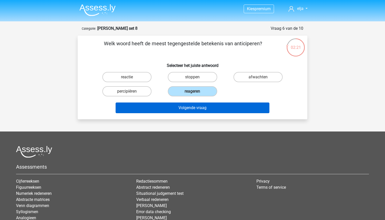
click at [180, 104] on button "Volgende vraag" at bounding box center [193, 108] width 154 height 11
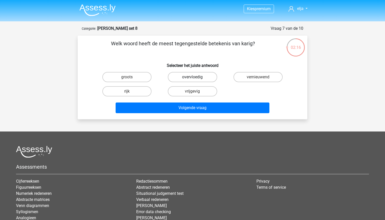
click at [180, 82] on label "overvloedig" at bounding box center [192, 77] width 49 height 10
click at [193, 81] on input "overvloedig" at bounding box center [194, 78] width 3 height 3
radio input "true"
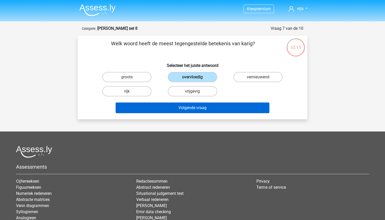
click at [184, 108] on button "Volgende vraag" at bounding box center [193, 108] width 154 height 11
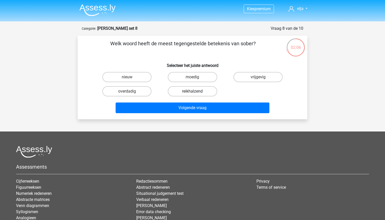
click at [177, 92] on label "reikhalzend" at bounding box center [192, 91] width 49 height 10
click at [193, 92] on input "reikhalzend" at bounding box center [194, 92] width 3 height 3
radio input "true"
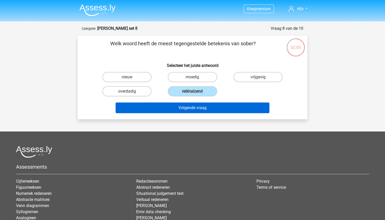
click at [179, 106] on button "Volgende vraag" at bounding box center [193, 108] width 154 height 11
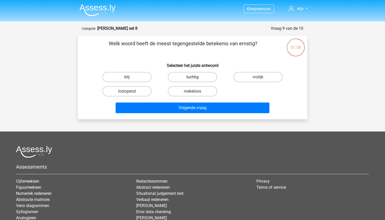
click at [195, 75] on label "luchtig" at bounding box center [192, 77] width 49 height 10
click at [195, 77] on input "luchtig" at bounding box center [194, 78] width 3 height 3
radio input "true"
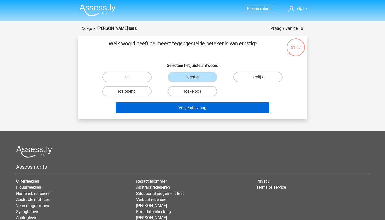
click at [202, 109] on button "Volgende vraag" at bounding box center [193, 108] width 154 height 11
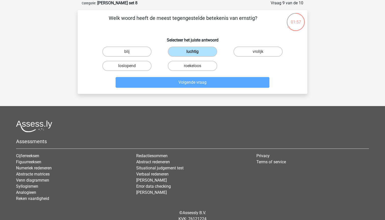
click at [202, 109] on footer "Assessments Cijferreeksen Figuurreeksen Numeriek redeneren Abstracte matrices V…" at bounding box center [192, 173] width 385 height 135
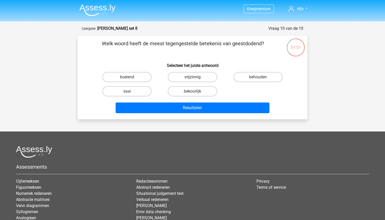
click at [175, 76] on label "vrijzinnig" at bounding box center [192, 77] width 49 height 10
click at [193, 77] on input "vrijzinnig" at bounding box center [194, 78] width 3 height 3
radio input "true"
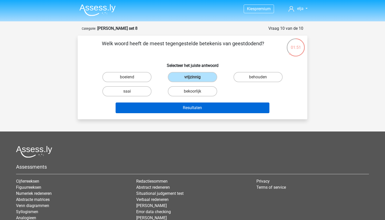
click at [184, 108] on button "Resultaten" at bounding box center [193, 108] width 154 height 11
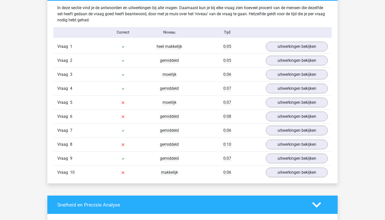
scroll to position [403, 0]
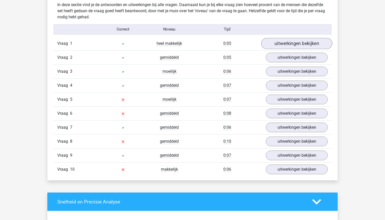
click at [281, 47] on link "uitwerkingen bekijken" at bounding box center [296, 43] width 71 height 11
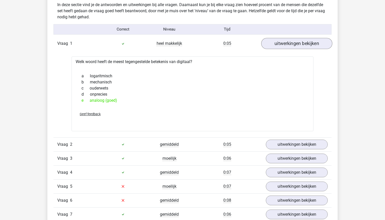
click at [281, 47] on link "uitwerkingen bekijken" at bounding box center [296, 43] width 71 height 11
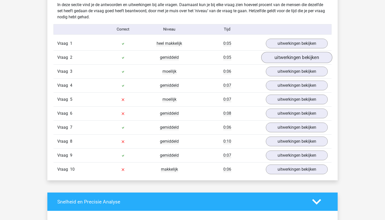
click at [283, 57] on link "uitwerkingen bekijken" at bounding box center [296, 57] width 71 height 11
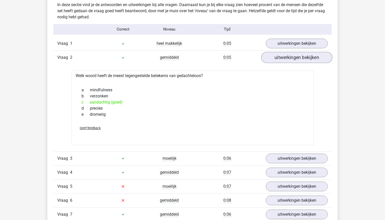
click at [283, 57] on link "uitwerkingen bekijken" at bounding box center [296, 57] width 71 height 11
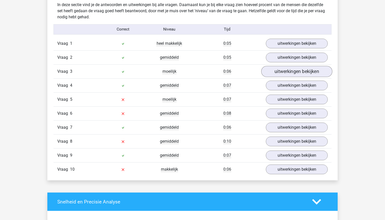
click at [284, 68] on link "uitwerkingen bekijken" at bounding box center [296, 71] width 71 height 11
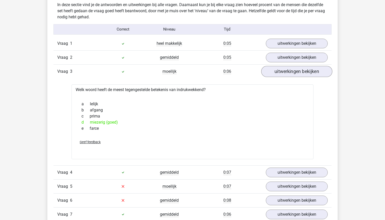
click at [284, 68] on link "uitwerkingen bekijken" at bounding box center [296, 71] width 71 height 11
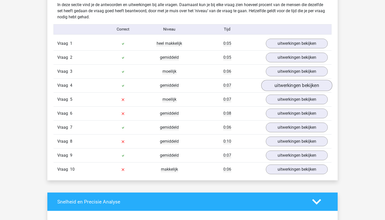
click at [284, 84] on link "uitwerkingen bekijken" at bounding box center [296, 85] width 71 height 11
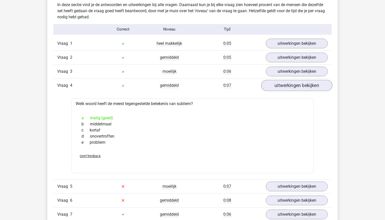
click at [284, 84] on link "uitwerkingen bekijken" at bounding box center [296, 85] width 71 height 11
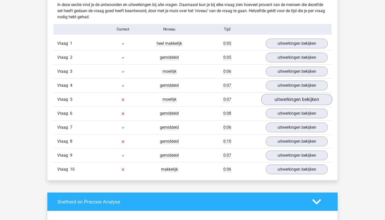
click at [286, 98] on link "uitwerkingen bekijken" at bounding box center [296, 99] width 71 height 11
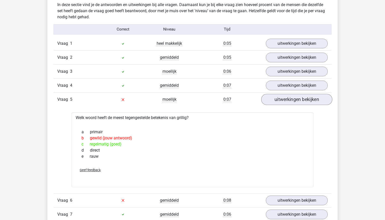
click at [286, 98] on link "uitwerkingen bekijken" at bounding box center [296, 99] width 71 height 11
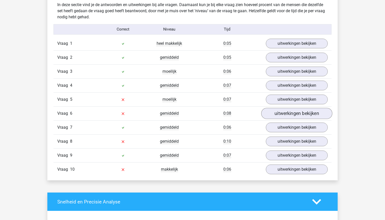
click at [288, 114] on link "uitwerkingen bekijken" at bounding box center [296, 113] width 71 height 11
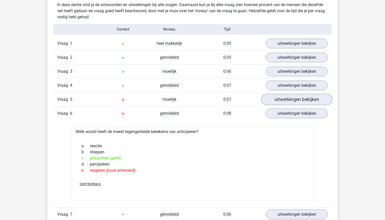
click at [286, 104] on link "uitwerkingen bekijken" at bounding box center [296, 99] width 71 height 11
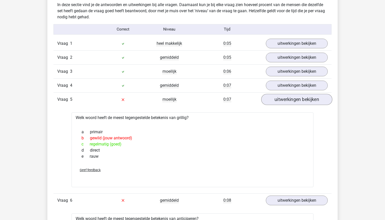
click at [286, 104] on link "uitwerkingen bekijken" at bounding box center [296, 99] width 71 height 11
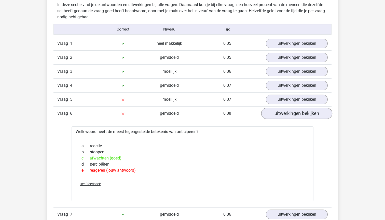
click at [285, 112] on link "uitwerkingen bekijken" at bounding box center [296, 113] width 71 height 11
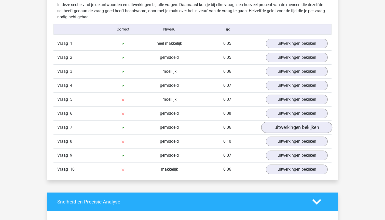
click at [290, 130] on link "uitwerkingen bekijken" at bounding box center [296, 127] width 71 height 11
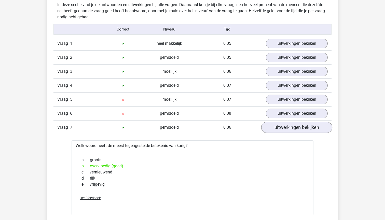
click at [290, 130] on link "uitwerkingen bekijken" at bounding box center [296, 127] width 71 height 11
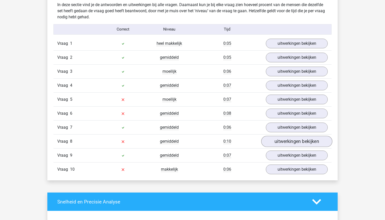
click at [290, 139] on link "uitwerkingen bekijken" at bounding box center [296, 141] width 71 height 11
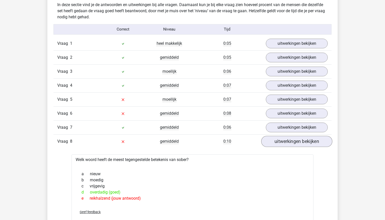
click at [290, 139] on link "uitwerkingen bekijken" at bounding box center [296, 141] width 71 height 11
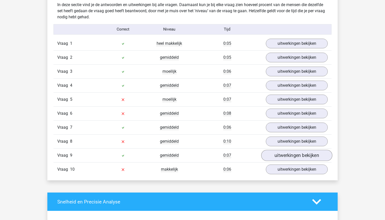
click at [292, 155] on link "uitwerkingen bekijken" at bounding box center [296, 155] width 71 height 11
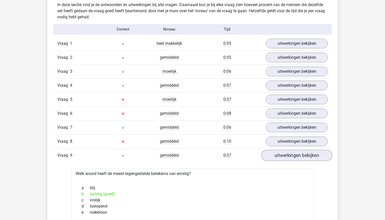
click at [292, 155] on link "uitwerkingen bekijken" at bounding box center [296, 155] width 71 height 11
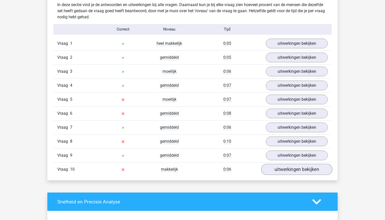
click at [295, 169] on link "uitwerkingen bekijken" at bounding box center [296, 169] width 71 height 11
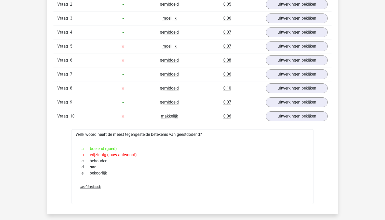
scroll to position [456, 0]
click at [292, 114] on link "uitwerkingen bekijken" at bounding box center [296, 116] width 71 height 11
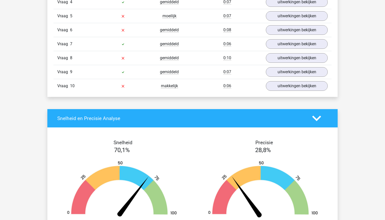
scroll to position [487, 0]
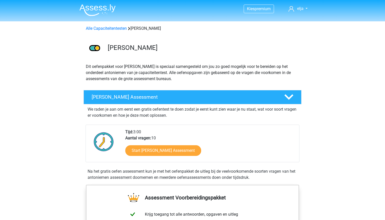
scroll to position [391, 0]
